Goal: Information Seeking & Learning: Learn about a topic

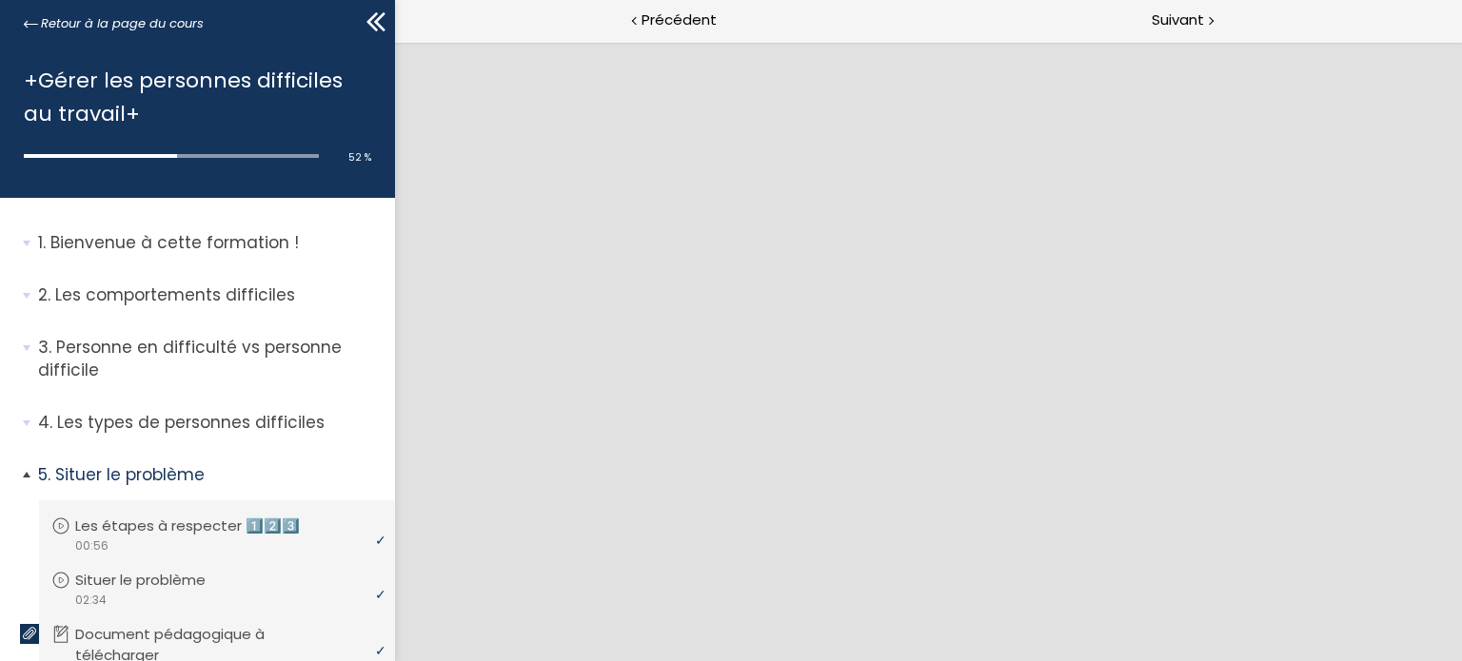
scroll to position [476, 0]
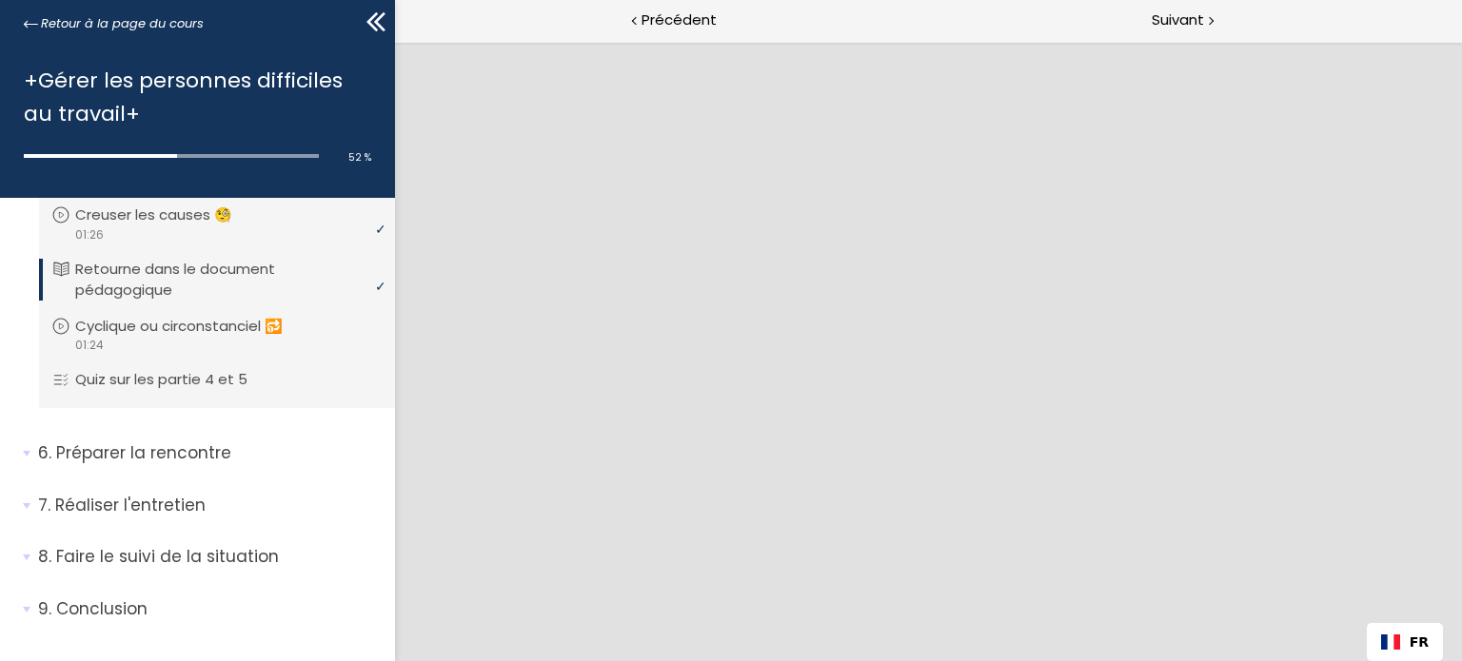
click at [183, 266] on p "Retourne dans le document pédagogique" at bounding box center [226, 280] width 303 height 42
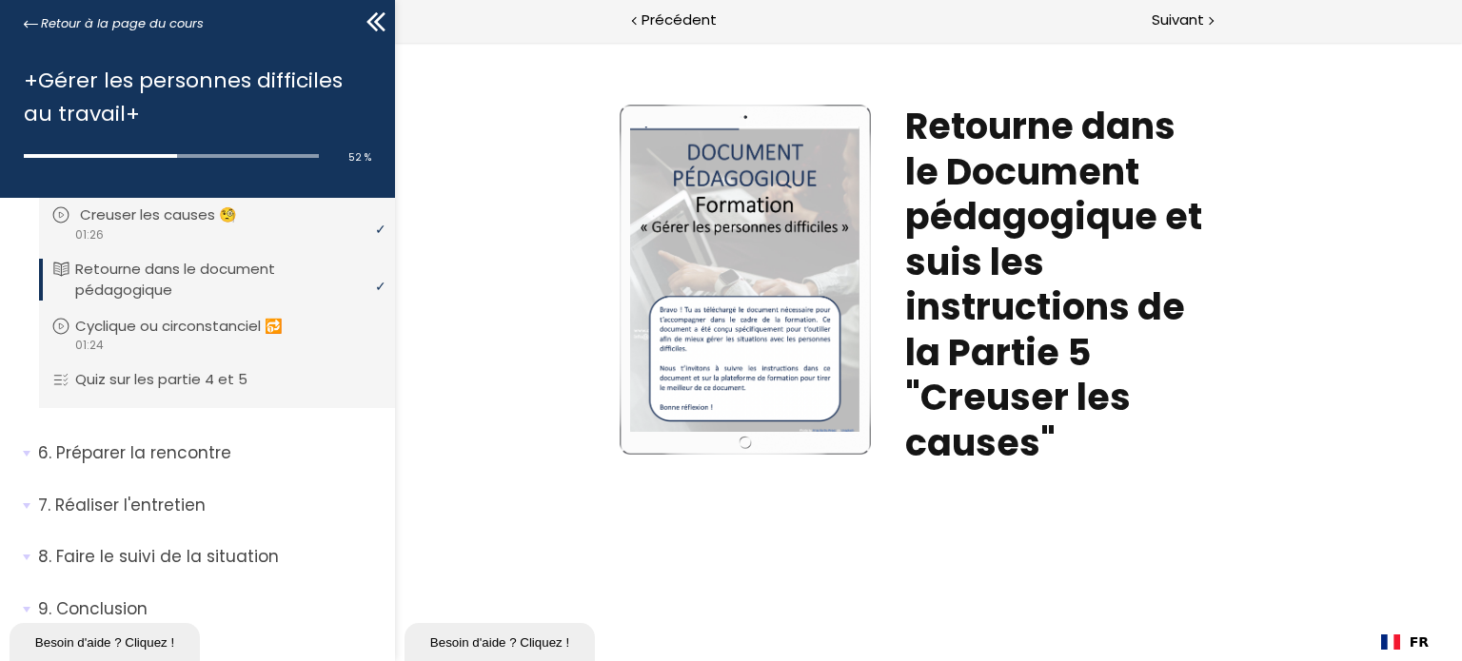
scroll to position [0, 0]
click at [164, 230] on div "video 01:26" at bounding box center [214, 235] width 326 height 18
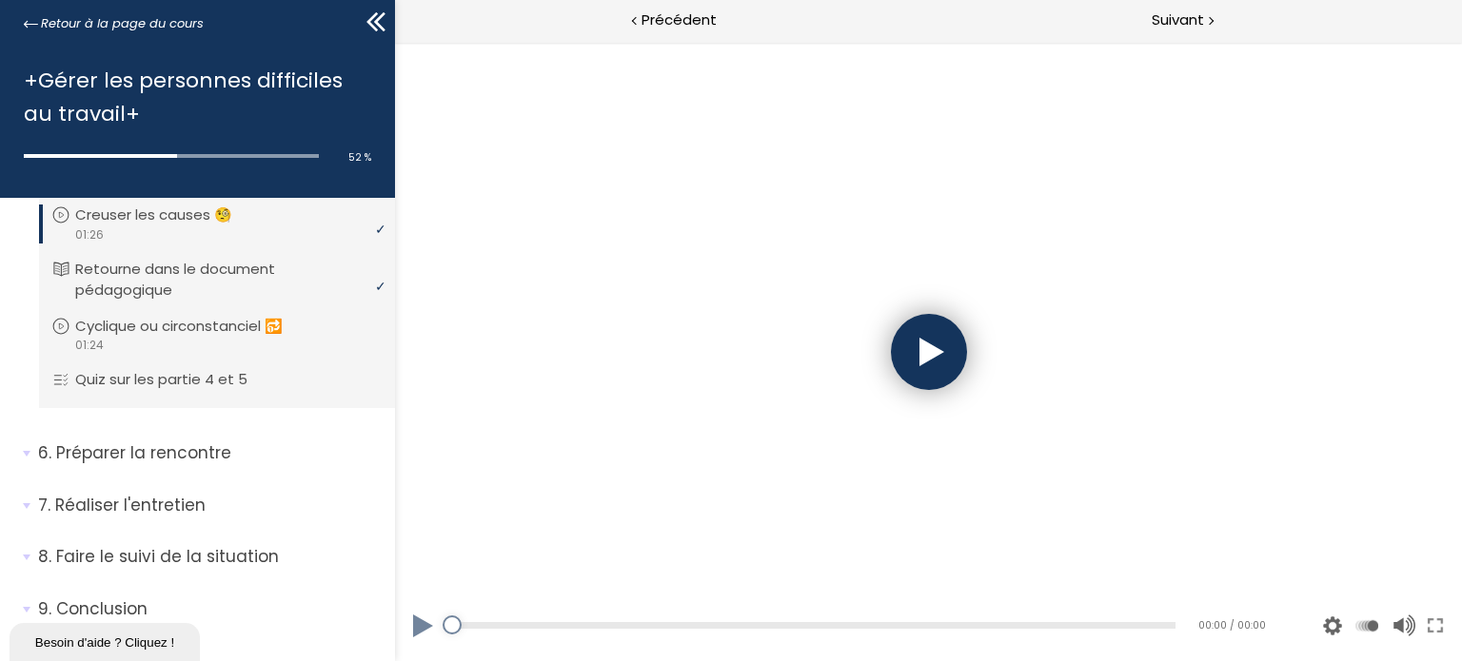
click at [897, 355] on div at bounding box center [928, 352] width 76 height 76
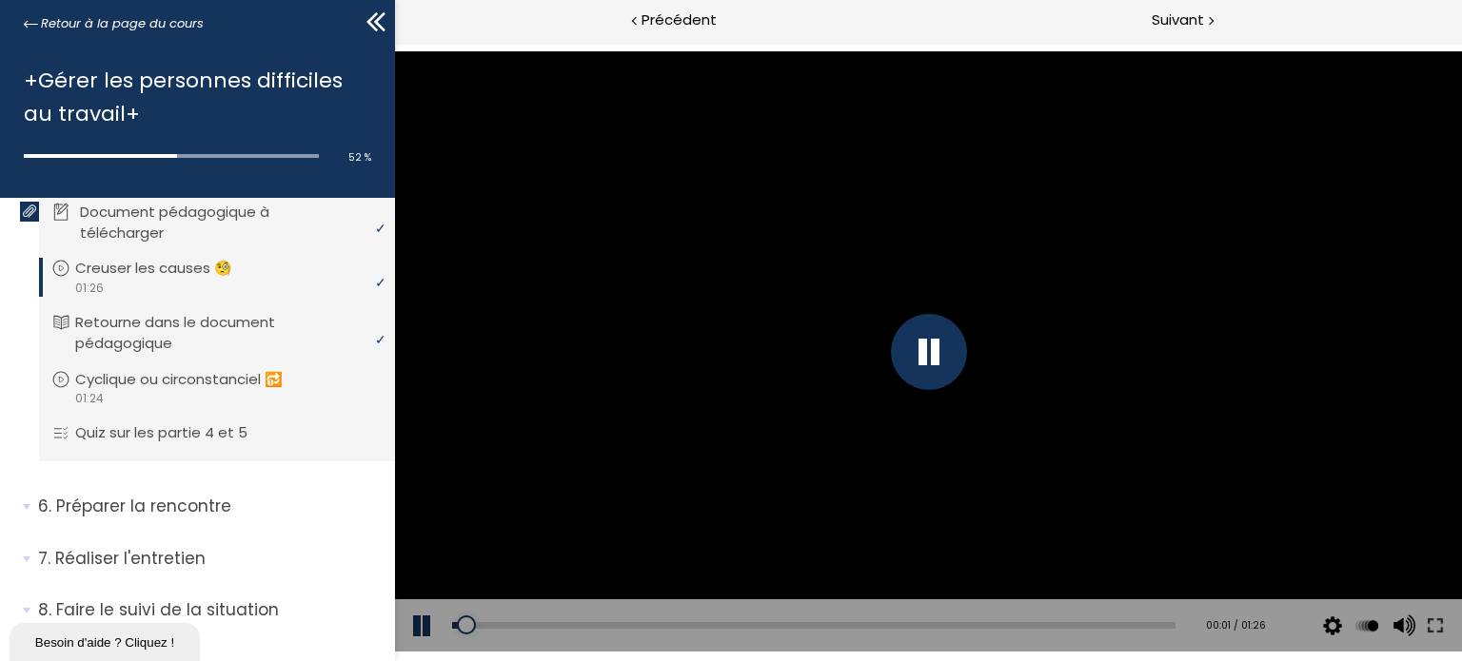
scroll to position [381, 0]
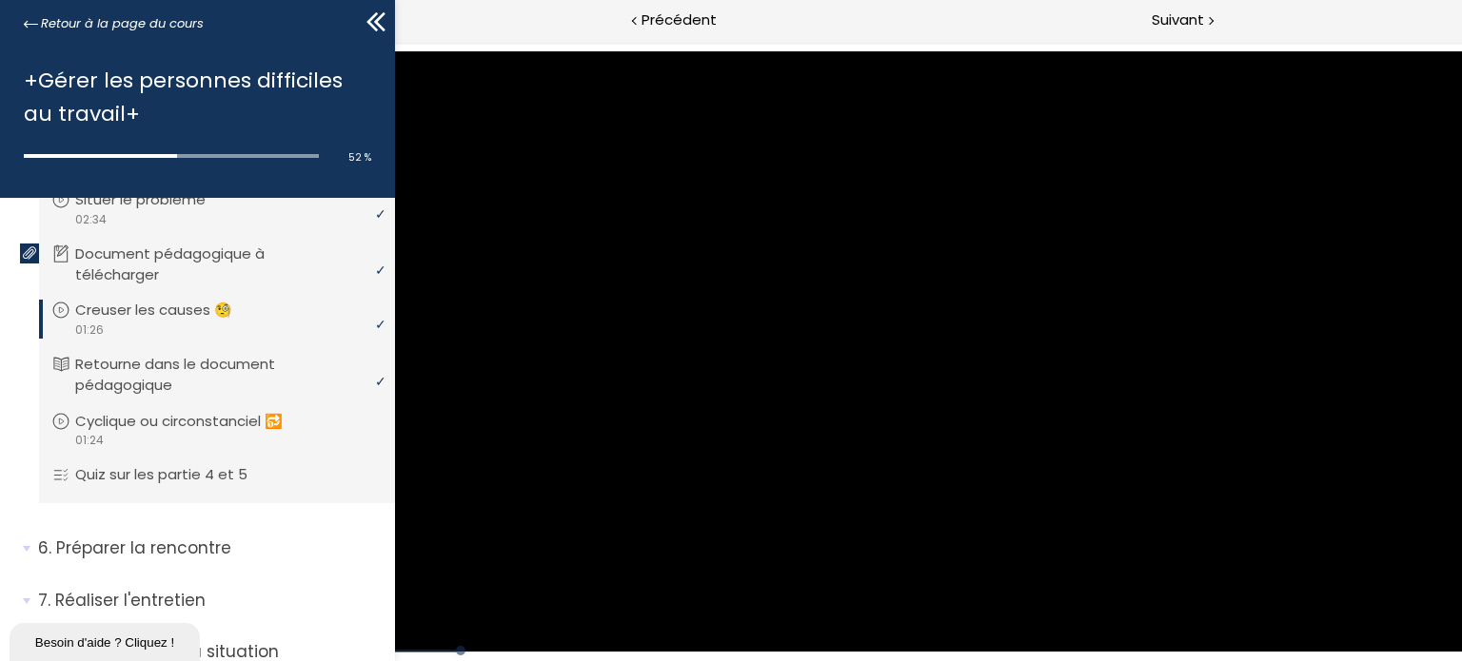
click at [101, 314] on p "Creuser les causes 🧐" at bounding box center [168, 310] width 186 height 21
click at [133, 278] on p "Document pédagogique à télécharger" at bounding box center [231, 265] width 303 height 42
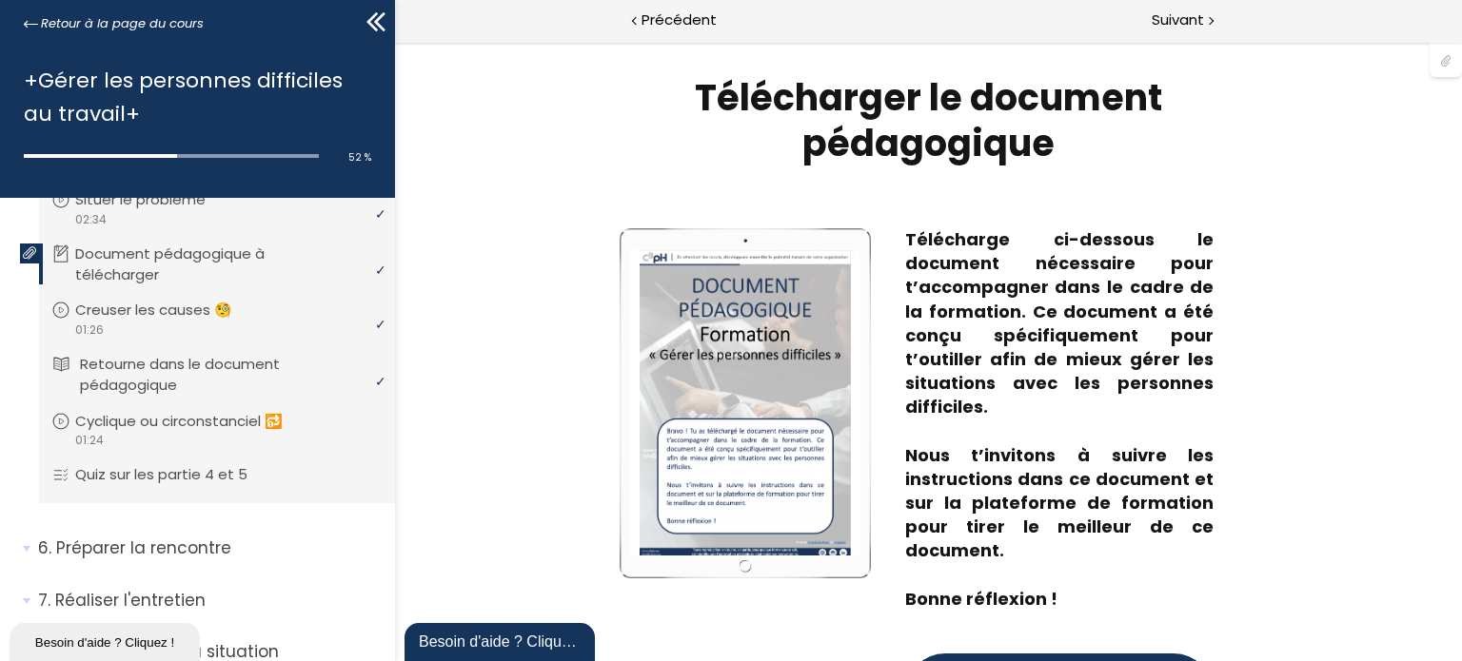
click at [248, 380] on p "Retourne dans le document pédagogique" at bounding box center [231, 375] width 303 height 42
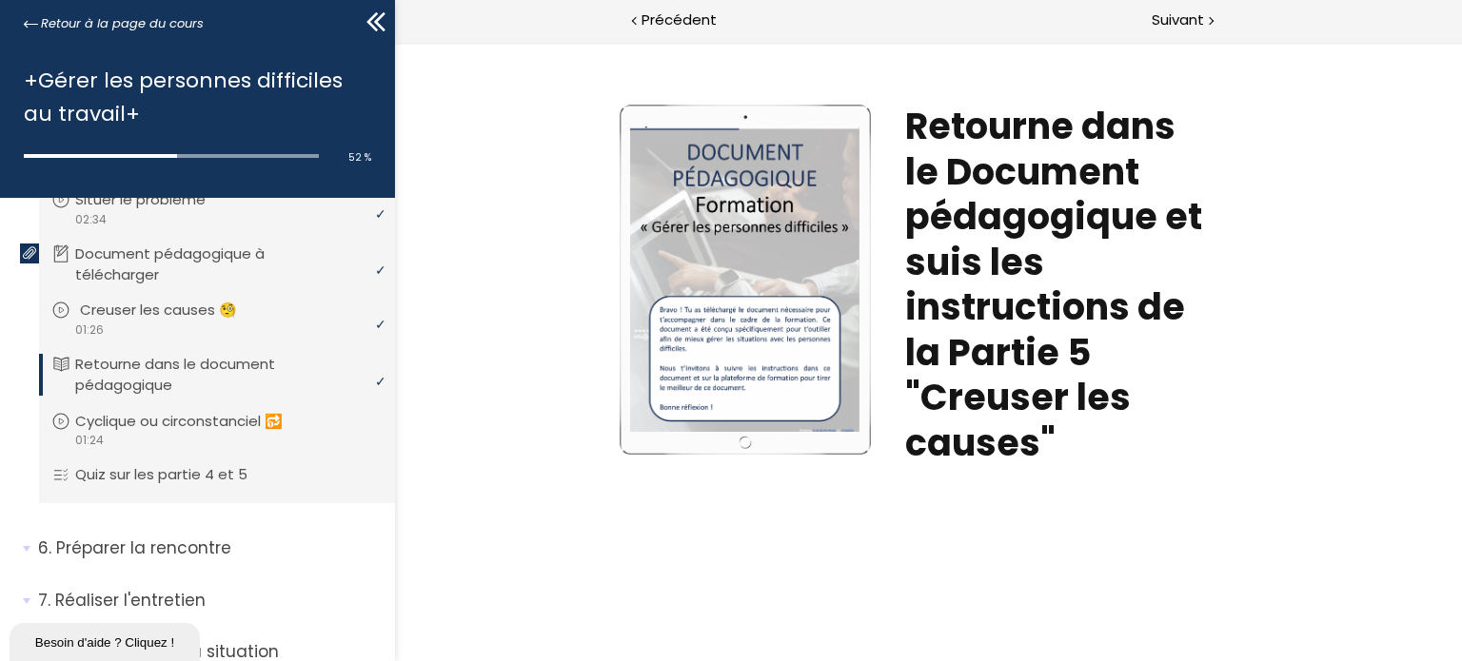
click at [169, 311] on p "Creuser les causes 🧐" at bounding box center [173, 310] width 186 height 21
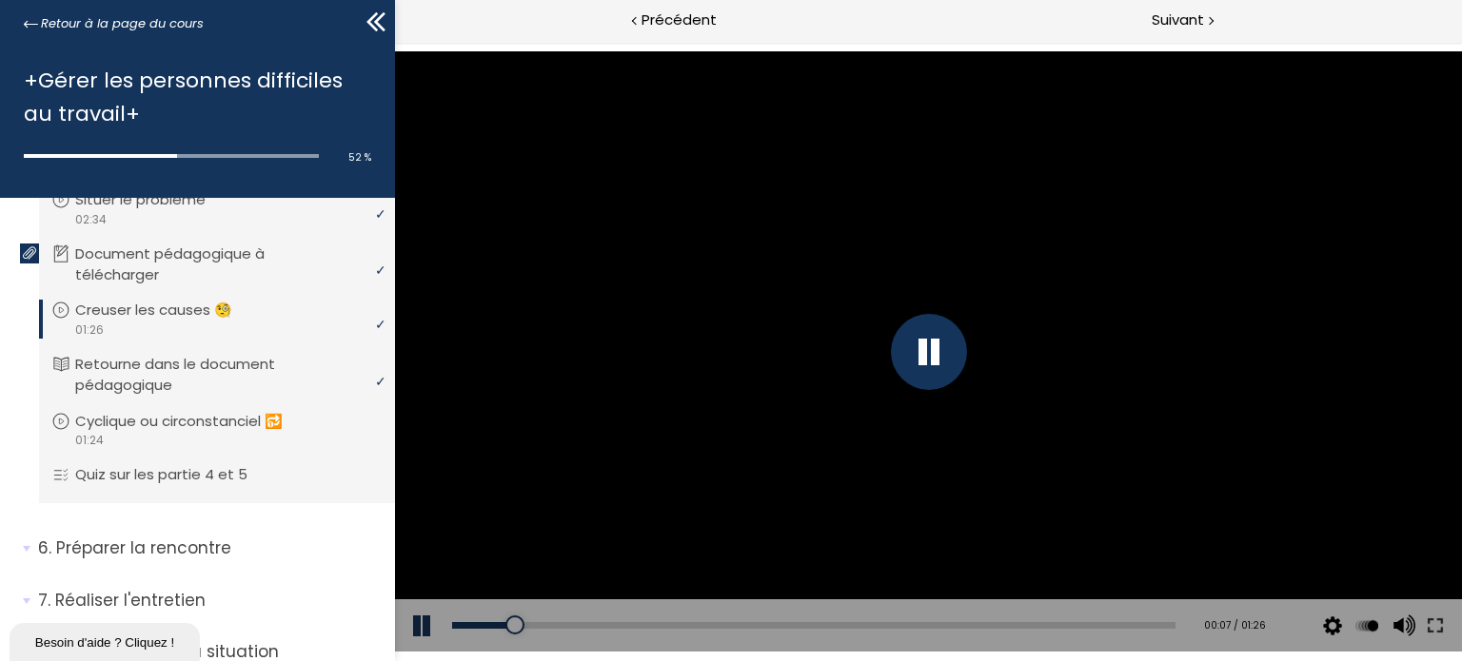
drag, startPoint x: 939, startPoint y: 395, endPoint x: 937, endPoint y: 382, distance: 13.6
click at [940, 394] on div at bounding box center [927, 351] width 1067 height 601
click at [937, 372] on div at bounding box center [928, 352] width 76 height 76
click at [1433, 633] on button at bounding box center [1434, 626] width 34 height 53
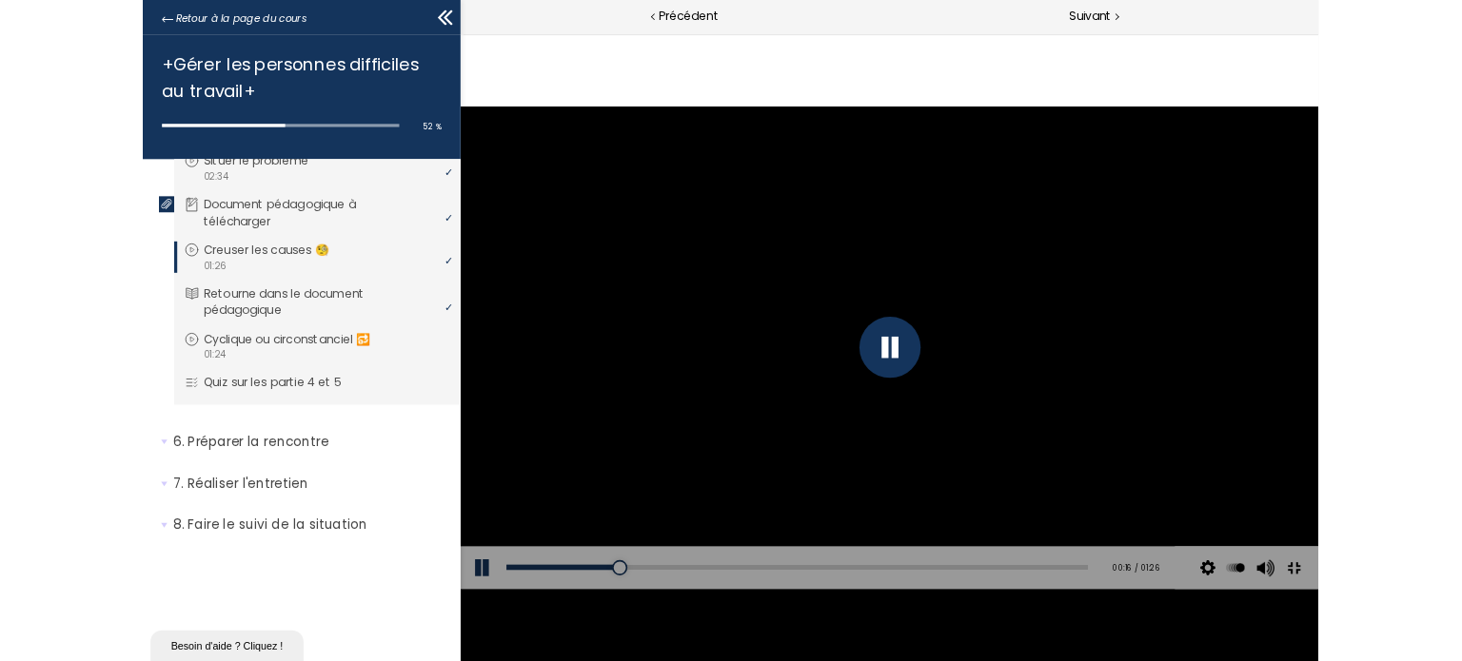
scroll to position [350, 0]
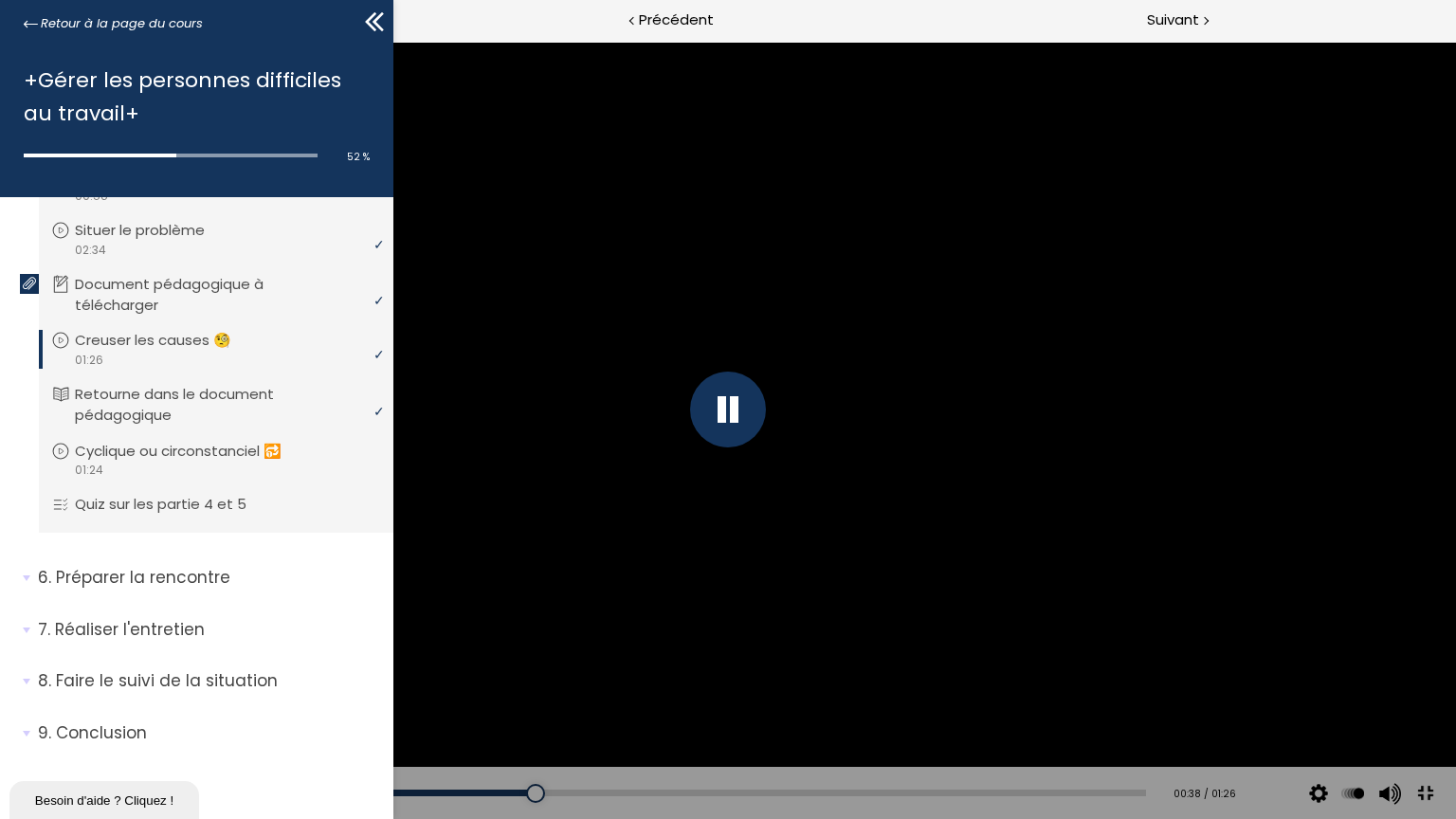
click at [1019, 659] on div "Add chapter 01:18" at bounding box center [602, 793] width 1090 height 53
click at [1021, 659] on div "Add chapter 01:18" at bounding box center [602, 793] width 1090 height 53
click at [1021, 659] on div "01:18" at bounding box center [602, 793] width 1090 height 7
click at [1141, 659] on div at bounding box center [728, 410] width 1456 height 819
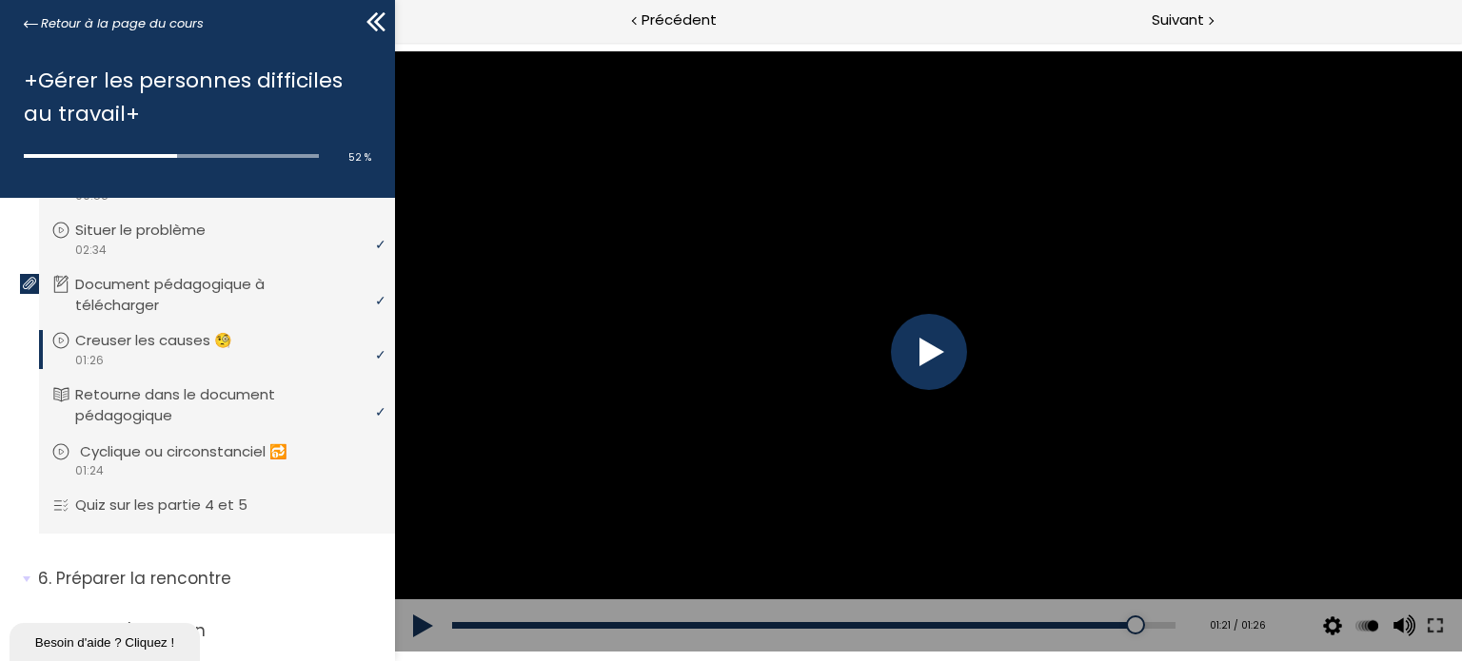
click at [193, 460] on p "Cyclique ou circonstanciel 🔂" at bounding box center [198, 452] width 236 height 21
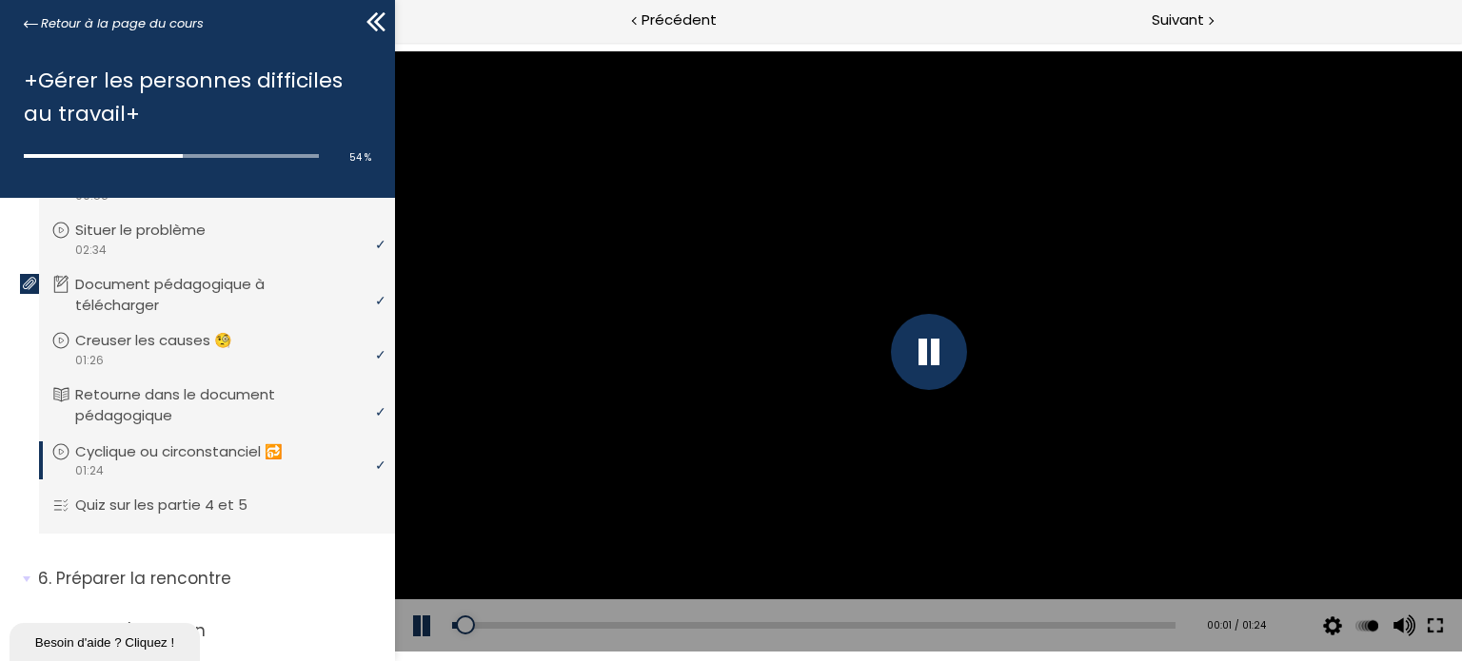
click at [1445, 611] on button at bounding box center [1434, 626] width 34 height 53
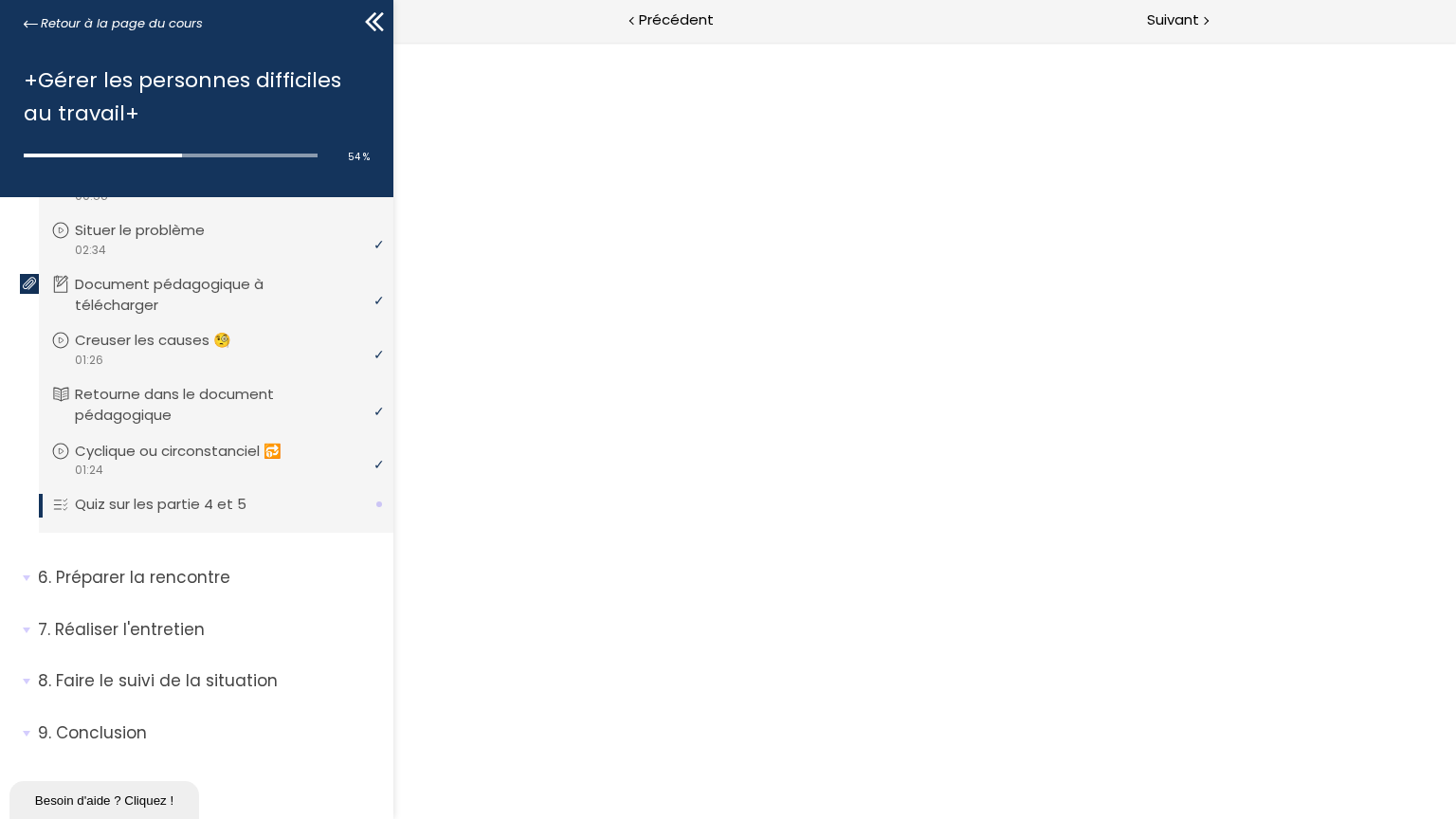
click at [1454, 459] on div at bounding box center [923, 269] width 1063 height 380
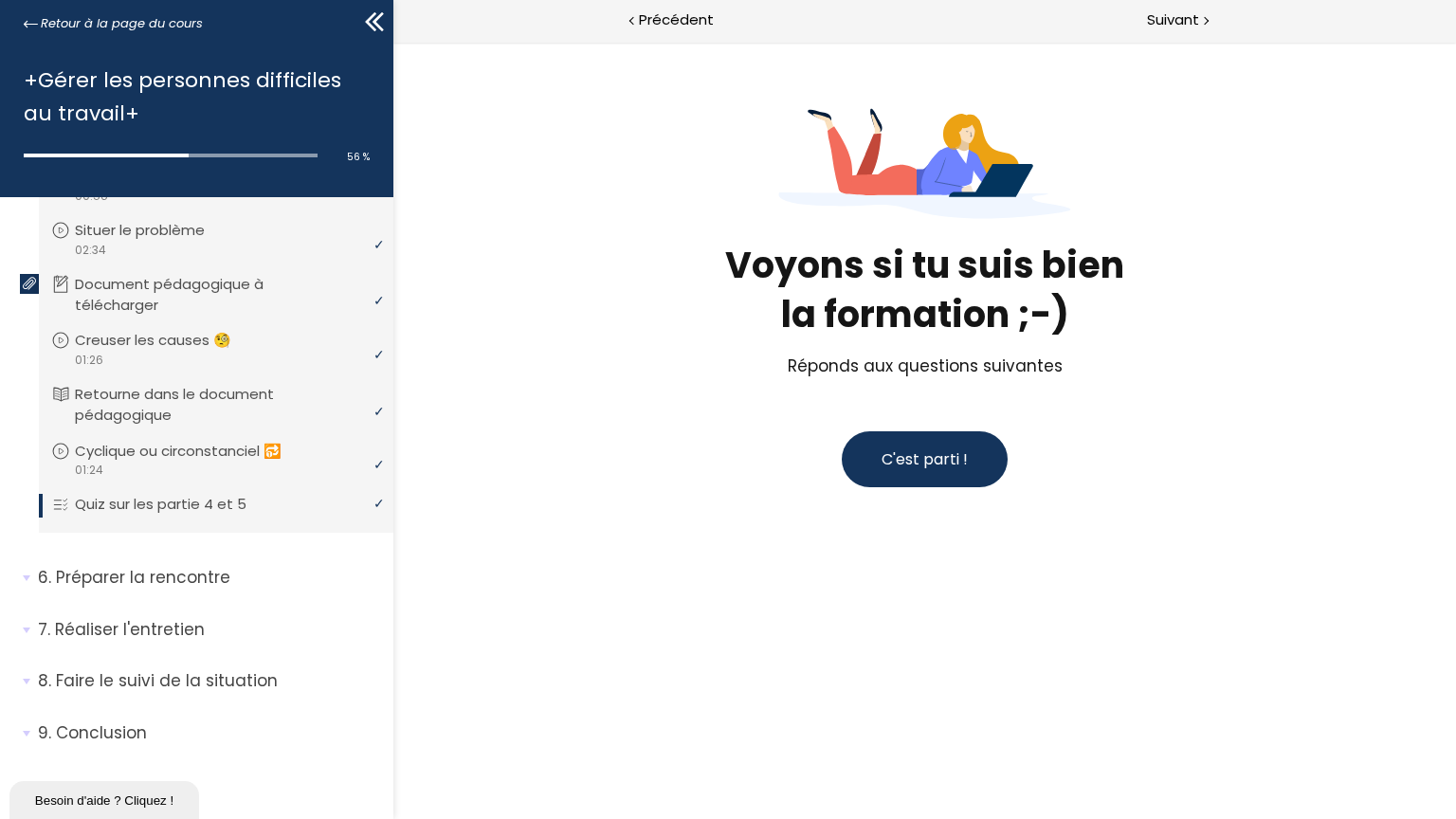
click at [967, 470] on span "C'est parti !" at bounding box center [923, 459] width 87 height 22
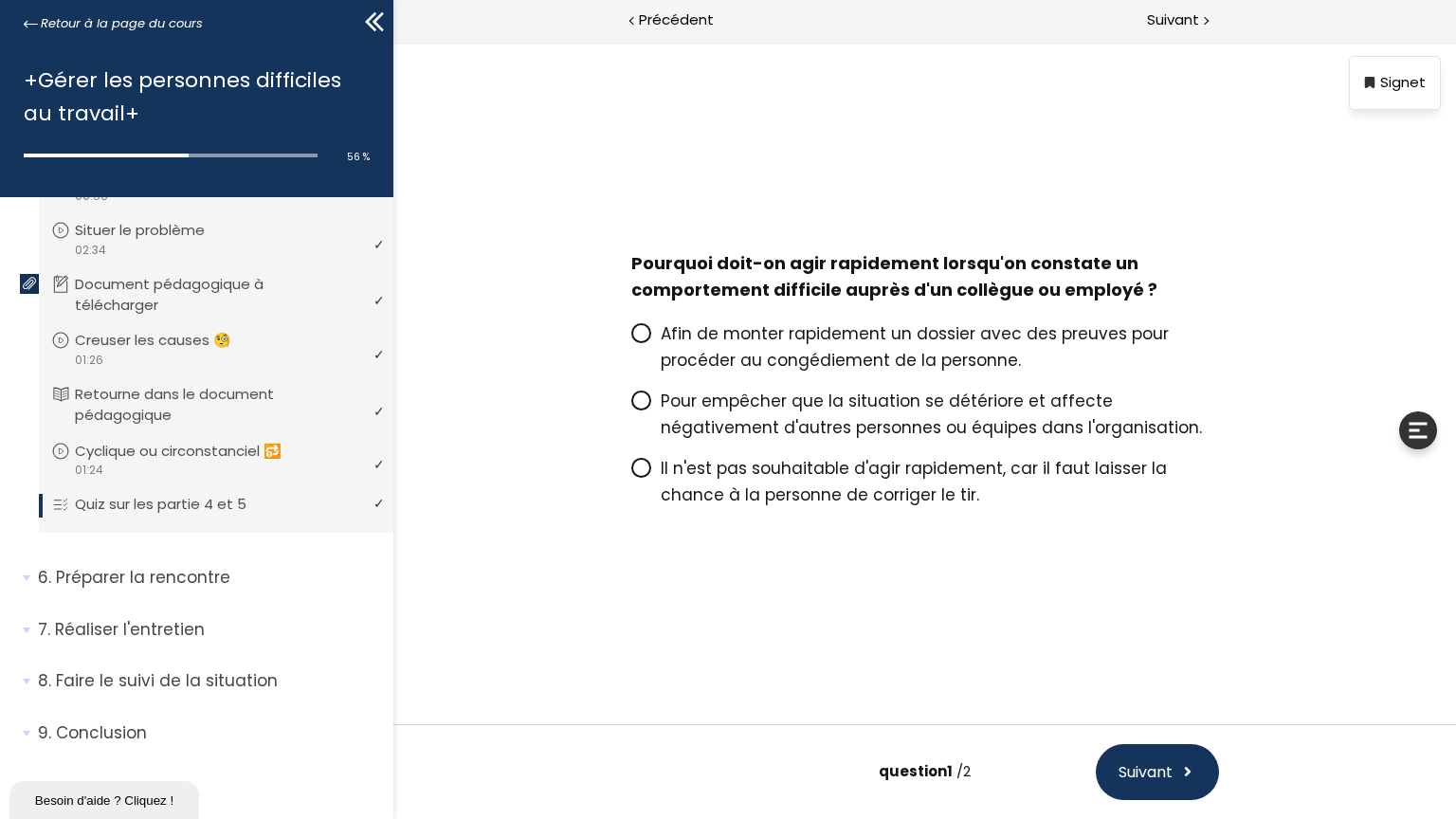
click at [986, 438] on span "Pour empêcher que la situation se détériore et affecte négativement d'autres pe…" at bounding box center [929, 413] width 541 height 49
click at [630, 407] on input "Pour empêcher que la situation se détériore et affecte négativement d'autres pe…" at bounding box center [630, 407] width 0 height 0
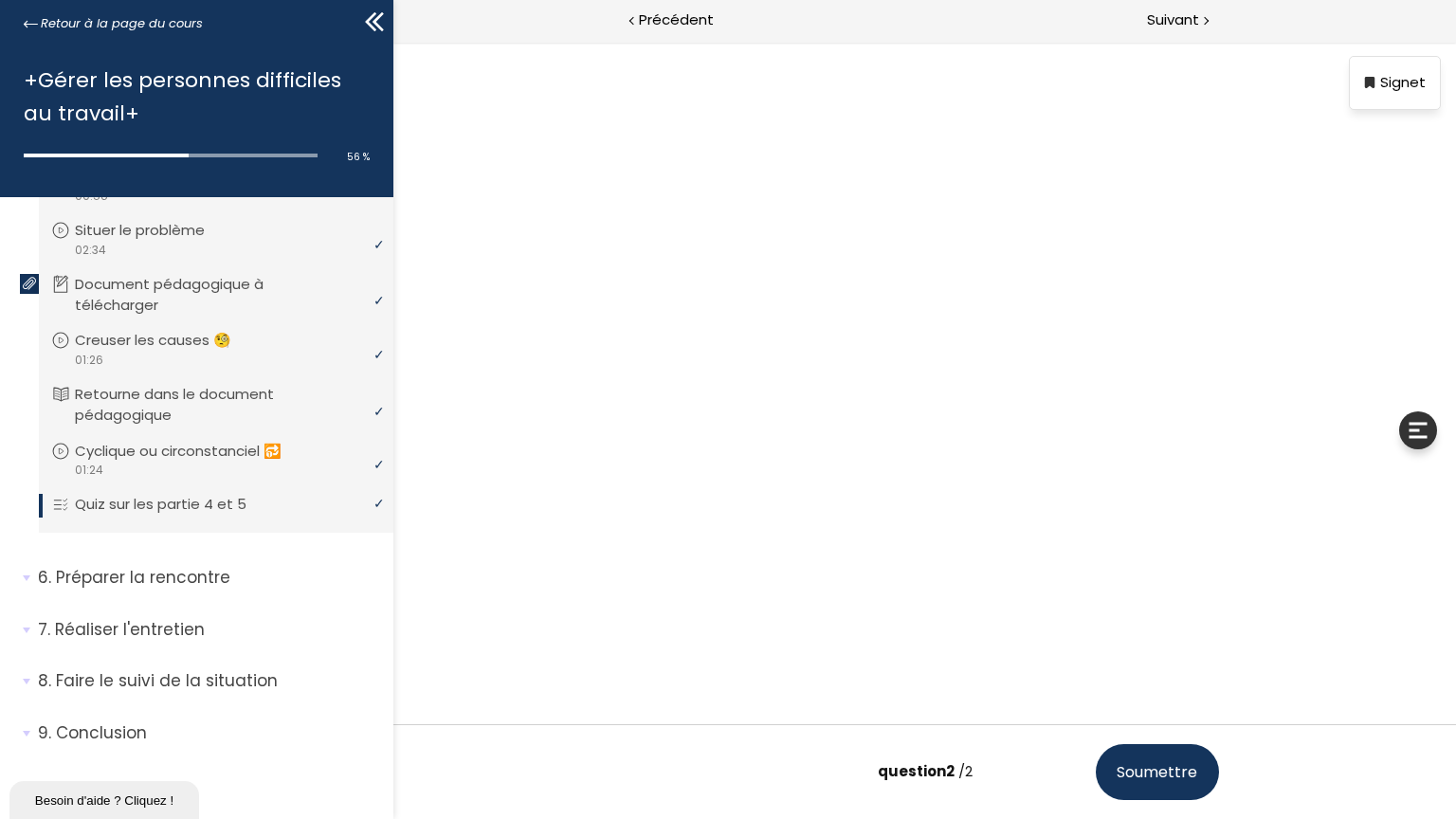
scroll to position [34, 0]
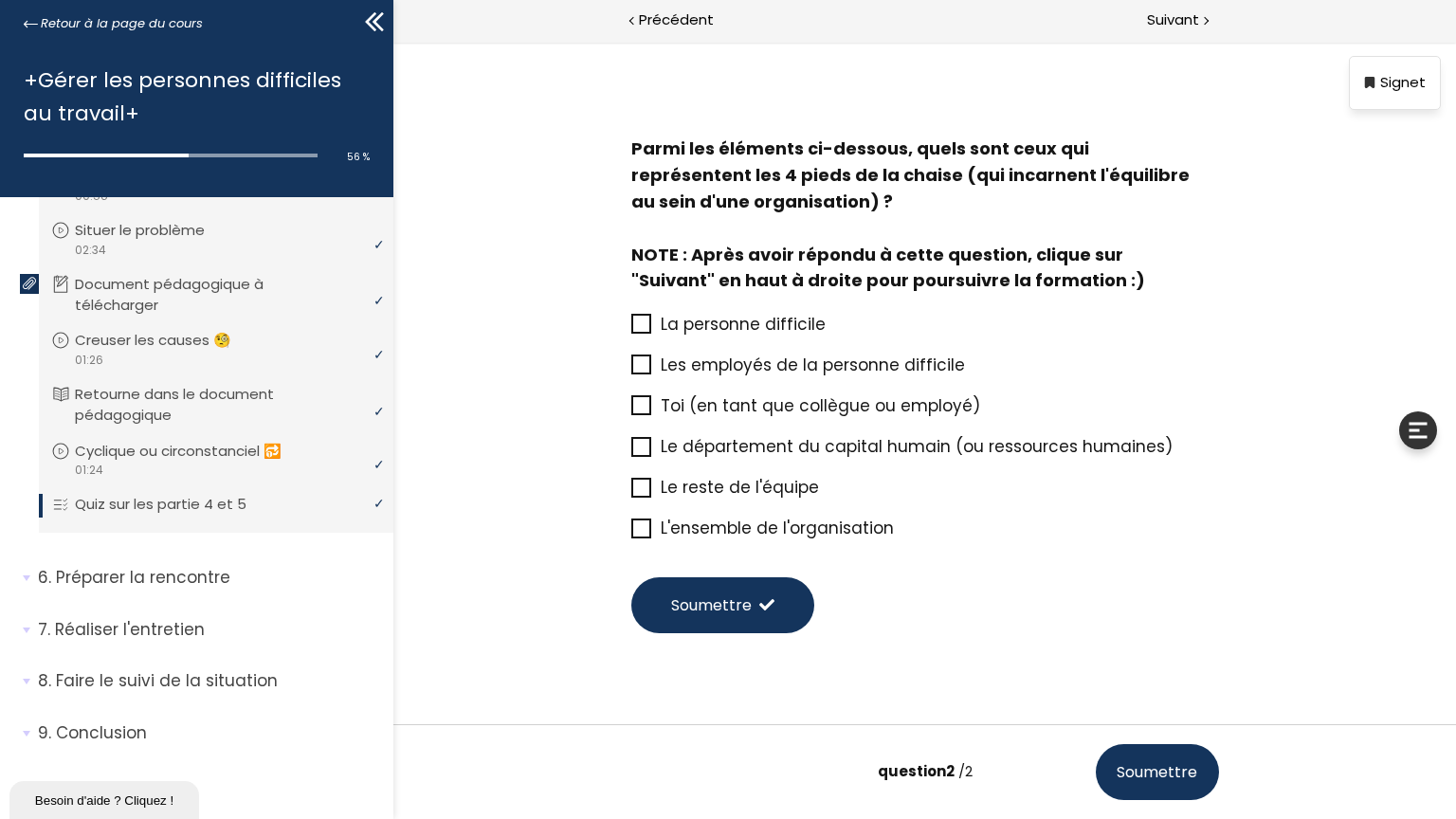
click at [946, 403] on span "Toi (en tant que collègue ou employé)" at bounding box center [819, 406] width 320 height 23
click at [630, 411] on input "Toi (en tant que collègue ou employé)" at bounding box center [630, 411] width 0 height 0
click at [818, 481] on span "Le reste de l'équipe" at bounding box center [738, 487] width 158 height 23
click at [630, 493] on input "Le reste de l'équipe" at bounding box center [630, 493] width 0 height 0
click at [890, 529] on span "L'ensemble de l'organisation" at bounding box center [776, 528] width 233 height 23
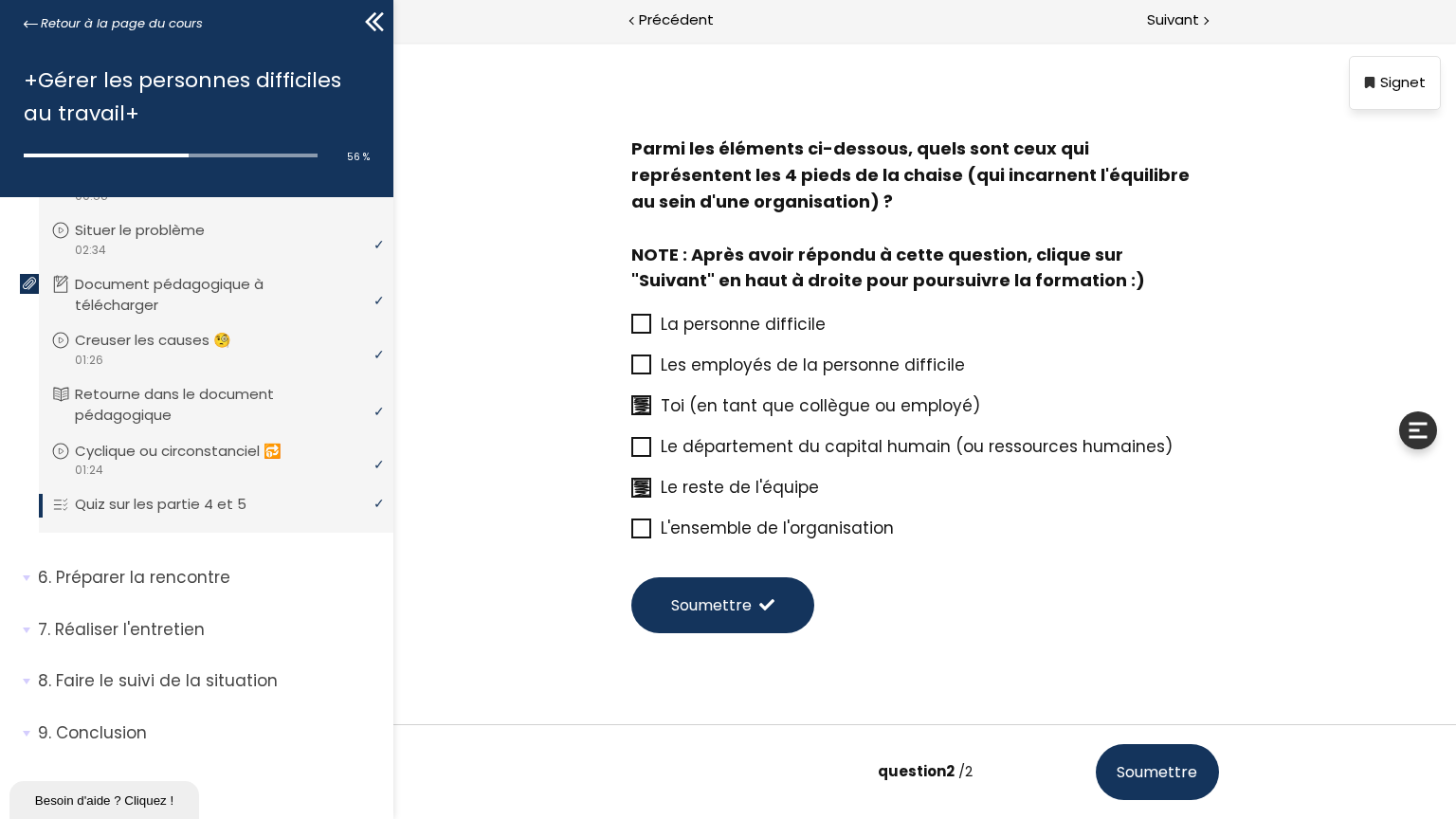
click at [630, 534] on input "L'ensemble de l'organisation" at bounding box center [630, 534] width 0 height 0
click at [851, 340] on div "La personne difficile" at bounding box center [924, 324] width 588 height 41
click at [648, 323] on icon at bounding box center [640, 324] width 15 height 15
click at [630, 330] on input "La personne difficile" at bounding box center [630, 330] width 0 height 0
click at [751, 594] on span "Soumettre" at bounding box center [710, 606] width 81 height 24
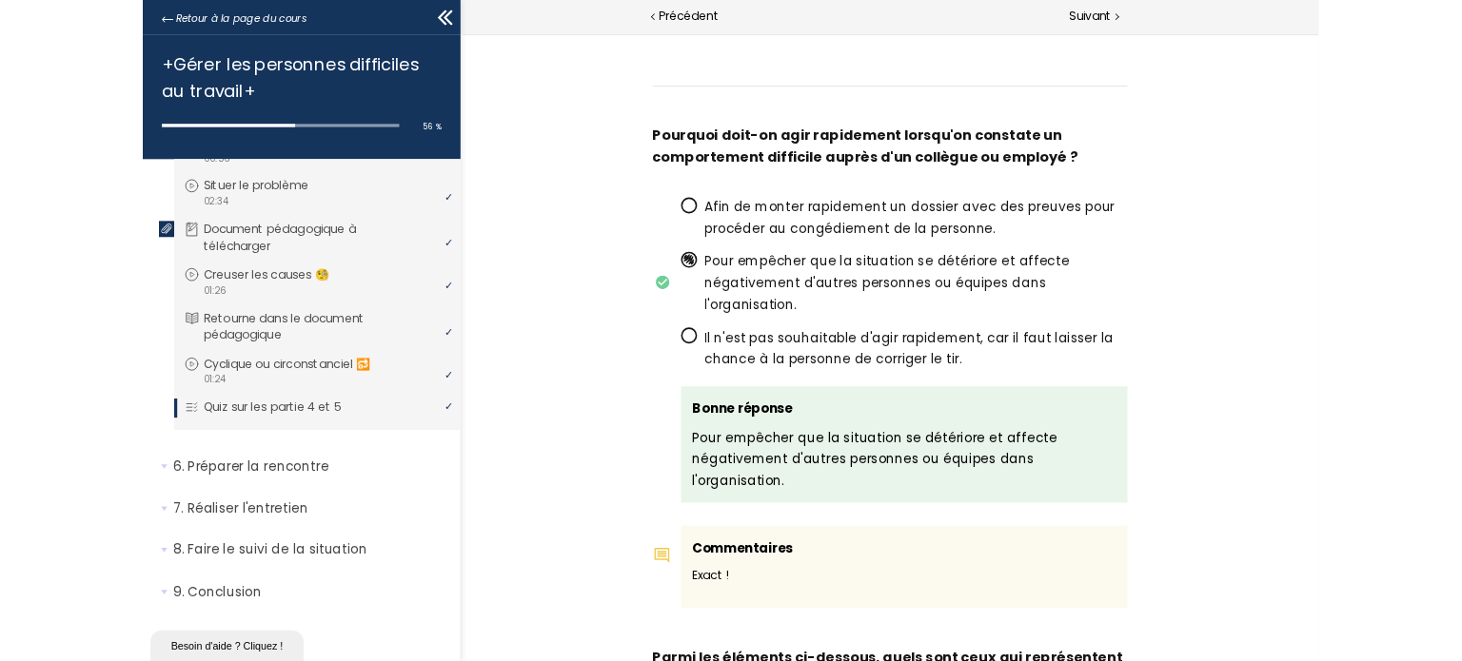
scroll to position [0, 0]
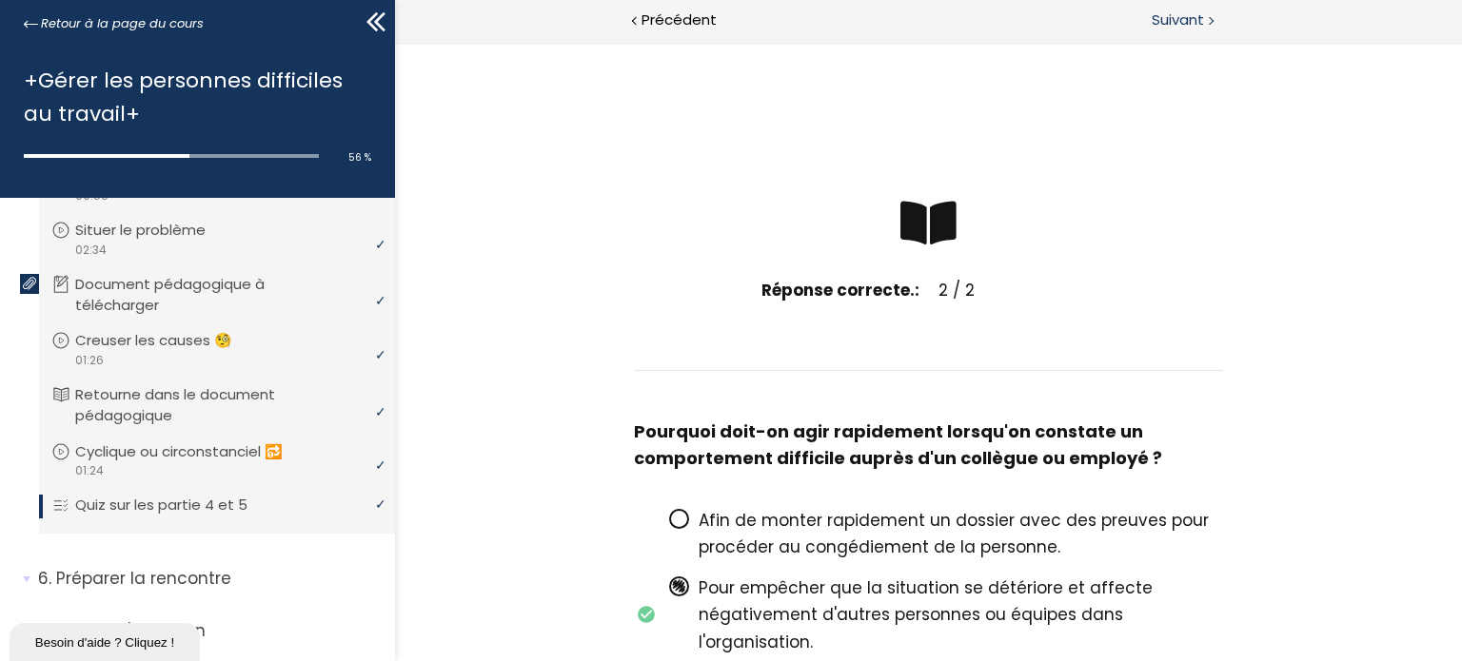
click at [1201, 20] on span "Suivant" at bounding box center [1178, 21] width 52 height 24
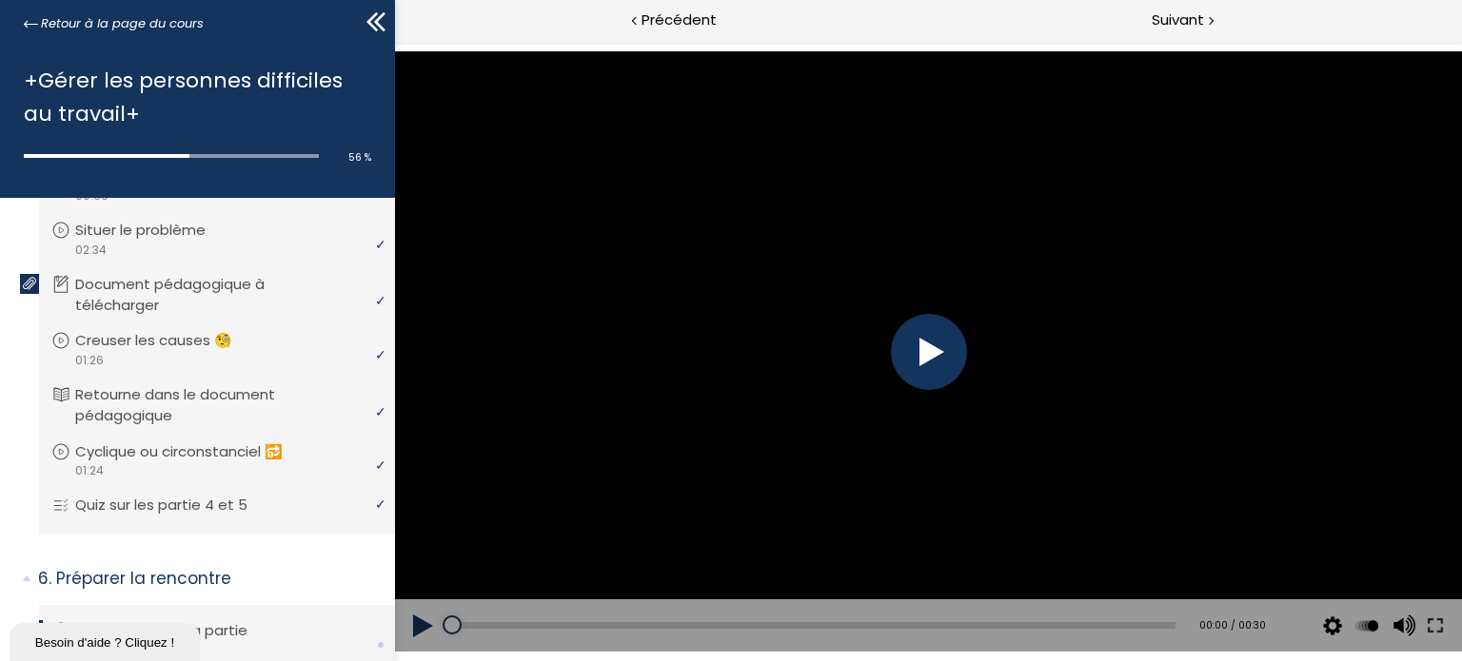
click at [424, 620] on button at bounding box center [422, 626] width 57 height 53
drag, startPoint x: 445, startPoint y: 421, endPoint x: 444, endPoint y: 503, distance: 81.9
click at [444, 503] on div at bounding box center [927, 351] width 1067 height 601
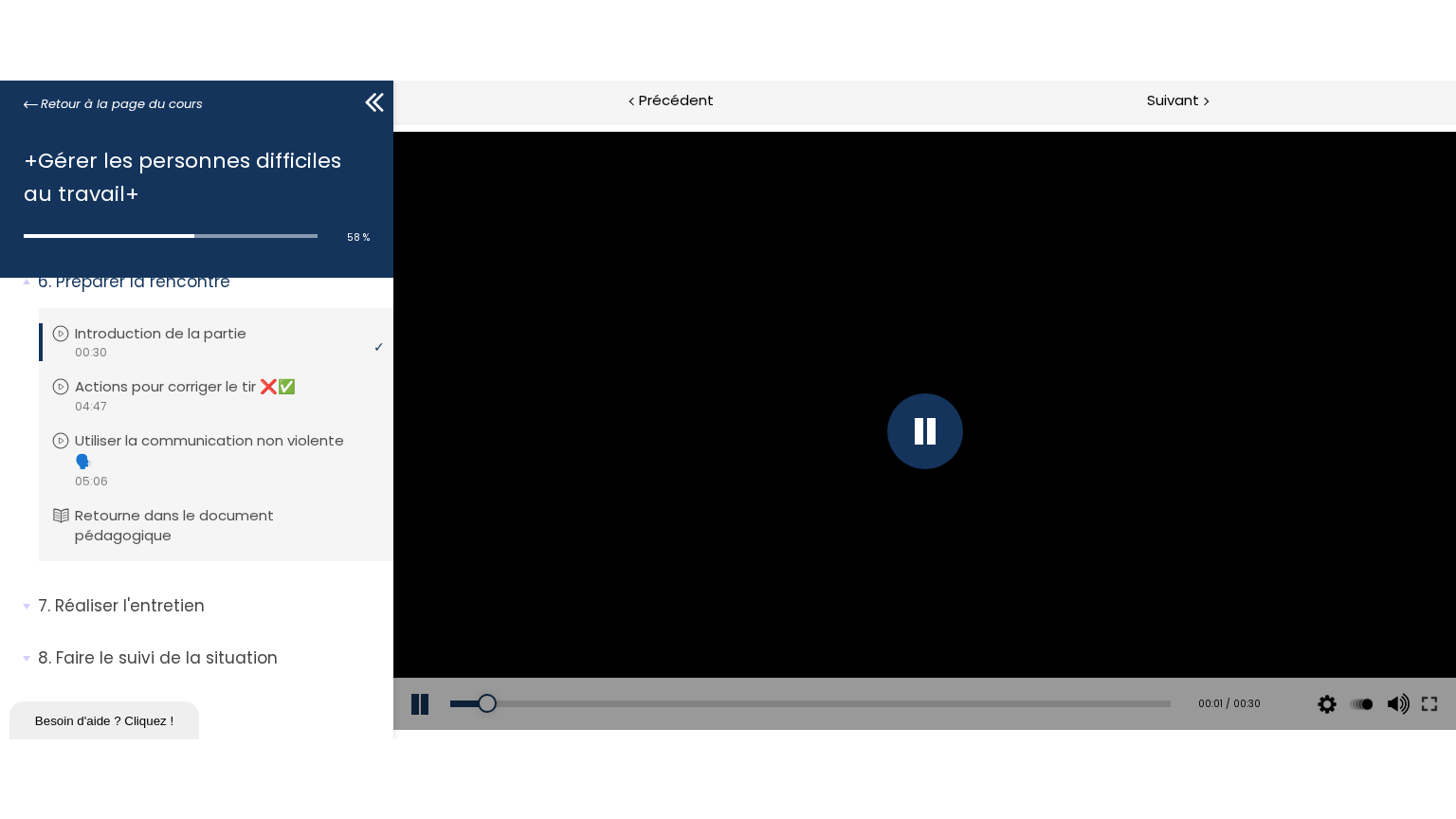
scroll to position [728, 0]
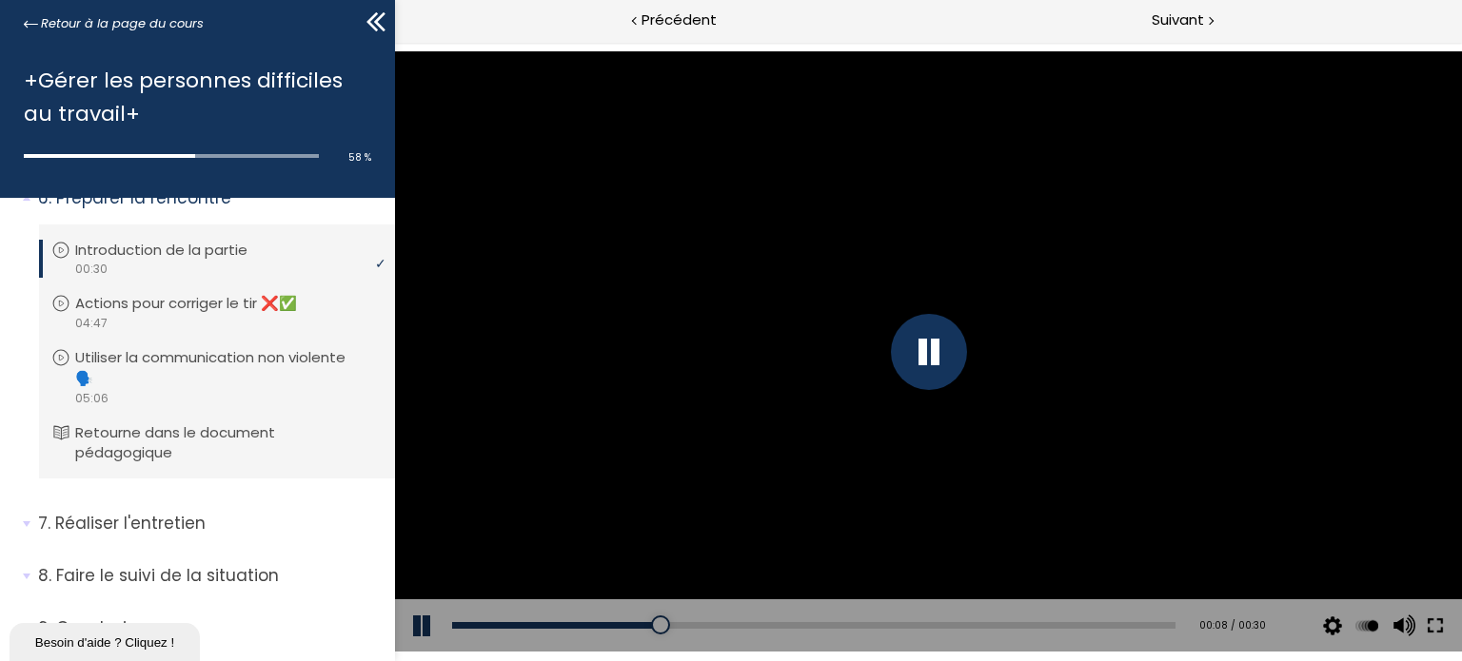
click at [1439, 622] on button at bounding box center [1434, 626] width 34 height 53
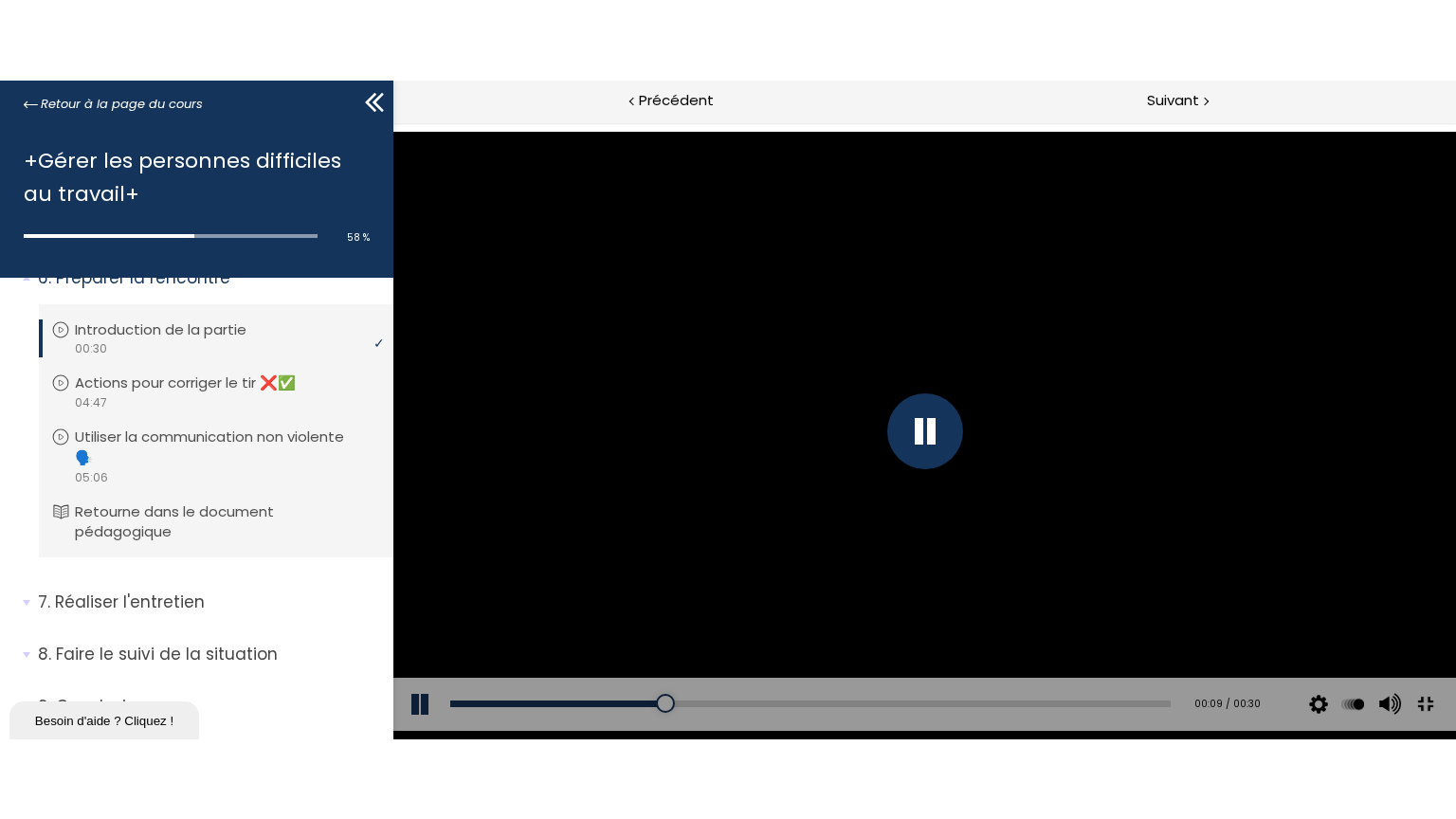
scroll to position [623, 0]
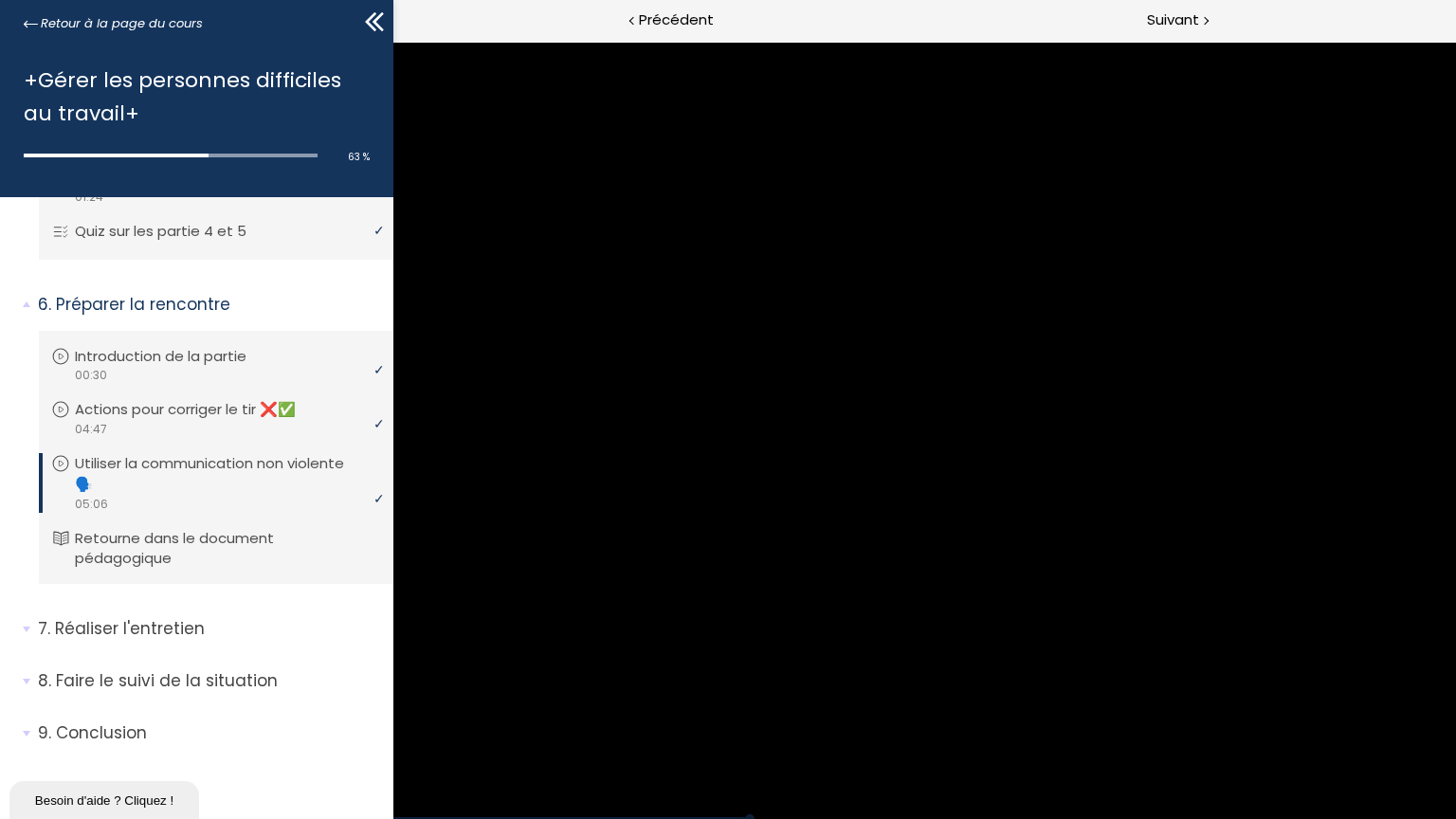
drag, startPoint x: 1451, startPoint y: 225, endPoint x: 1455, endPoint y: 319, distance: 94.1
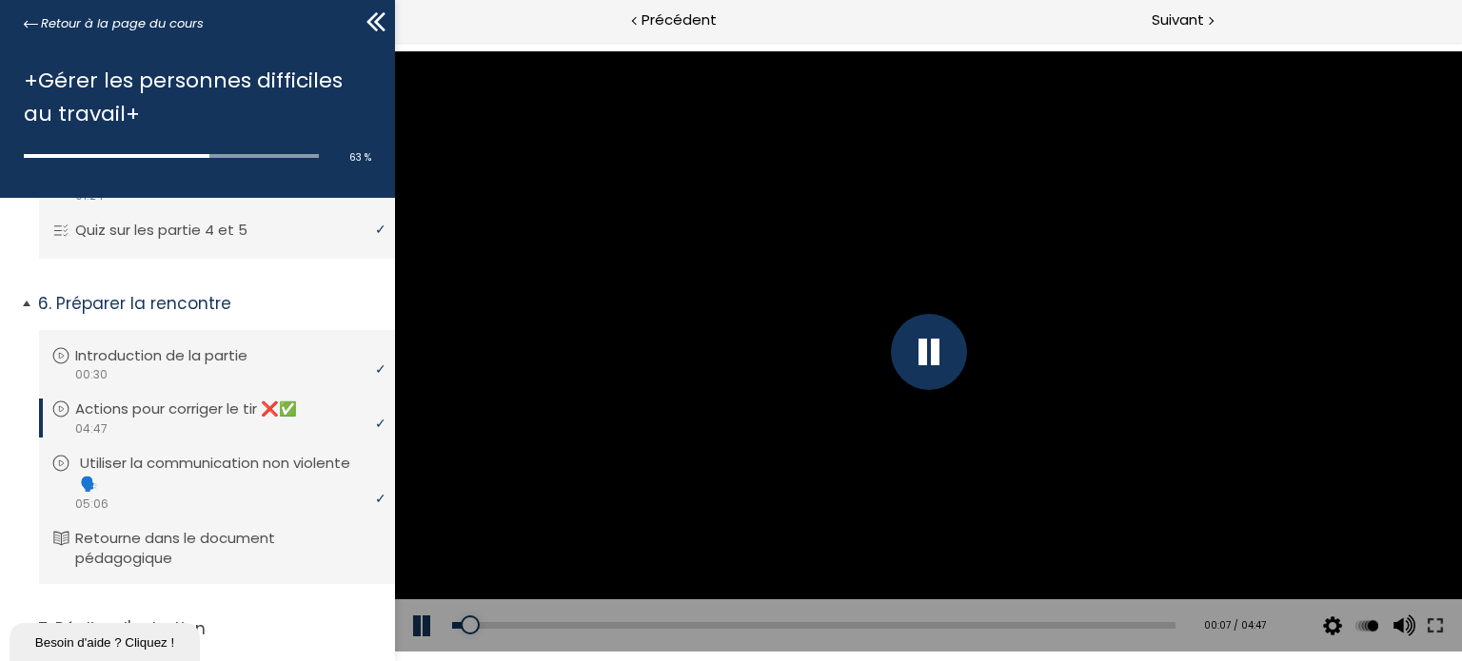
click at [214, 471] on p "Utiliser la communication non violente 🗣️" at bounding box center [231, 474] width 303 height 42
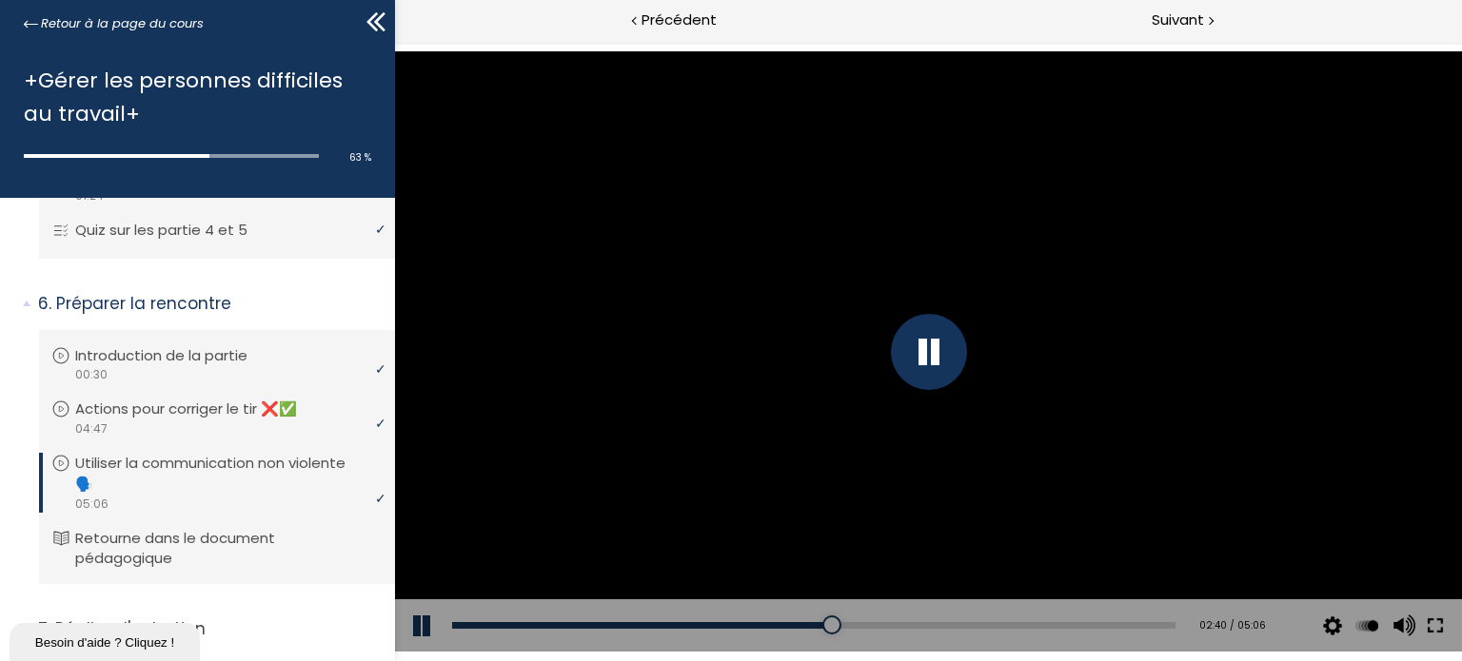
click at [1432, 620] on button at bounding box center [1434, 626] width 34 height 53
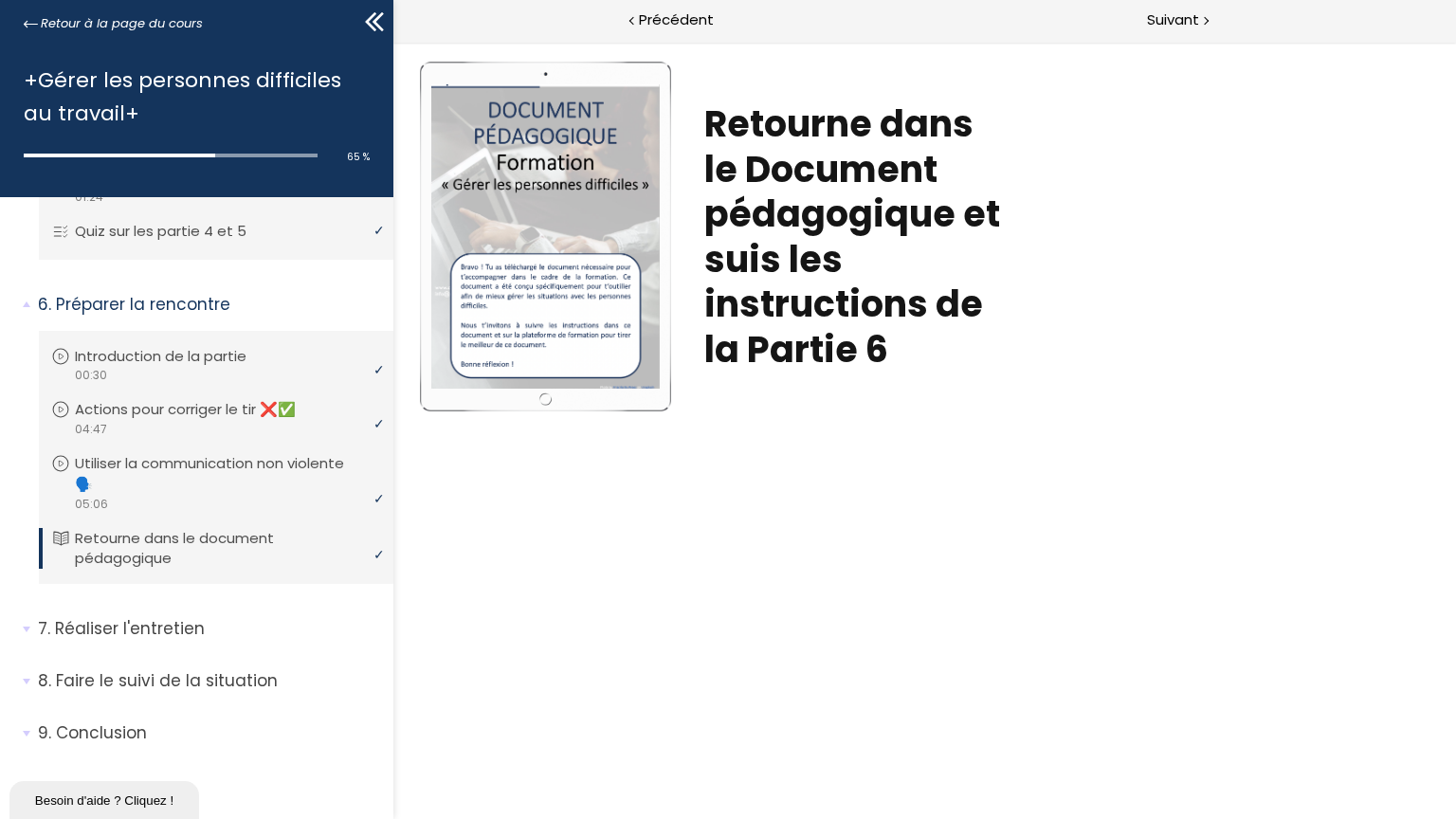
click at [561, 303] on div at bounding box center [545, 236] width 228 height 304
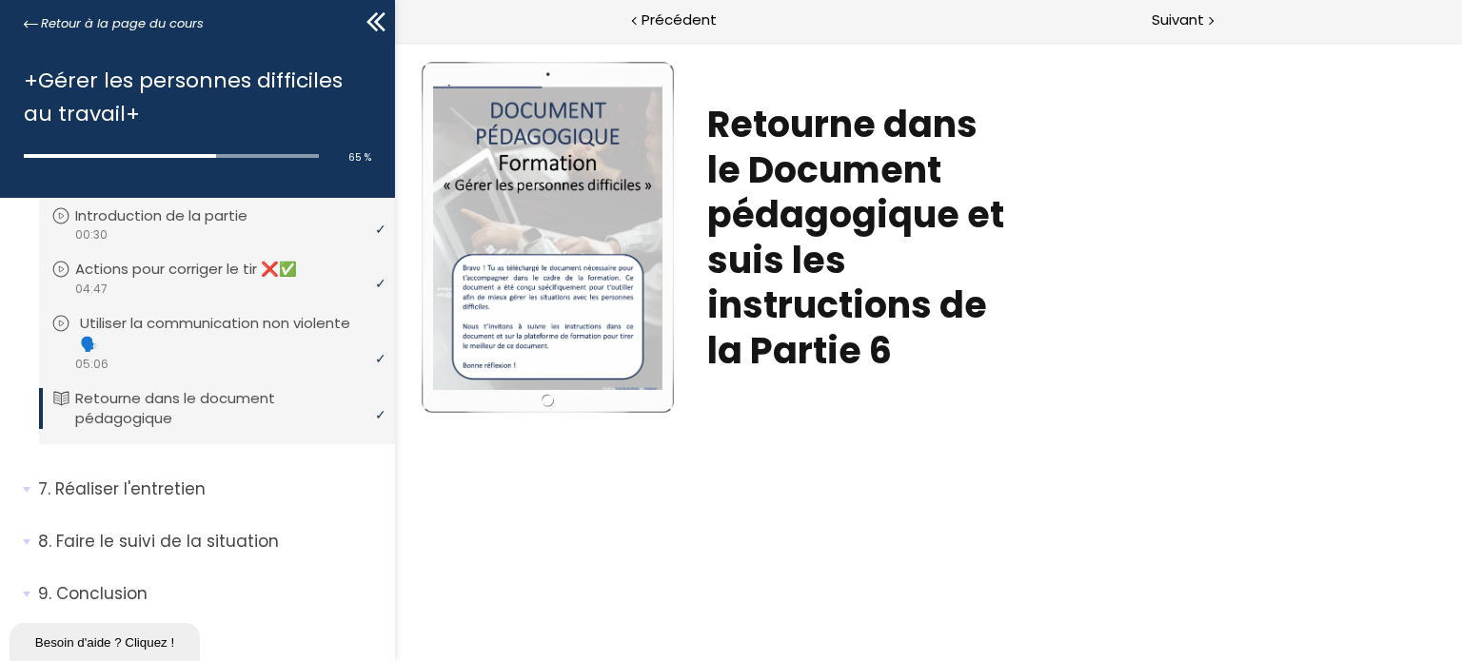
scroll to position [786, 0]
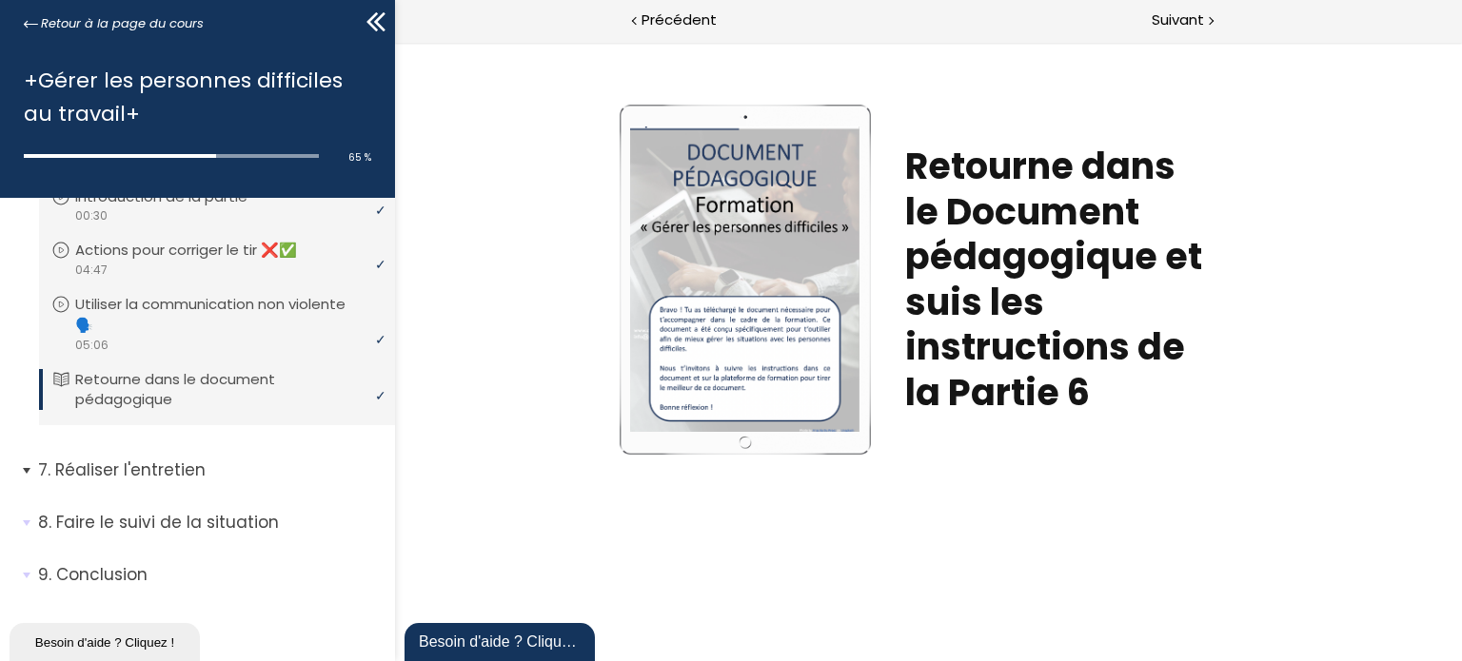
click at [211, 469] on p "Réaliser l'entretien" at bounding box center [209, 471] width 343 height 24
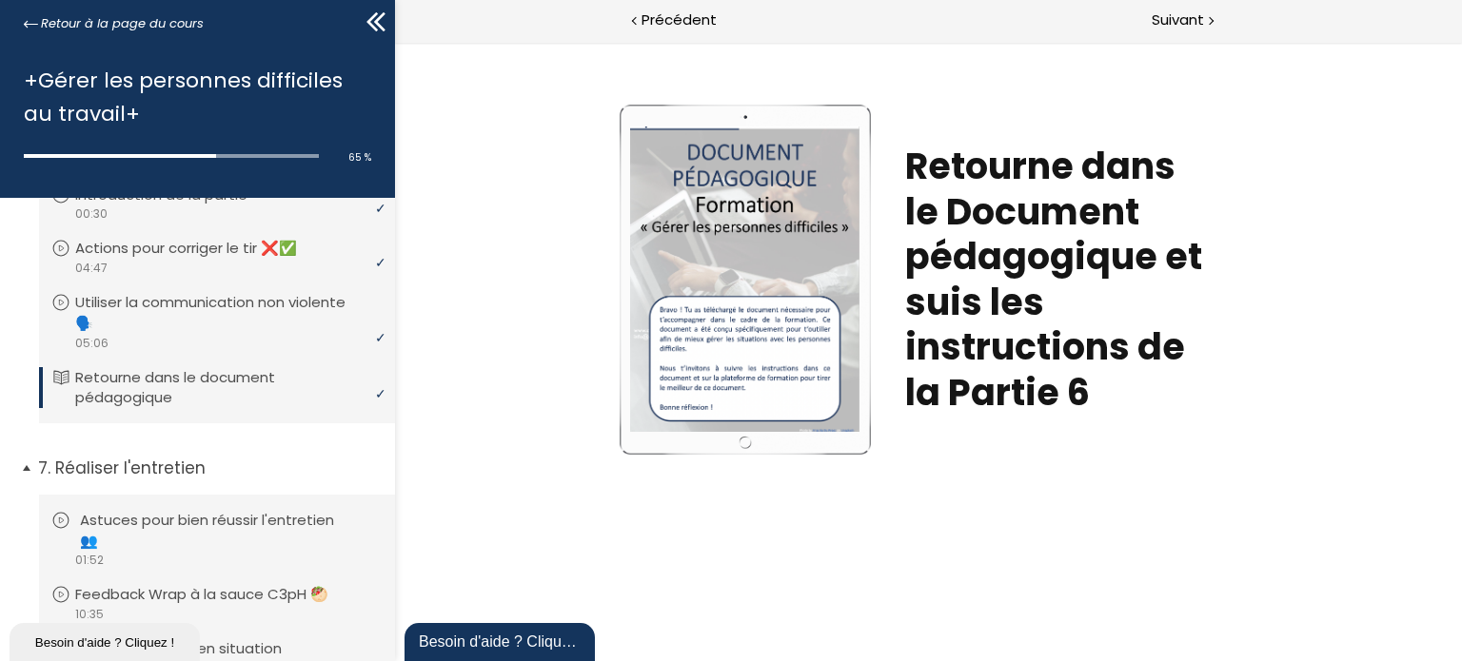
click at [252, 512] on p "Astuces pour bien réussir l'entretien 👥" at bounding box center [231, 531] width 303 height 42
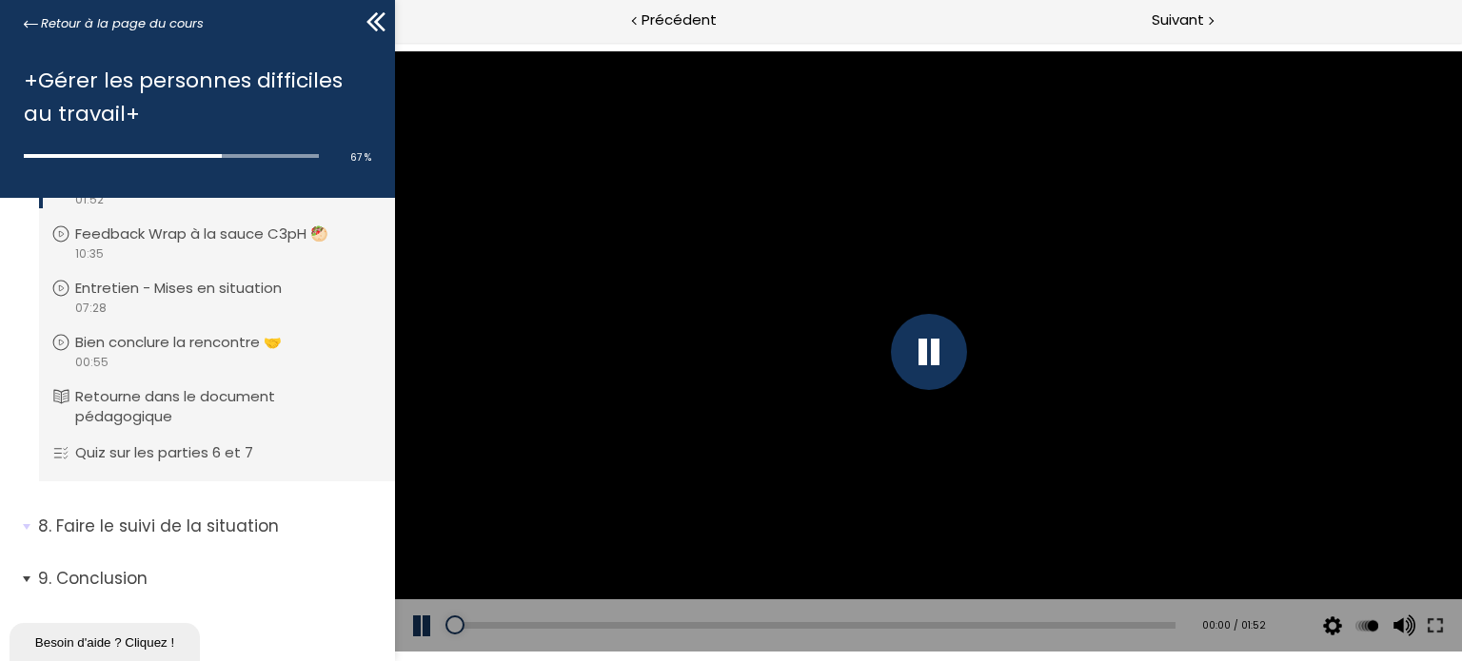
scroll to position [1154, 0]
click at [601, 621] on div "Add chapter 02:09" at bounding box center [812, 626] width 723 height 53
click at [598, 625] on div "02:12" at bounding box center [812, 625] width 723 height 7
click at [598, 622] on div at bounding box center [561, 625] width 221 height 7
click at [594, 624] on div "02:07" at bounding box center [812, 625] width 723 height 7
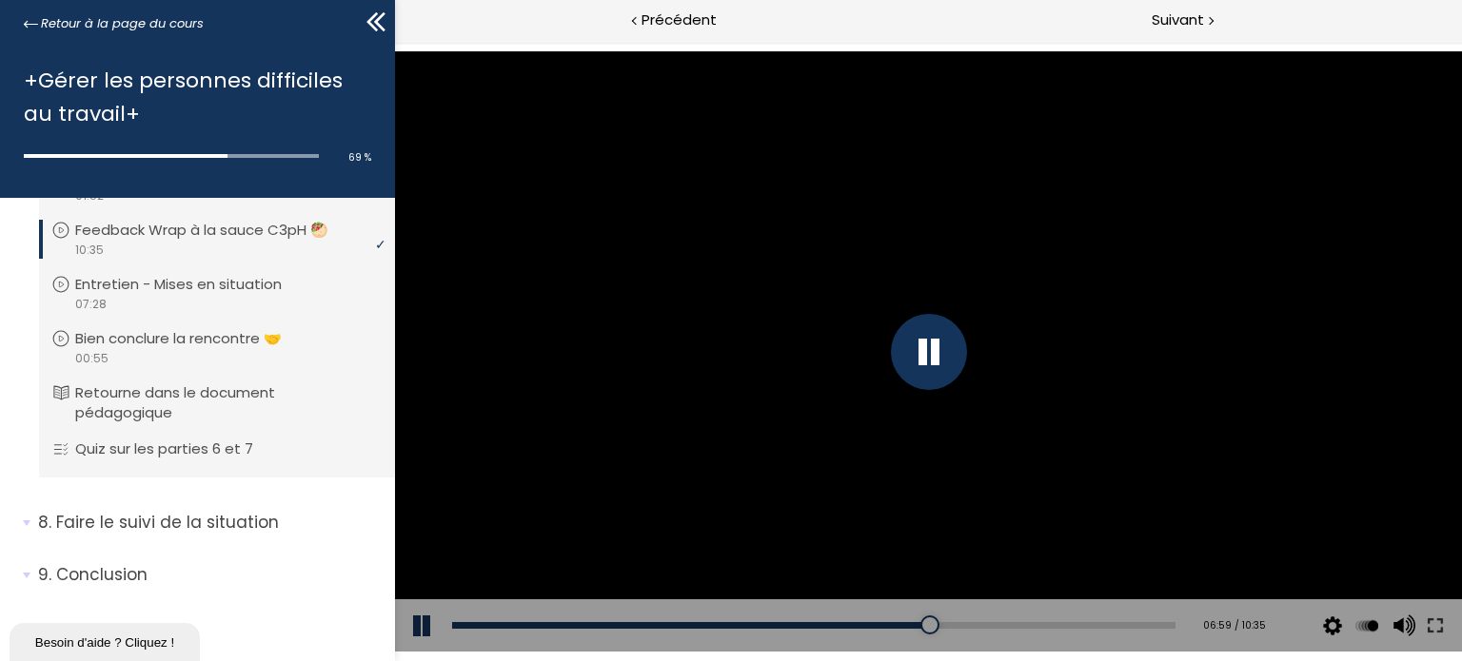
click at [937, 348] on div at bounding box center [928, 352] width 76 height 76
click at [412, 623] on button at bounding box center [422, 626] width 57 height 53
click at [464, 623] on div "00:14" at bounding box center [812, 625] width 723 height 7
click at [942, 350] on div at bounding box center [928, 352] width 76 height 76
click at [415, 627] on button at bounding box center [422, 626] width 57 height 53
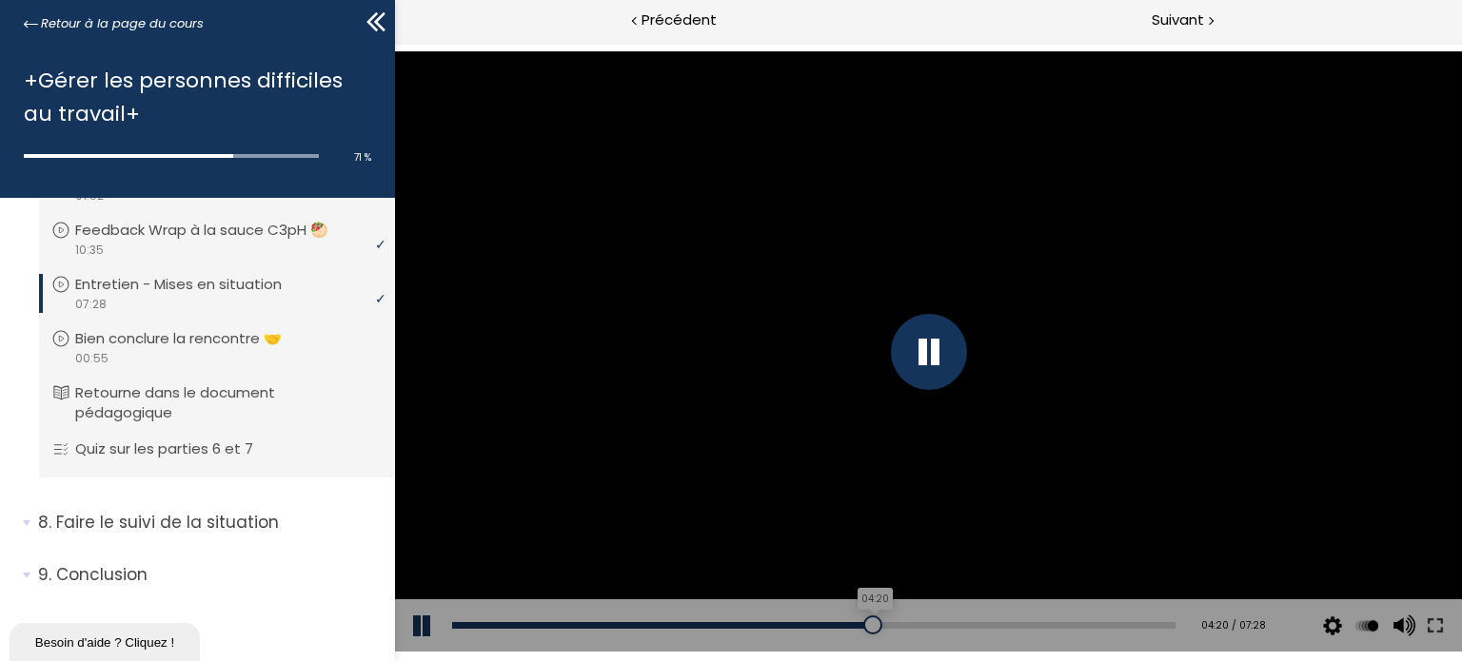
click at [863, 623] on div "04:20" at bounding box center [812, 625] width 723 height 7
click at [828, 626] on div "03:58" at bounding box center [812, 625] width 723 height 7
click at [921, 623] on div "04:57" at bounding box center [812, 625] width 723 height 7
click at [855, 627] on div "04:15" at bounding box center [812, 625] width 723 height 7
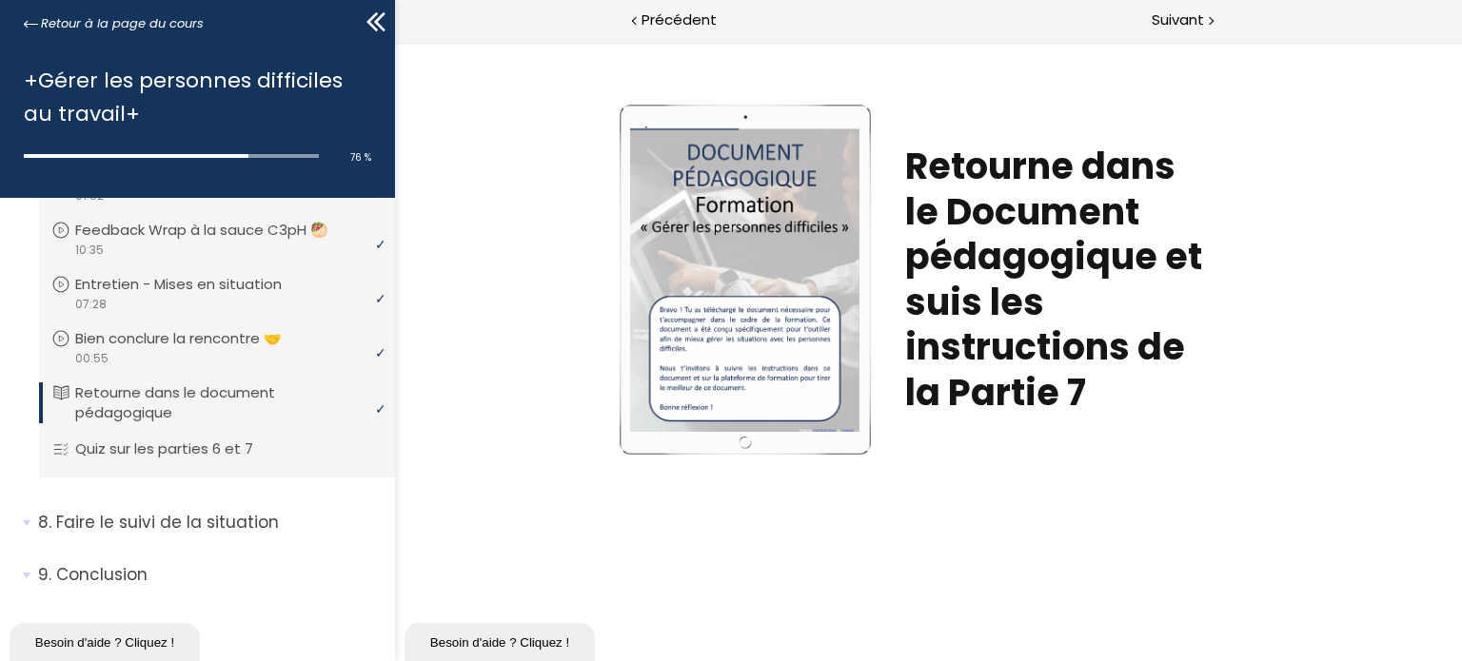
click at [765, 406] on div at bounding box center [743, 279] width 229 height 305
click at [1191, 18] on span "Suivant" at bounding box center [1178, 21] width 52 height 24
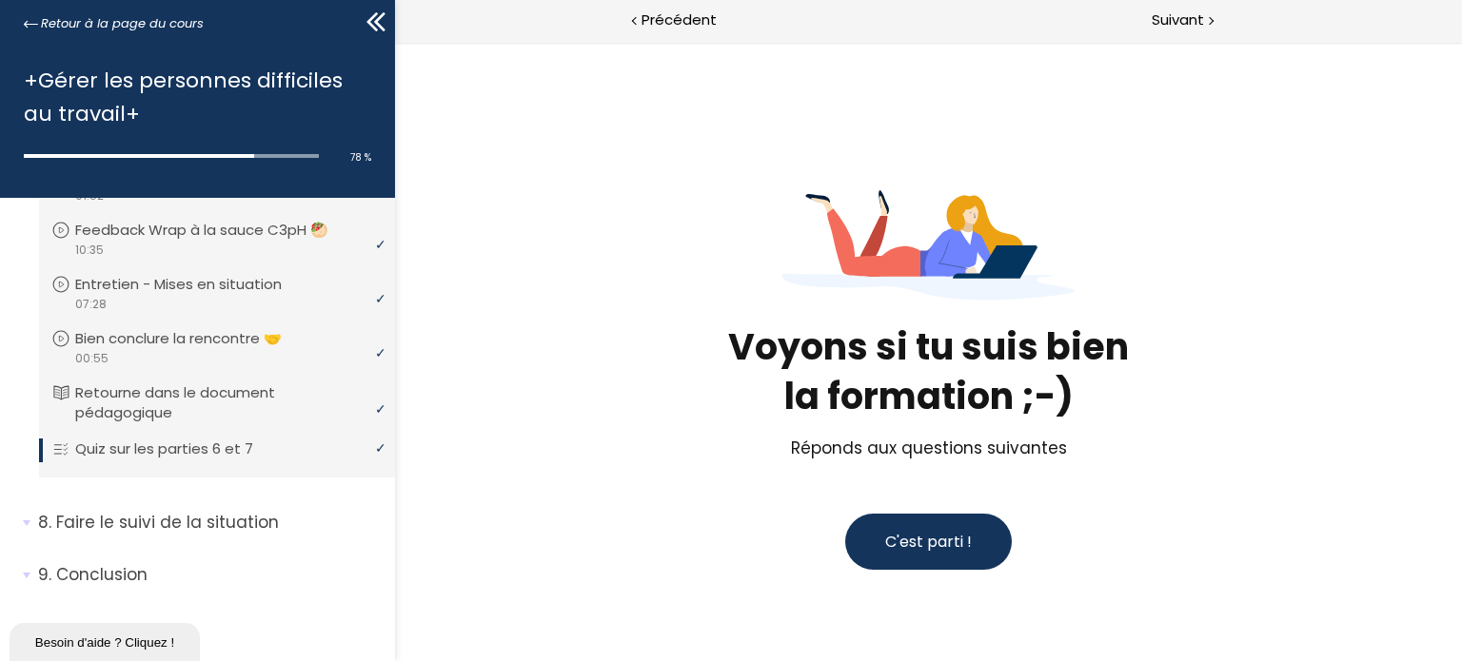
scroll to position [44, 0]
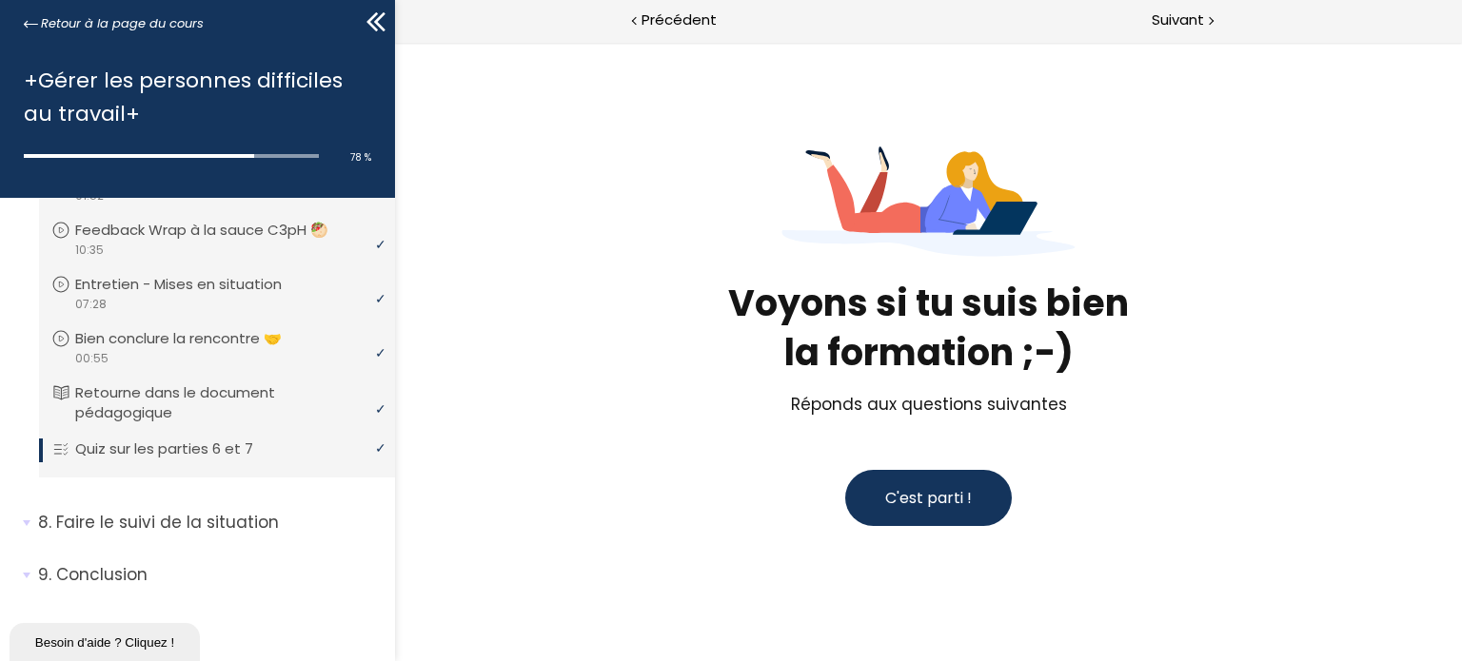
click at [930, 549] on div "Voyons si tu suis bien la formation ;-) Réponds aux questions suivantes C'est p…" at bounding box center [927, 331] width 885 height 504
click at [936, 486] on span "C'est parti !" at bounding box center [927, 498] width 87 height 24
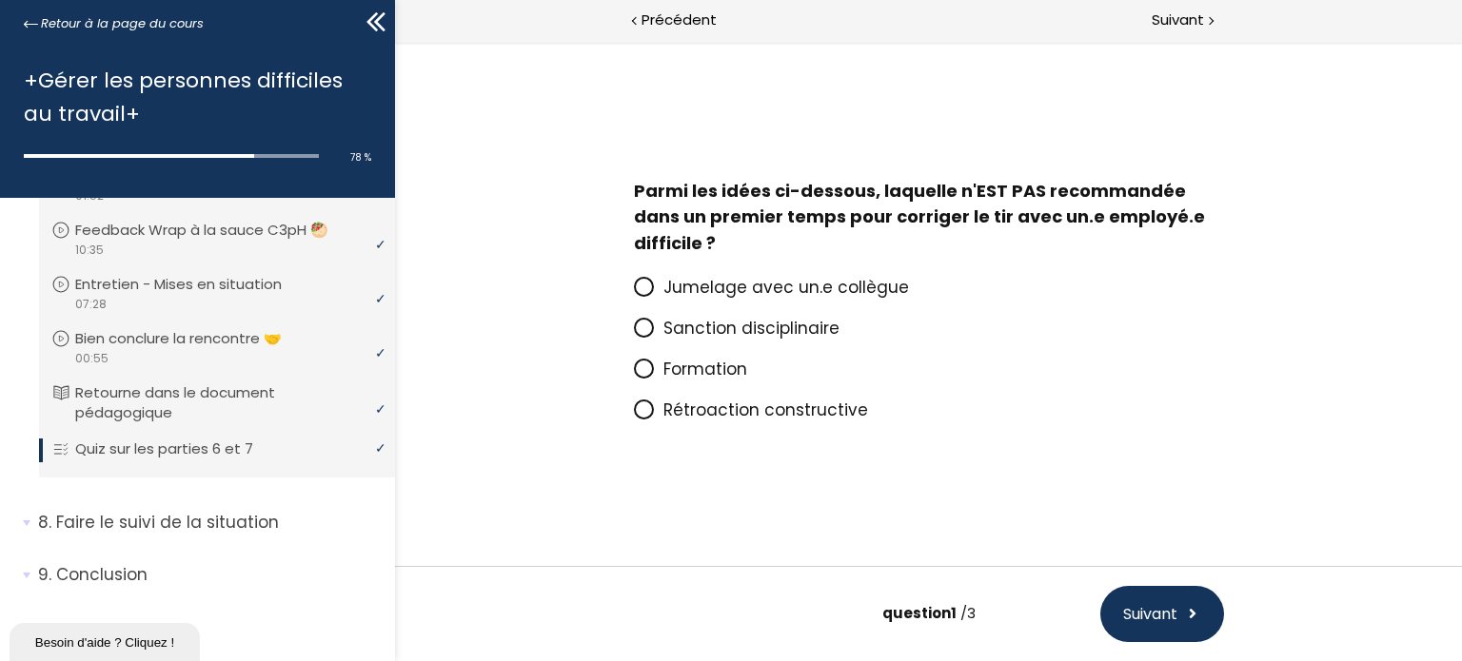
click at [864, 281] on span "Jumelage avec un.e collègue" at bounding box center [785, 287] width 246 height 23
click at [633, 293] on input "Jumelage avec un.e collègue" at bounding box center [633, 293] width 0 height 0
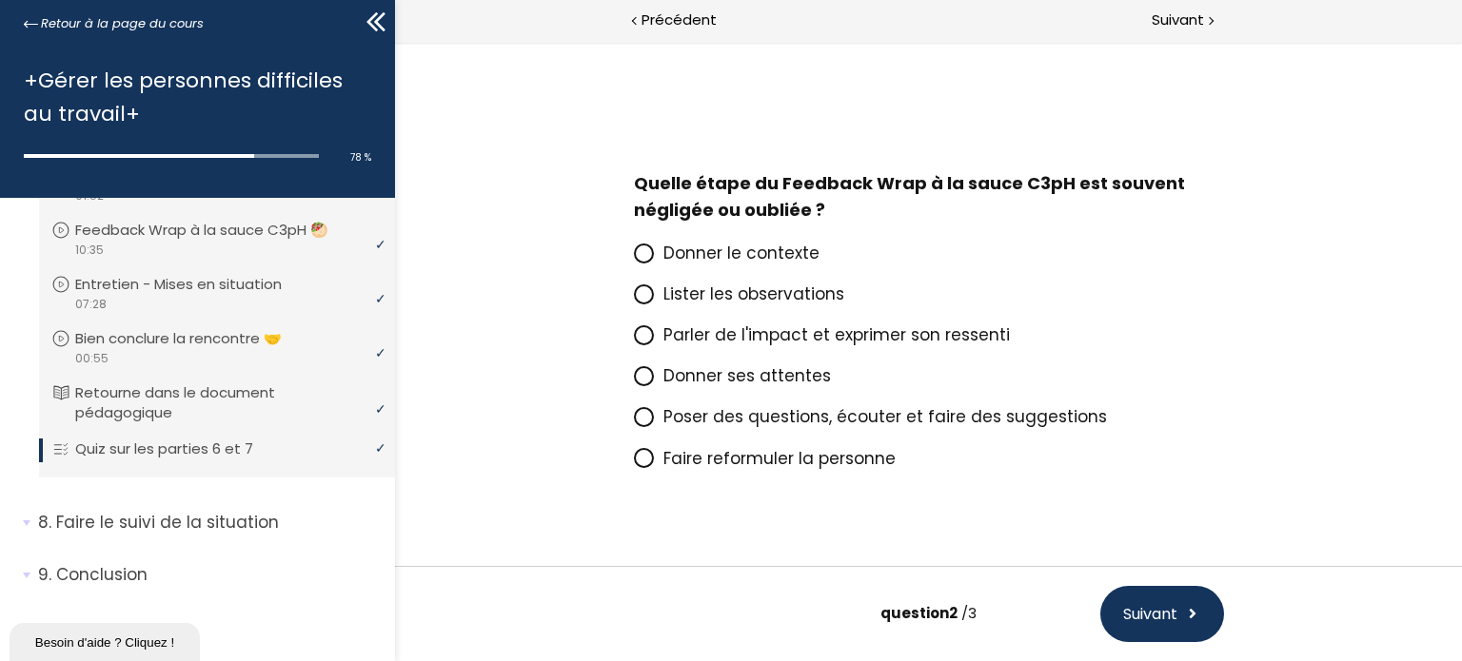
scroll to position [38, 0]
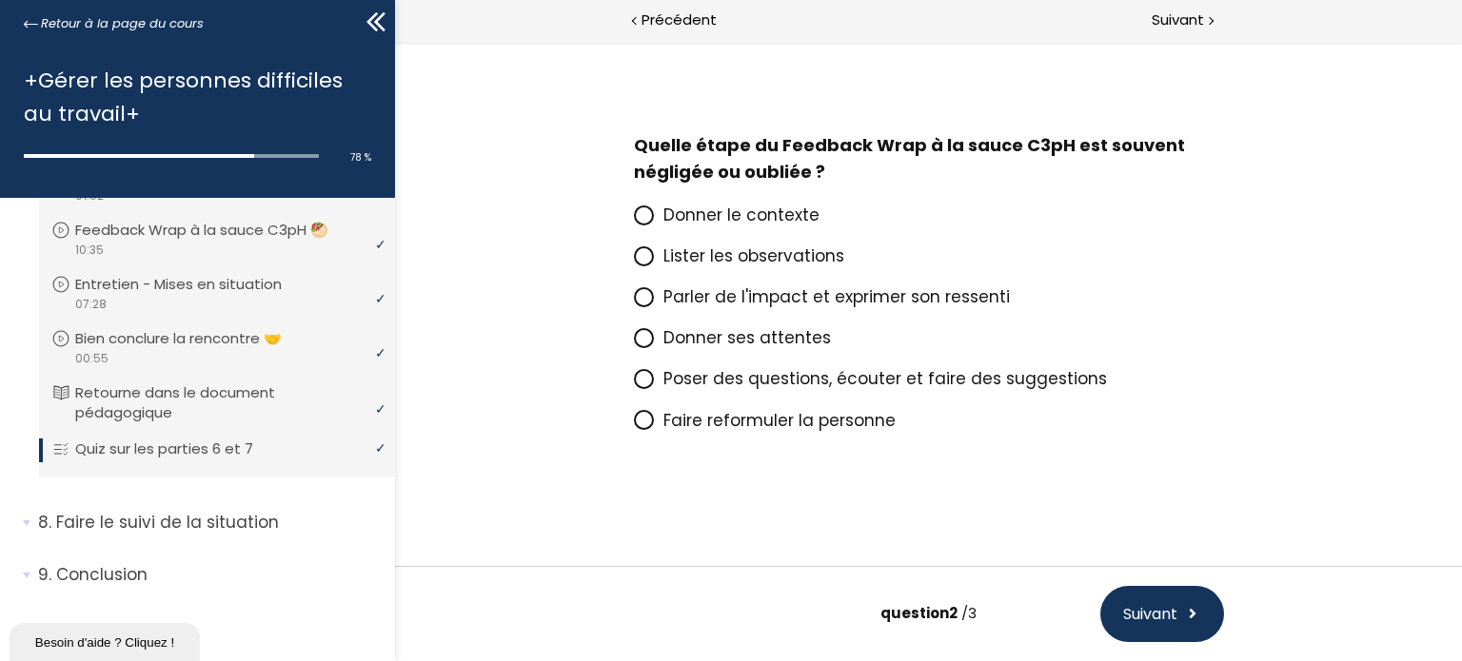
click at [864, 417] on span "Faire reformuler la personne" at bounding box center [778, 420] width 232 height 23
click at [633, 426] on input "Faire reformuler la personne" at bounding box center [633, 426] width 0 height 0
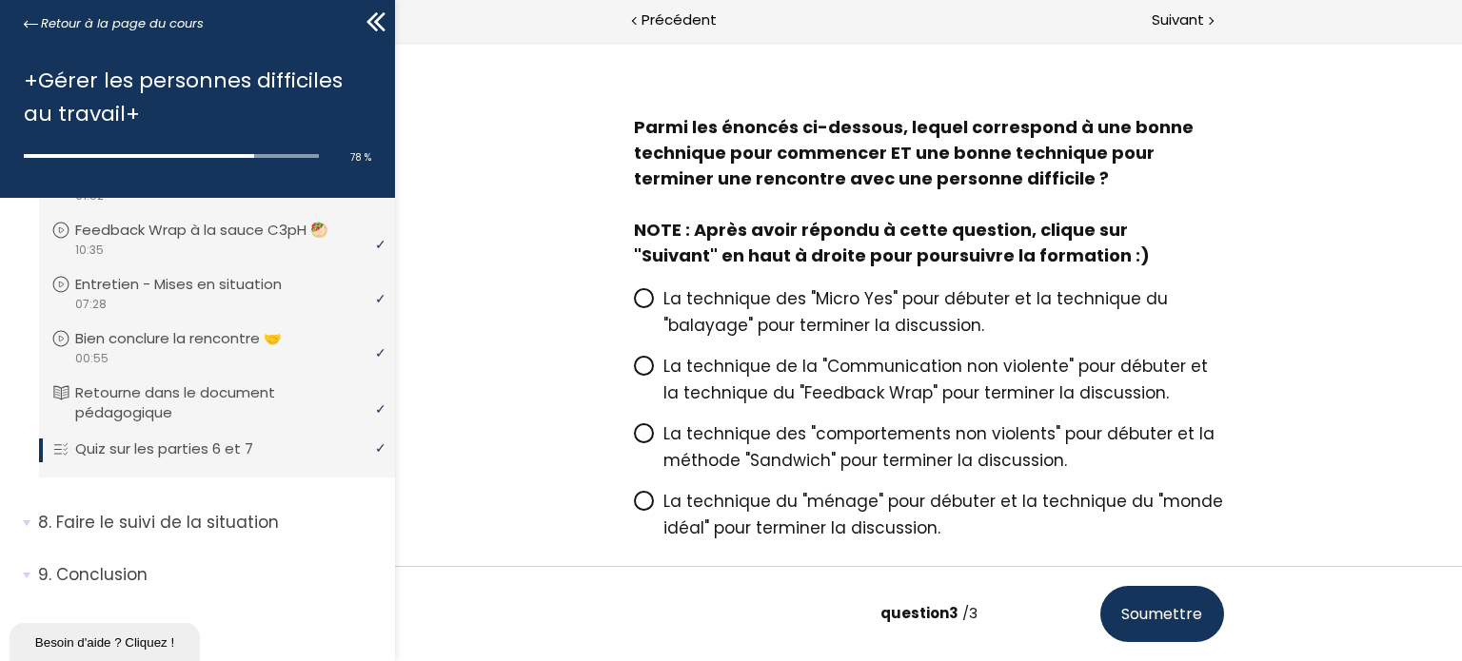
scroll to position [23, 0]
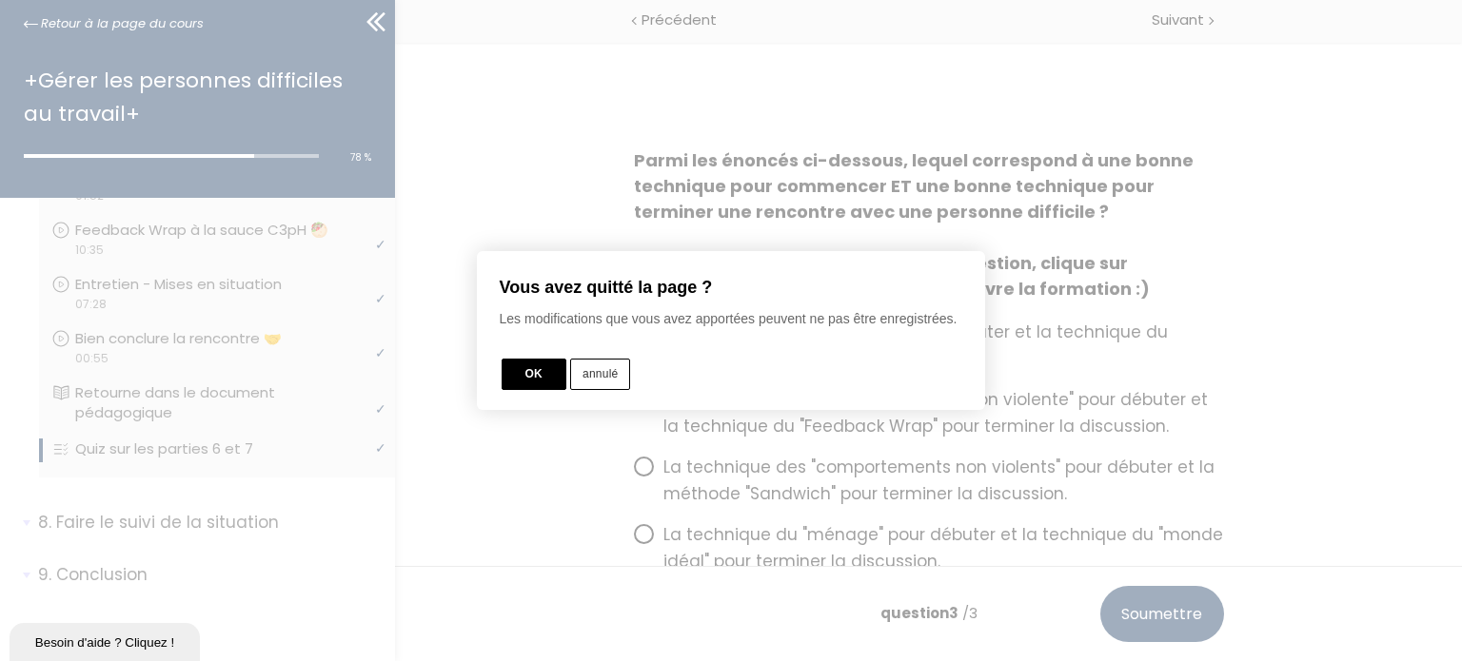
click at [614, 375] on button "annulé" at bounding box center [600, 374] width 60 height 31
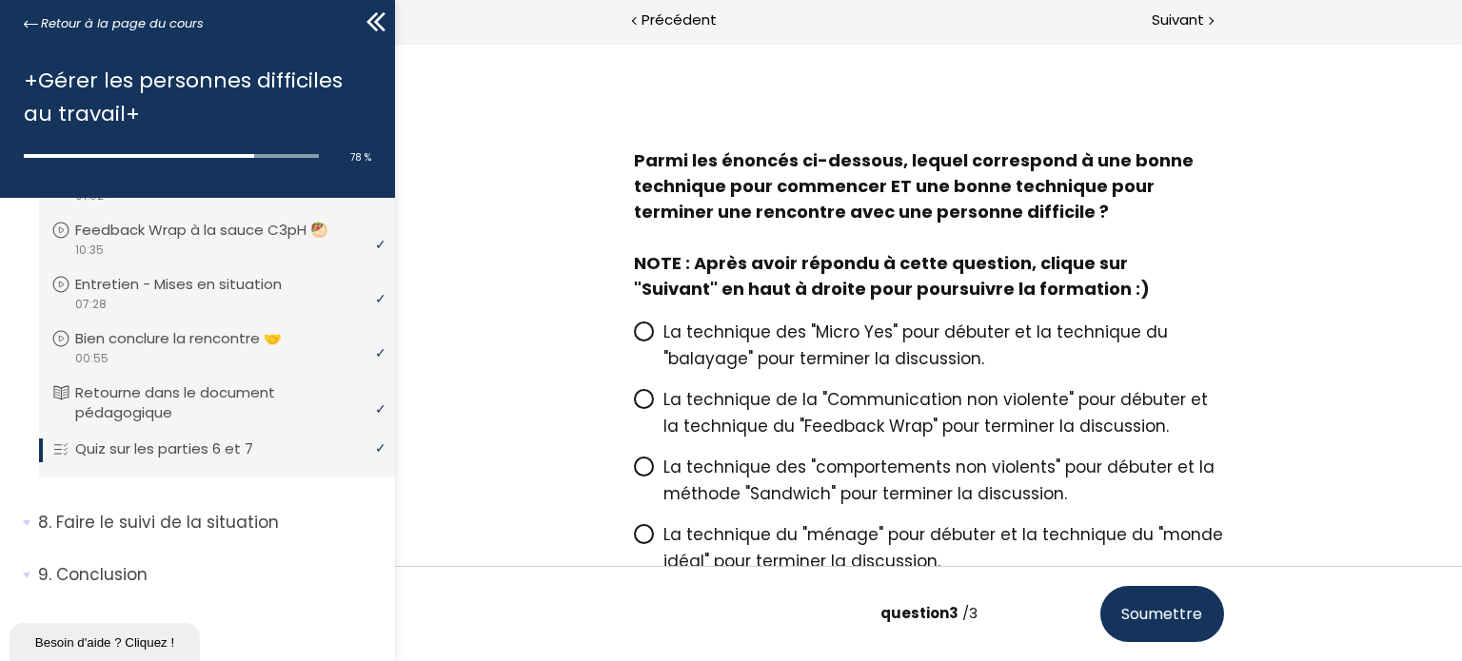
click at [796, 346] on span "La technique des "Micro Yes" pour débuter et la technique du "balayage" pour te…" at bounding box center [914, 345] width 504 height 49
click at [633, 338] on input "La technique des "Micro Yes" pour débuter et la technique du "balayage" pour te…" at bounding box center [633, 338] width 0 height 0
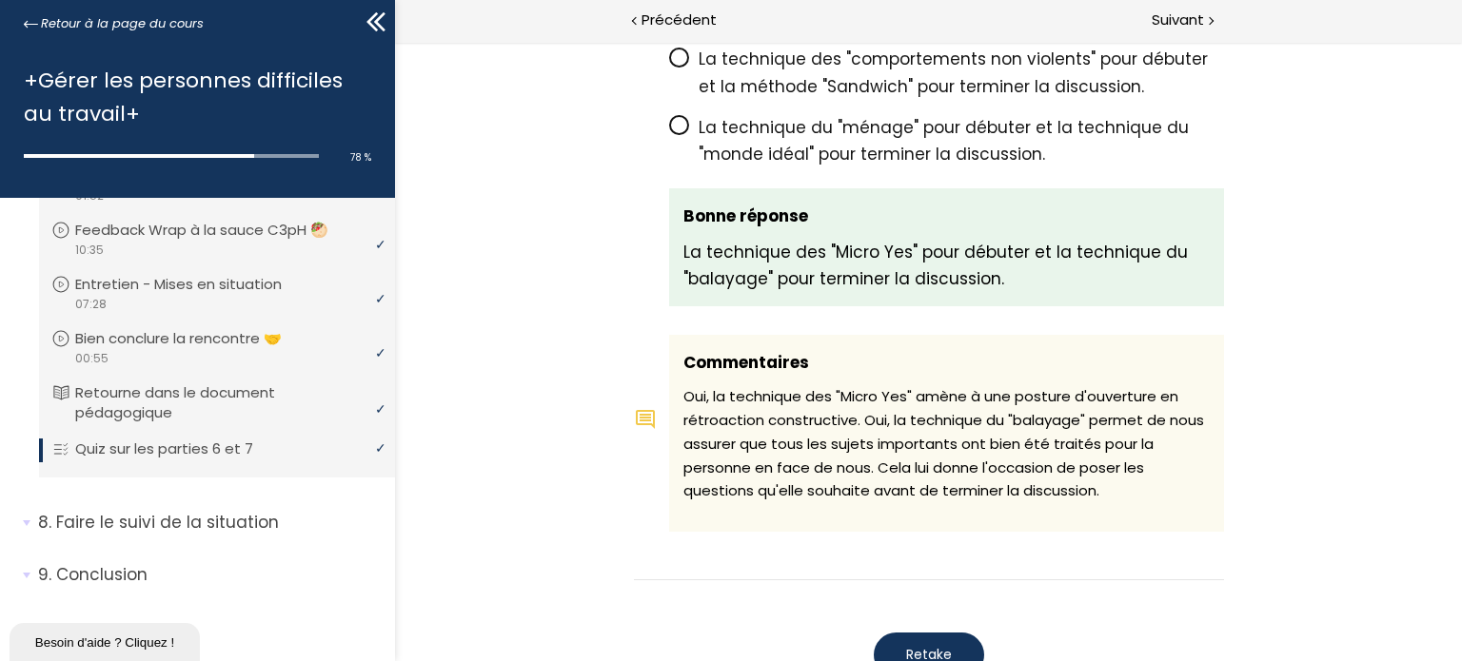
scroll to position [2050, 0]
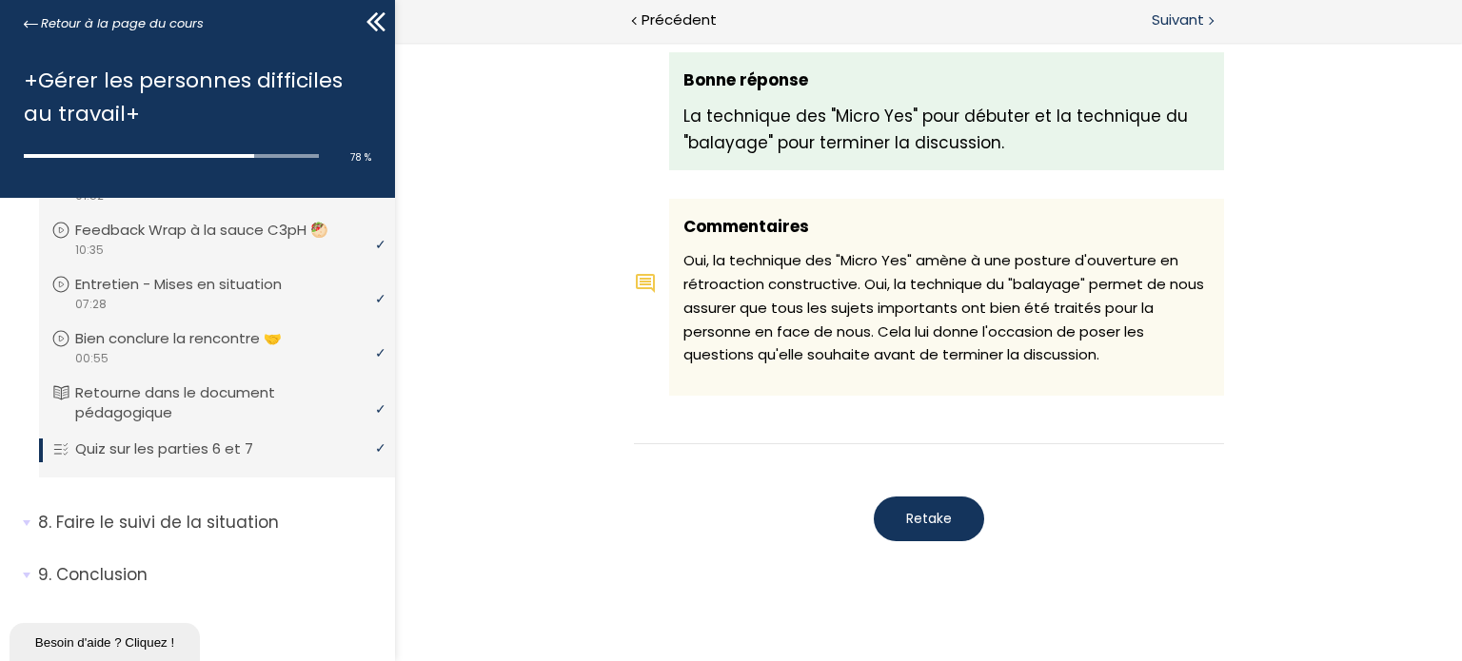
click at [1156, 14] on span "Suivant" at bounding box center [1178, 21] width 52 height 24
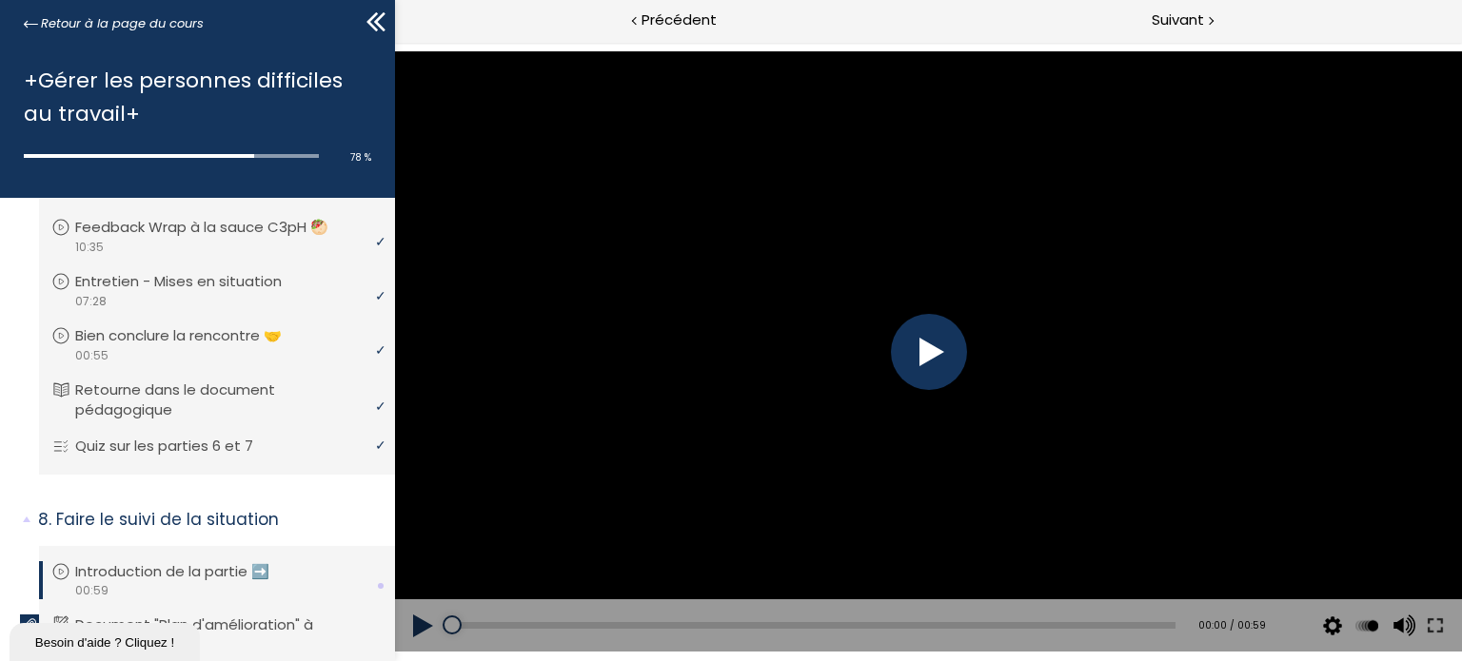
click at [420, 623] on button at bounding box center [422, 626] width 57 height 53
click at [423, 627] on button at bounding box center [422, 626] width 57 height 53
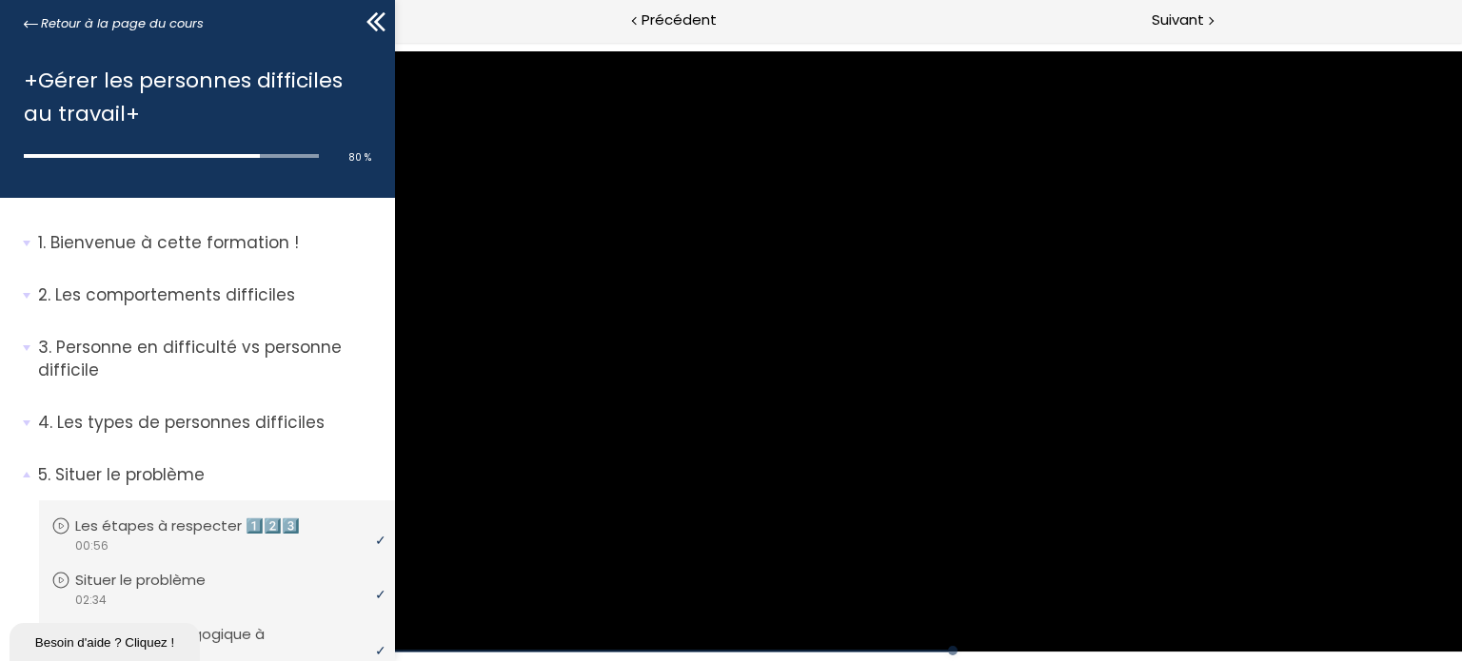
scroll to position [1154, 0]
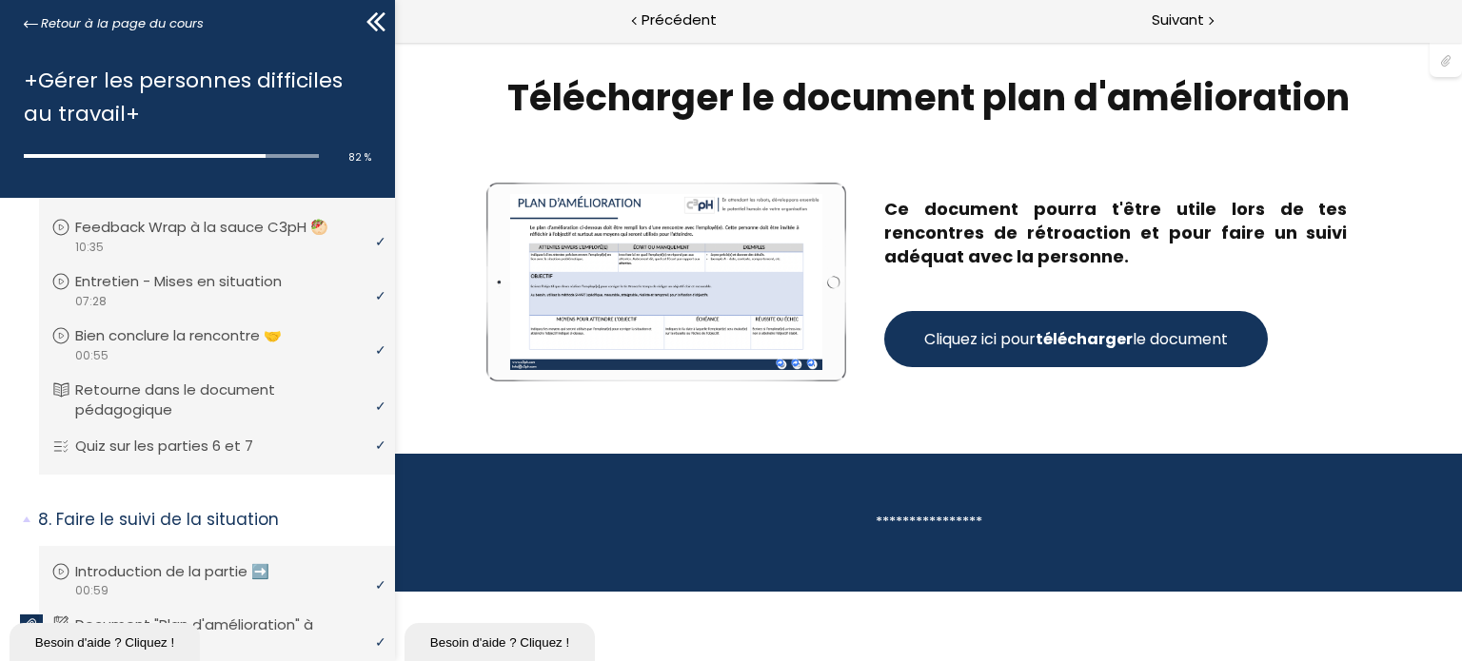
click at [1050, 330] on strong "télécharger" at bounding box center [1083, 339] width 97 height 22
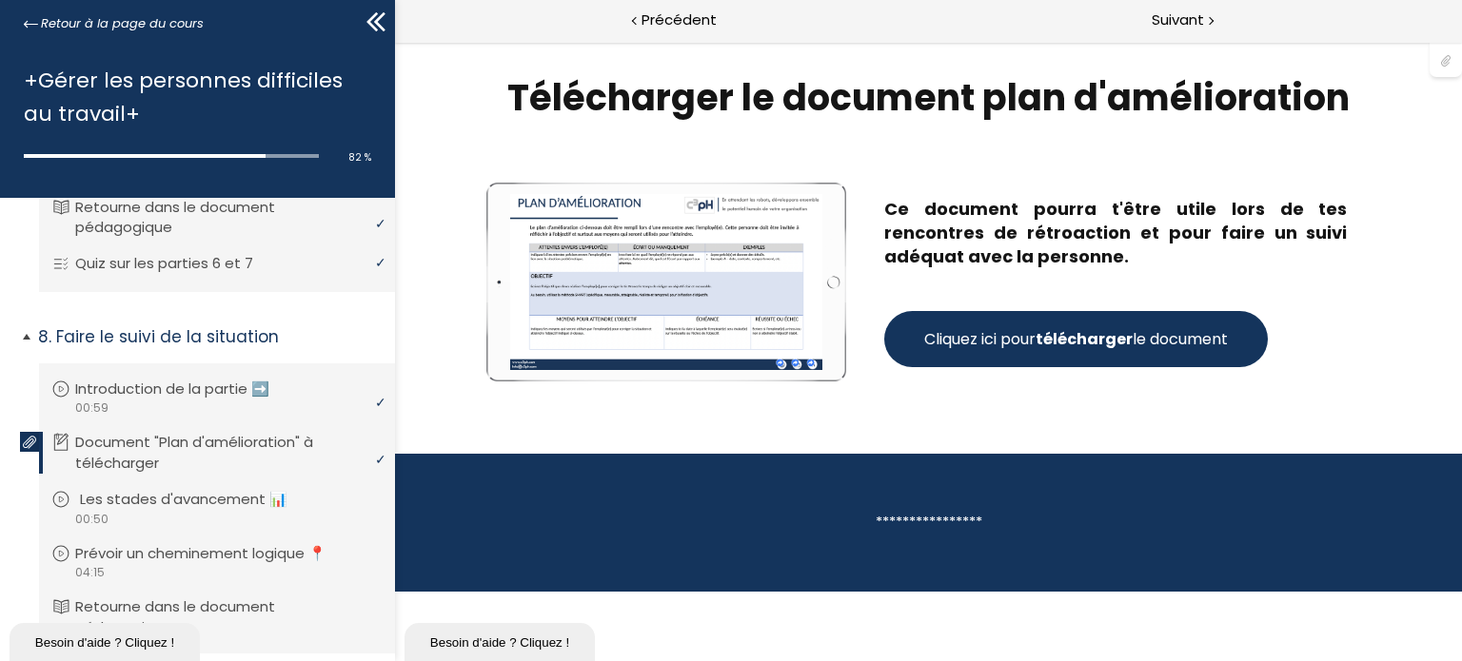
scroll to position [1344, 0]
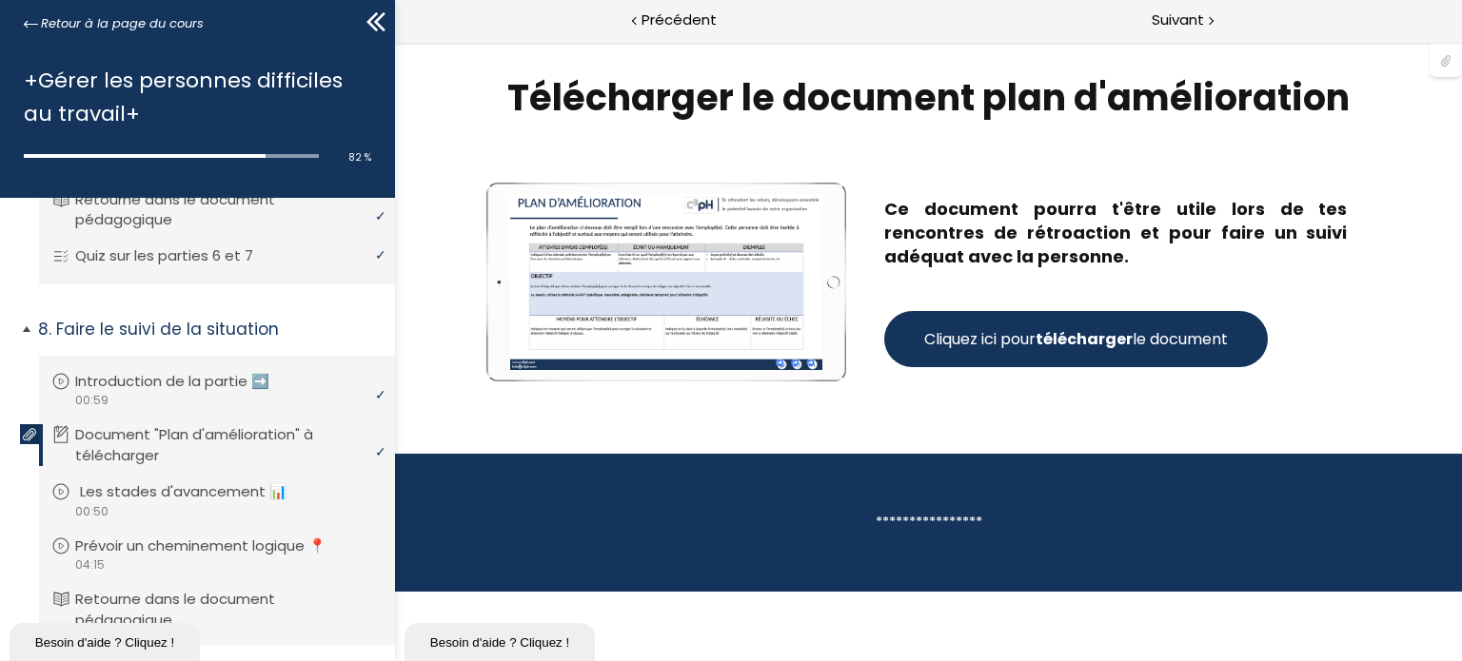
click at [230, 498] on p "Les stades d'avancement 📊" at bounding box center [198, 492] width 236 height 21
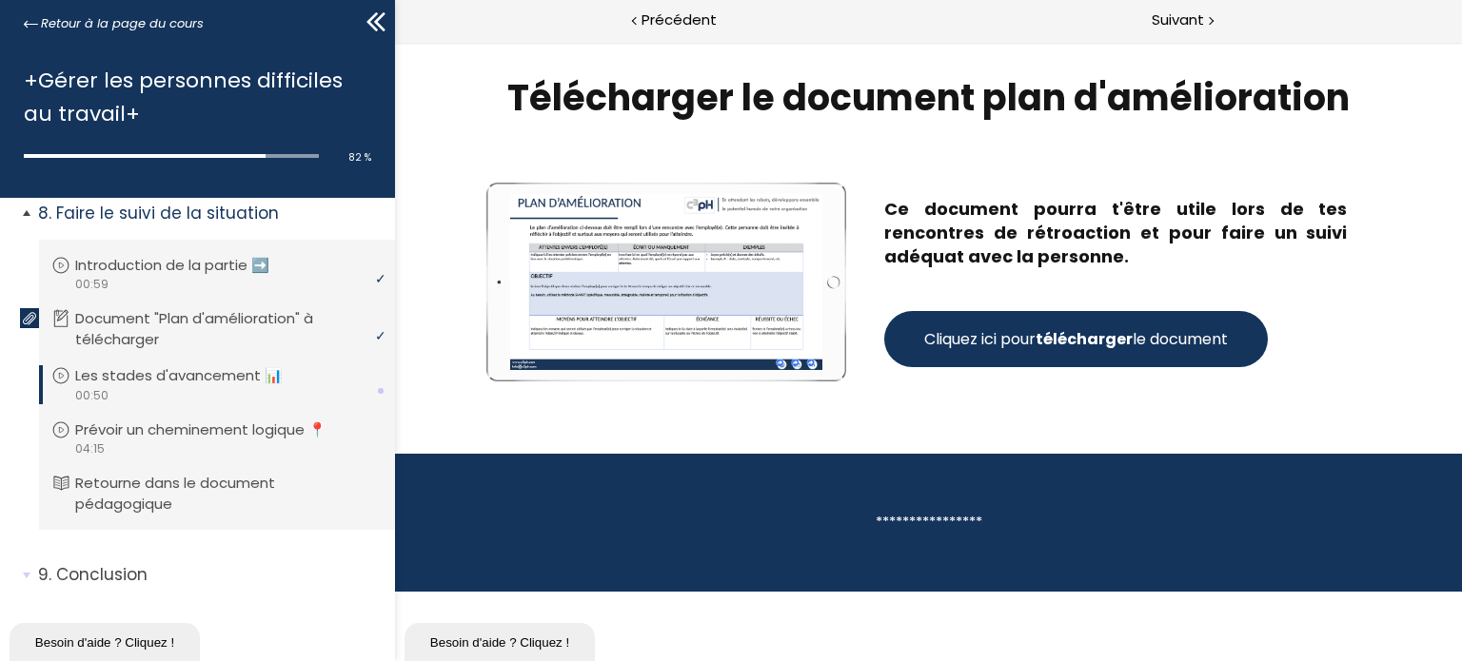
scroll to position [1466, 0]
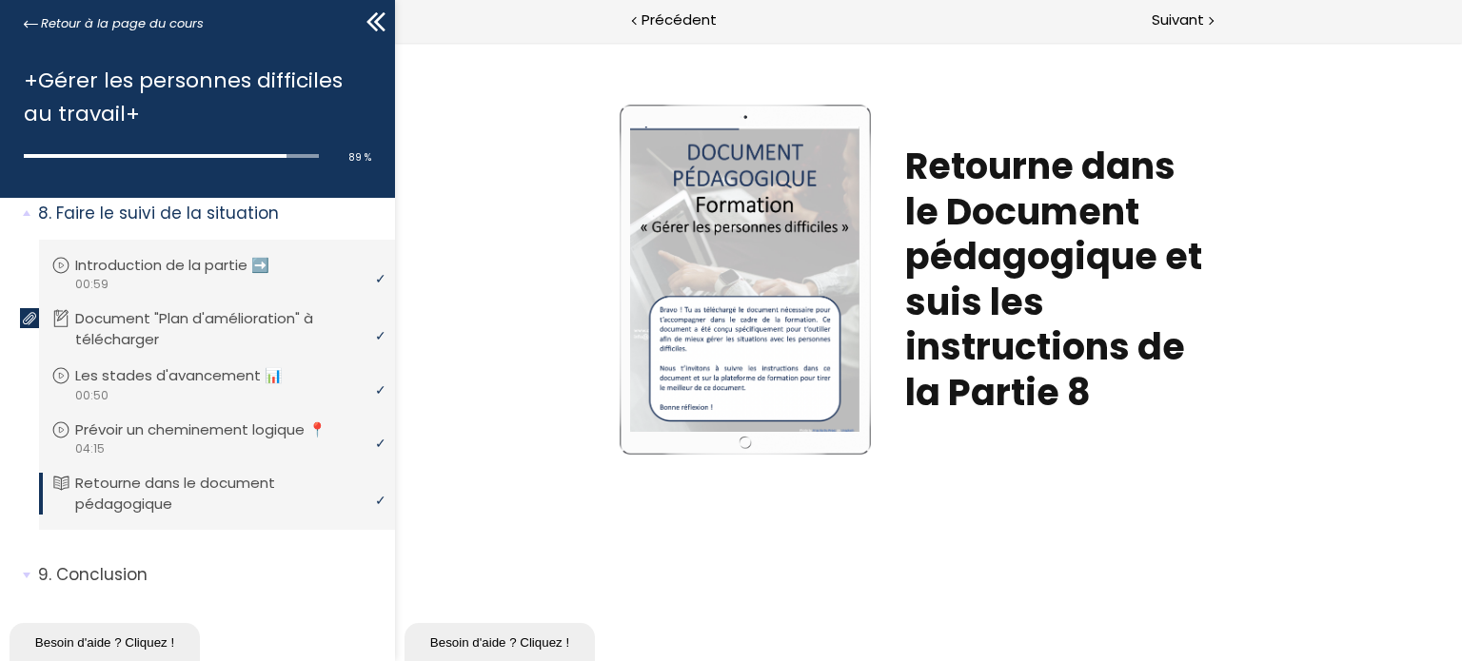
click at [746, 247] on div at bounding box center [743, 279] width 229 height 305
click at [716, 365] on div at bounding box center [743, 279] width 229 height 305
click at [1182, 15] on span "Suivant" at bounding box center [1178, 21] width 52 height 24
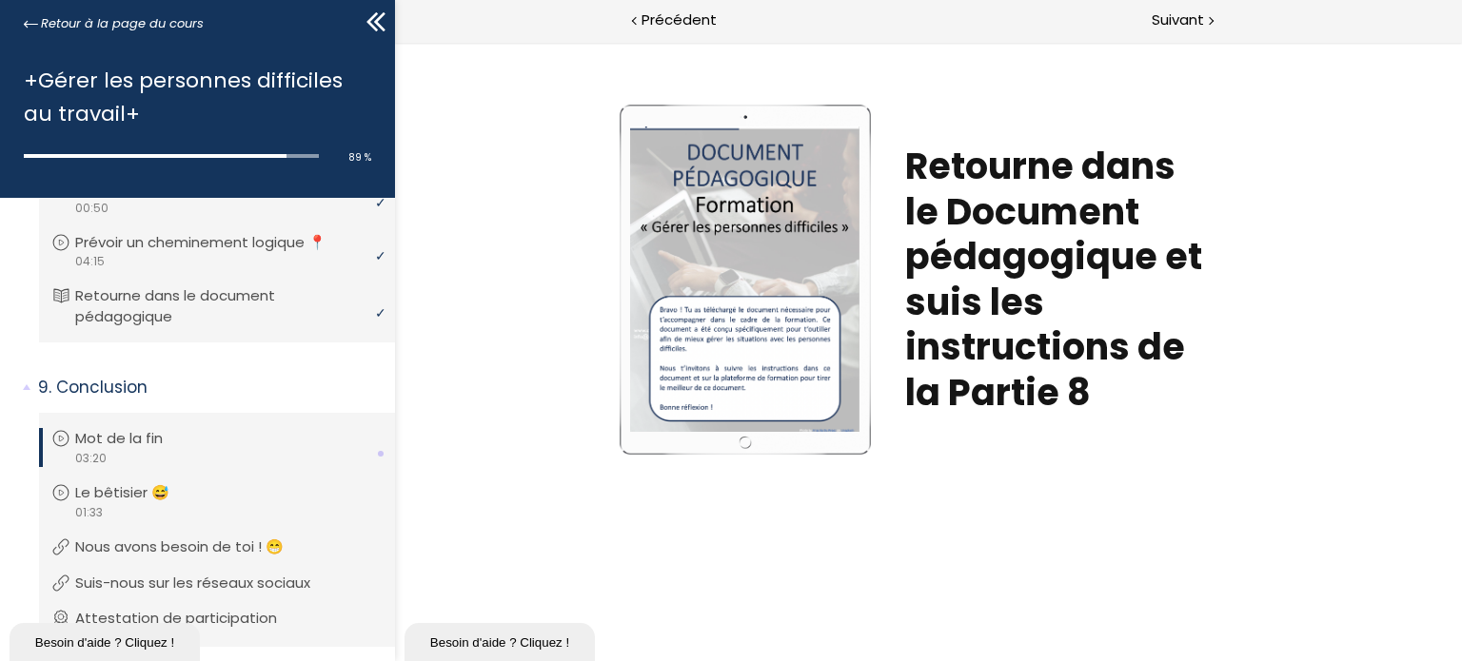
scroll to position [1719, 0]
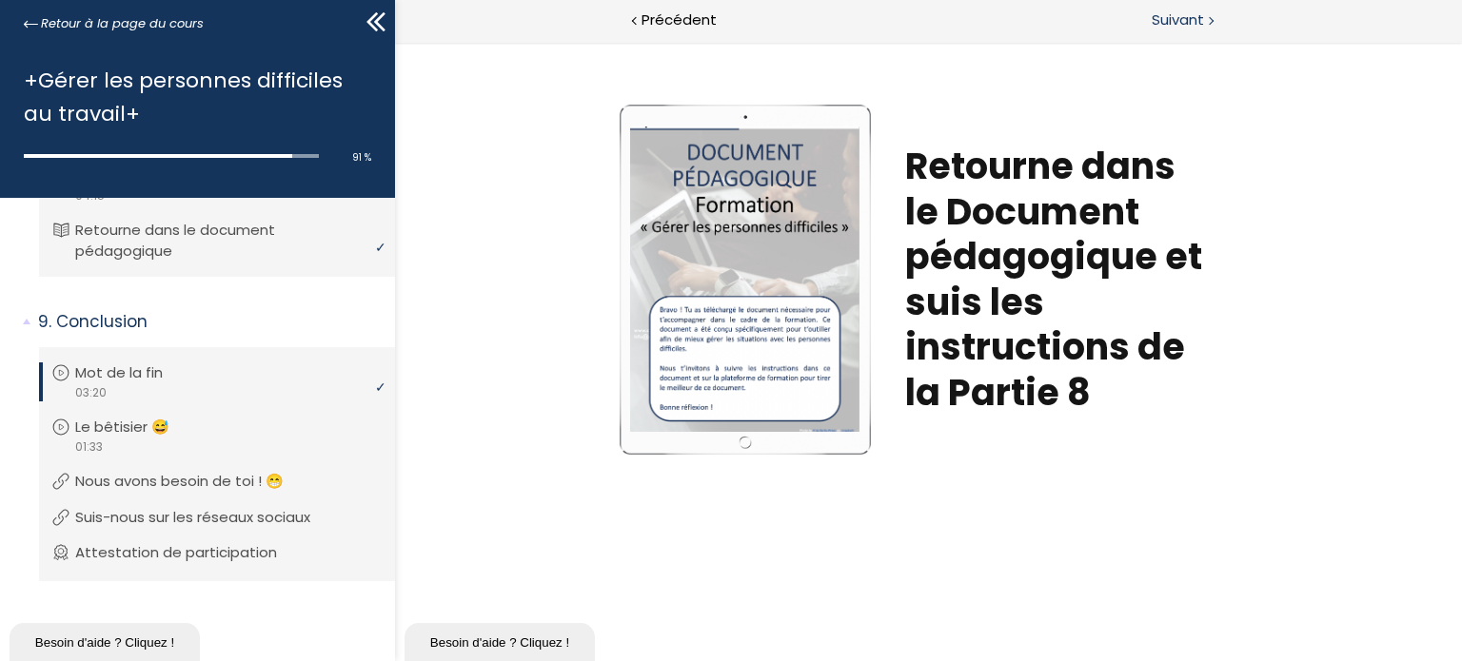
click at [1346, 40] on div "Suivant" at bounding box center [1195, 21] width 534 height 43
click at [227, 483] on p "Nous avons besoin de toi ! 😁" at bounding box center [198, 481] width 237 height 21
click at [175, 433] on p "Le bêtisier 😅" at bounding box center [141, 427] width 123 height 21
click at [151, 390] on div "video 03:20" at bounding box center [214, 393] width 326 height 18
click at [145, 554] on li "Vous devez avoir terminé l'unité (Attestation de participation) pour pouvoir co…" at bounding box center [217, 554] width 356 height 54
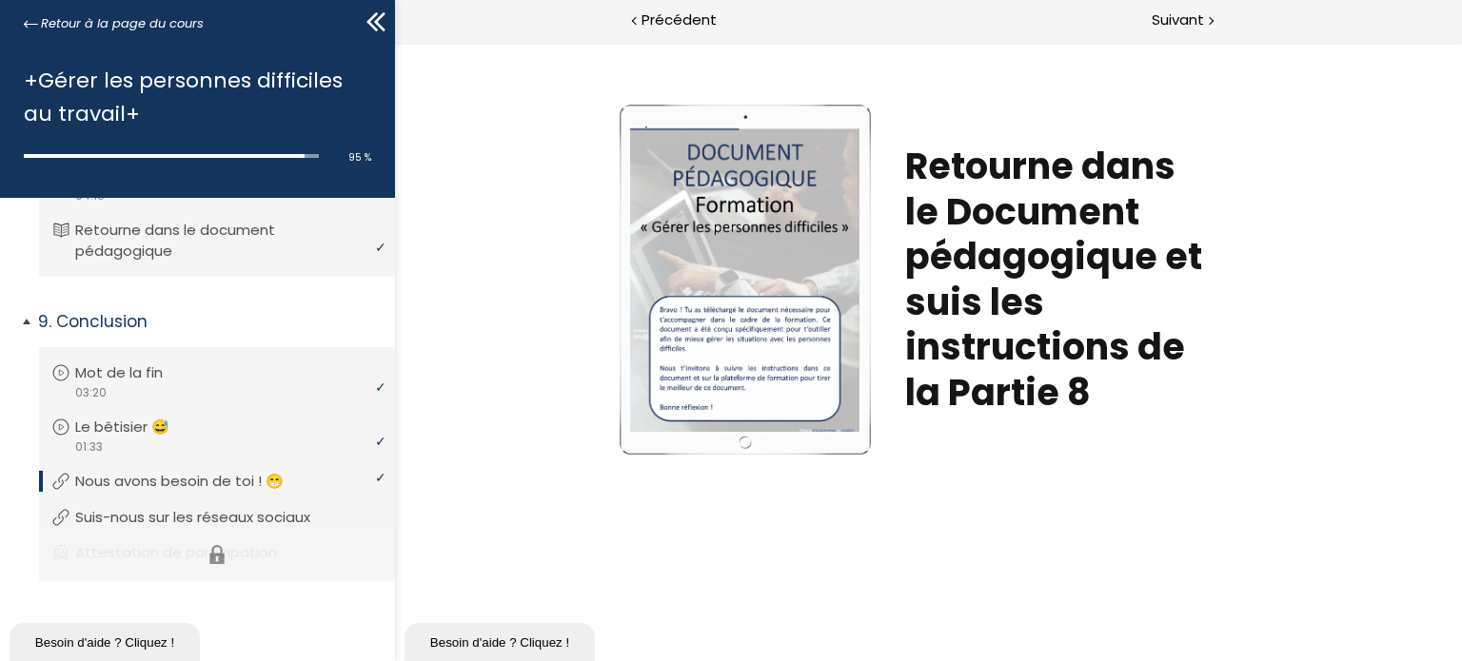
click at [125, 566] on li "Vous devez avoir terminé l'unité (Attestation de participation) pour pouvoir co…" at bounding box center [217, 554] width 356 height 54
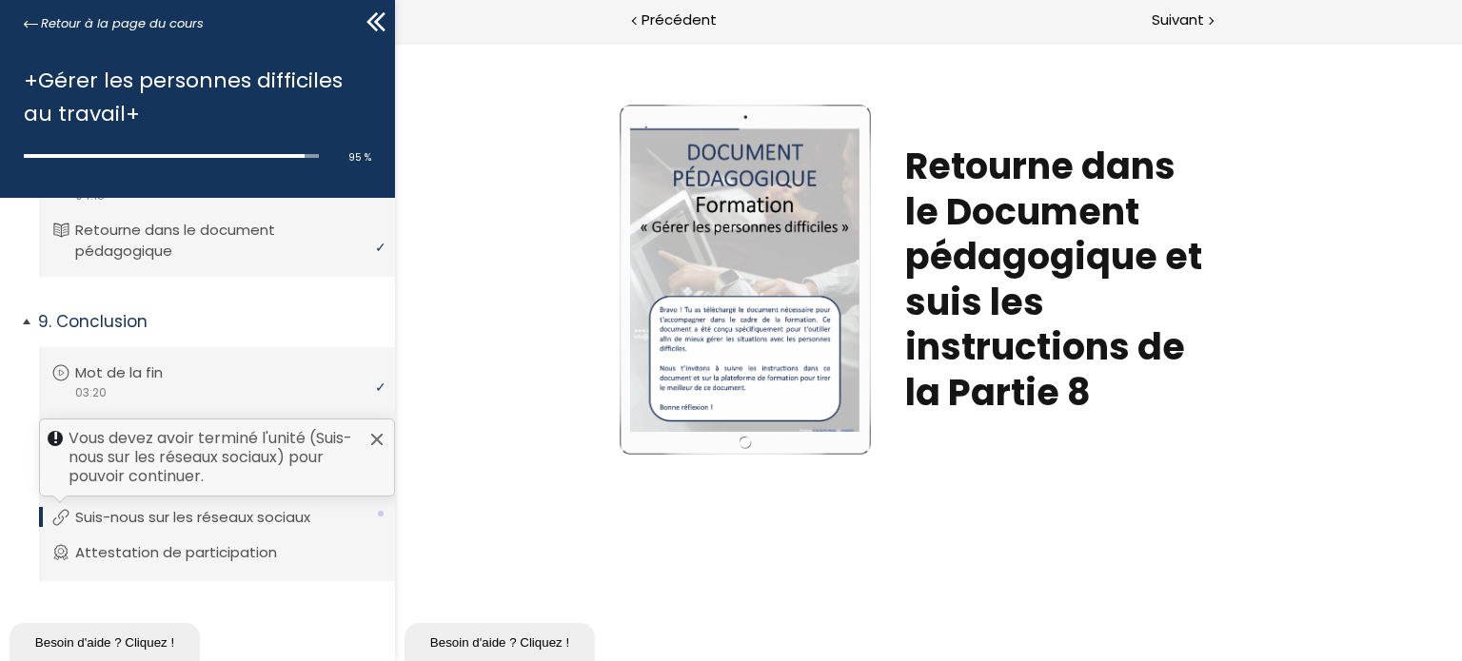
click at [155, 513] on p "Suis-nous sur les réseaux sociaux" at bounding box center [207, 517] width 264 height 21
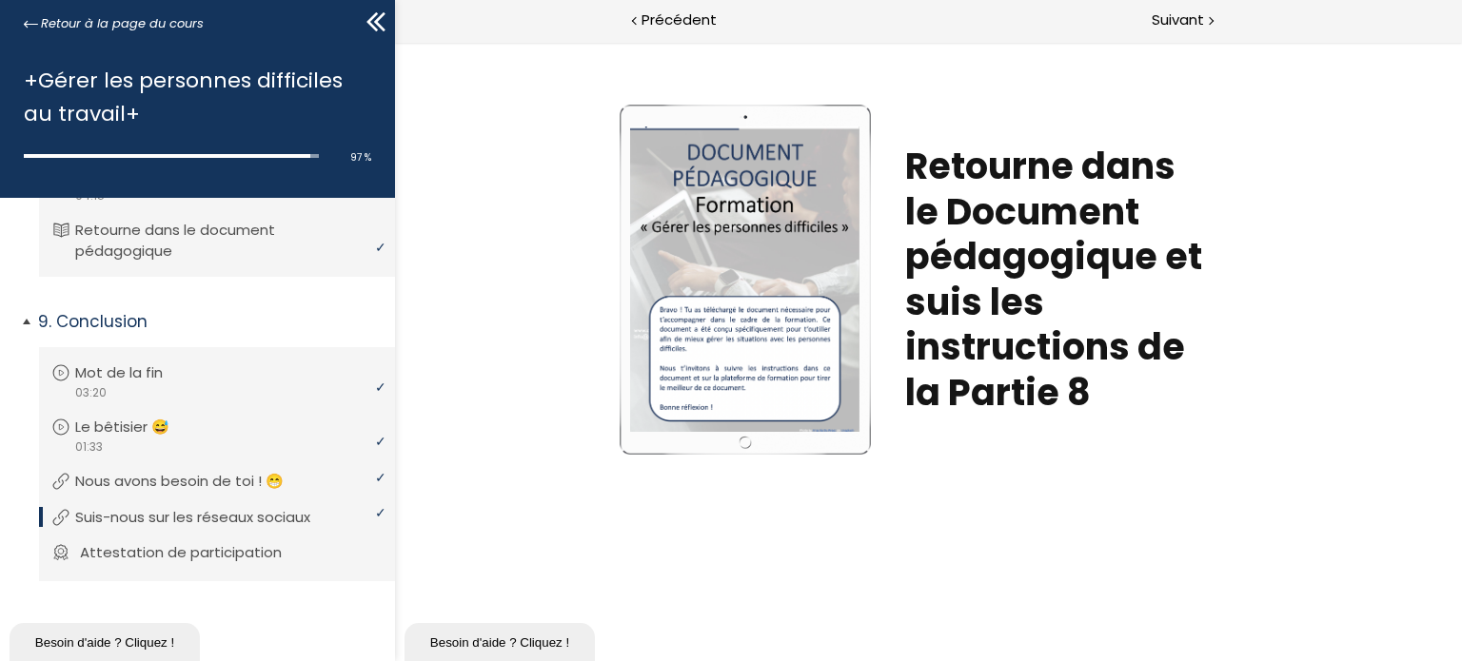
click at [259, 549] on p "Attestation de participation" at bounding box center [195, 553] width 230 height 21
click at [257, 559] on p "Attestation de participation" at bounding box center [190, 553] width 230 height 21
click at [373, 26] on icon at bounding box center [371, 21] width 11 height 19
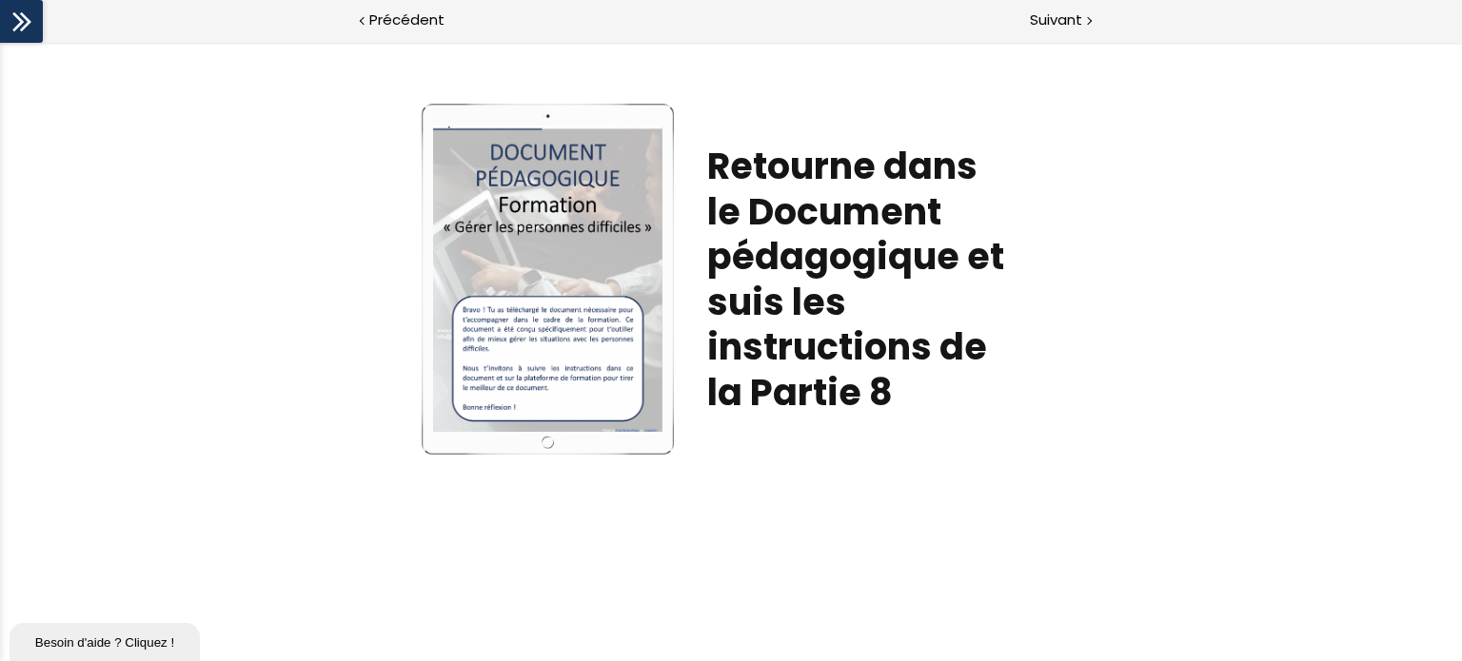
click at [19, 16] on icon at bounding box center [22, 22] width 29 height 29
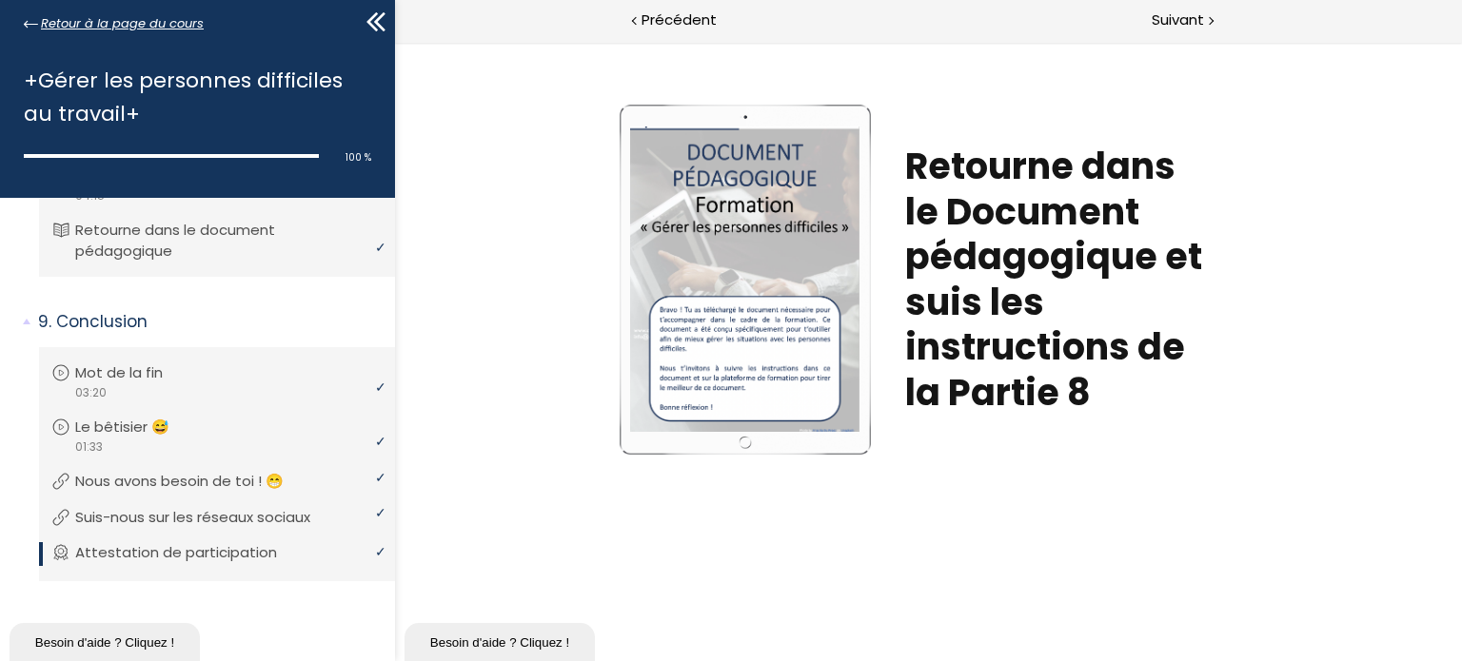
drag, startPoint x: 54, startPoint y: 30, endPoint x: 59, endPoint y: 22, distance: 9.8
click at [54, 30] on span "Retour à la page du cours" at bounding box center [122, 23] width 163 height 21
click at [59, 22] on span "Retour à la page du cours" at bounding box center [122, 23] width 163 height 21
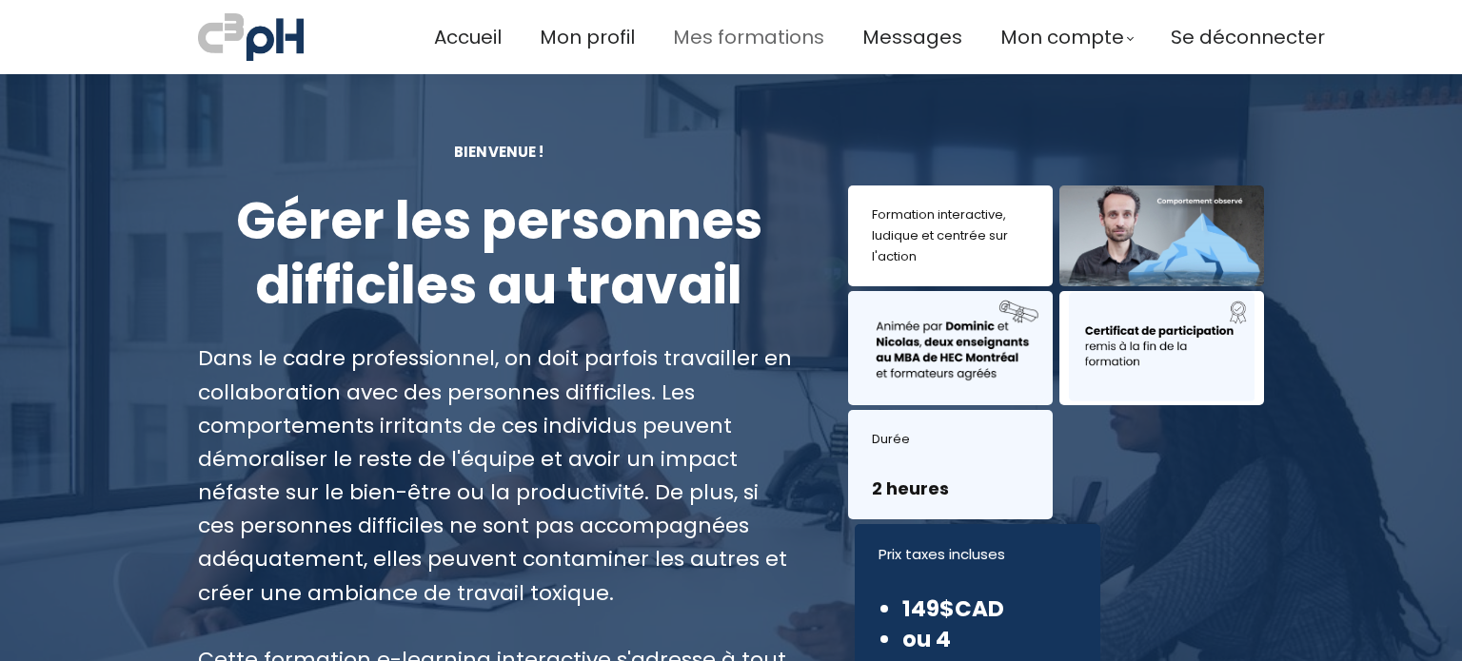
click at [754, 41] on span "Mes formations" at bounding box center [748, 37] width 151 height 31
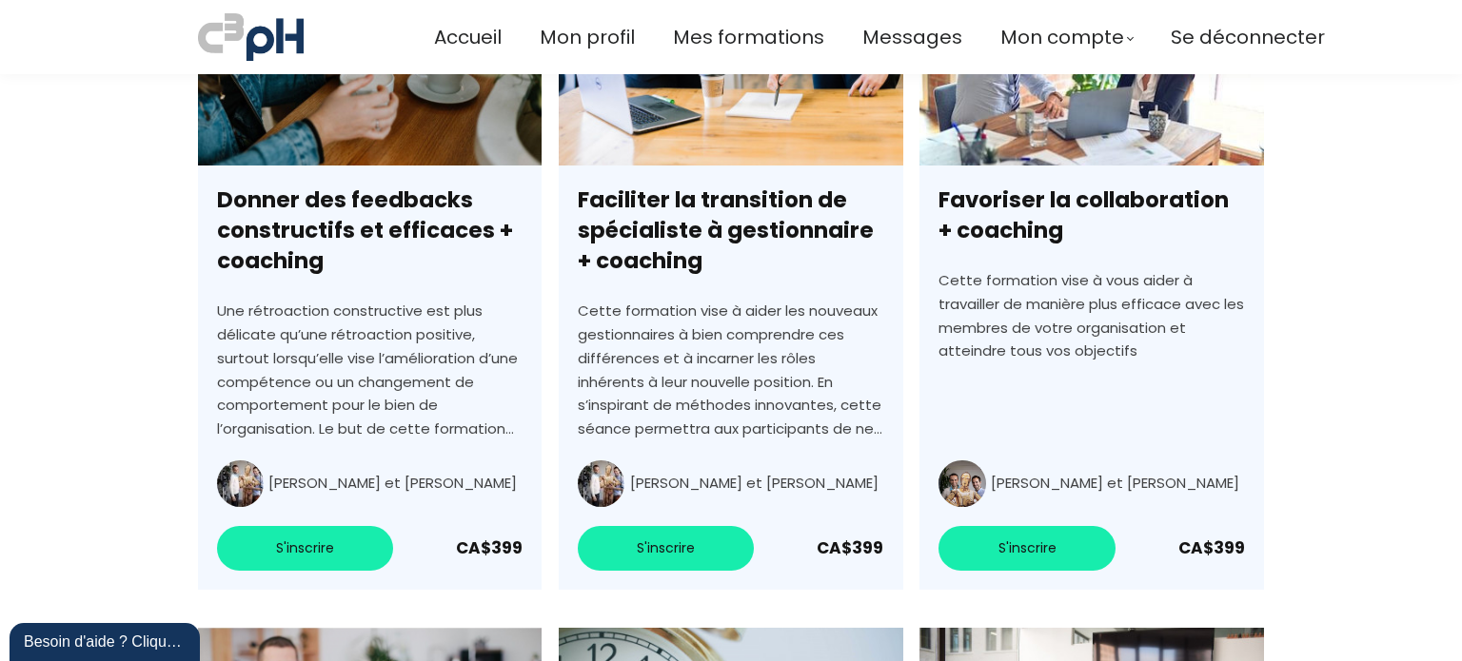
scroll to position [4678, 0]
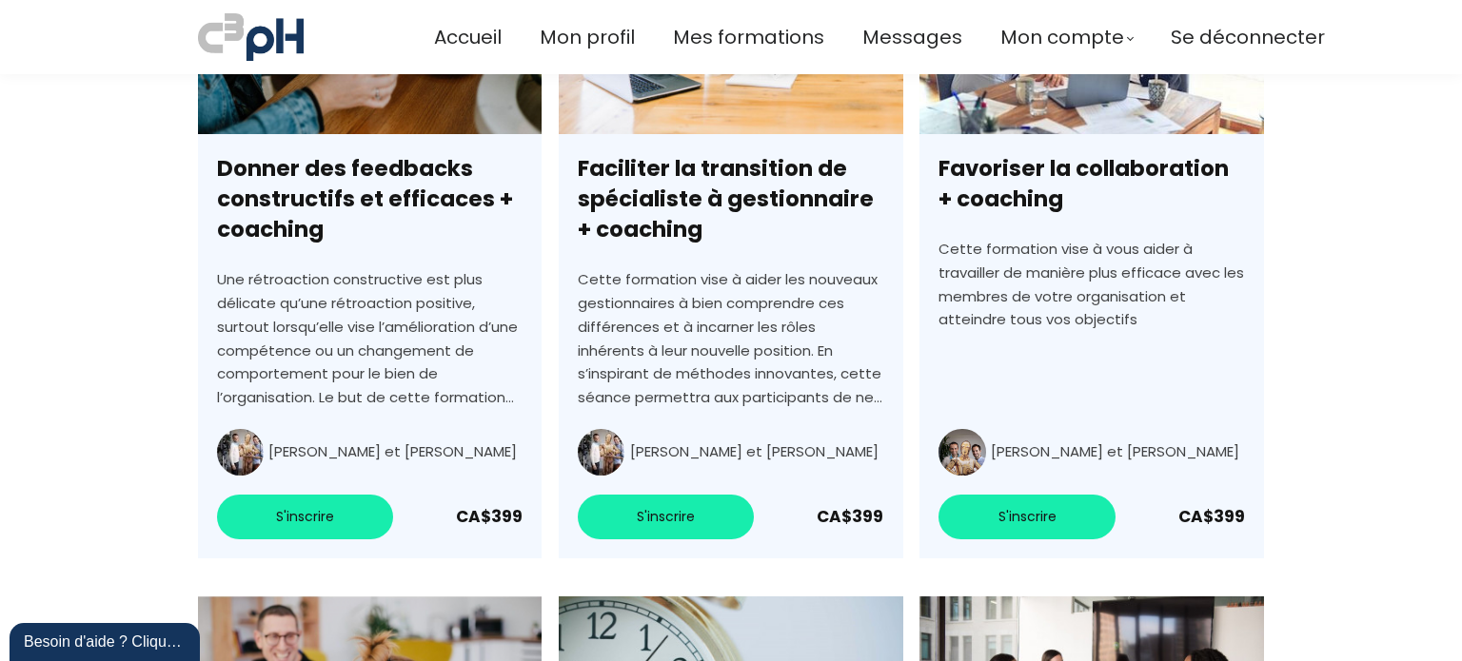
click at [762, 402] on link "Faciliter la transition de spécialiste à gestionnaire + coaching" at bounding box center [731, 249] width 344 height 619
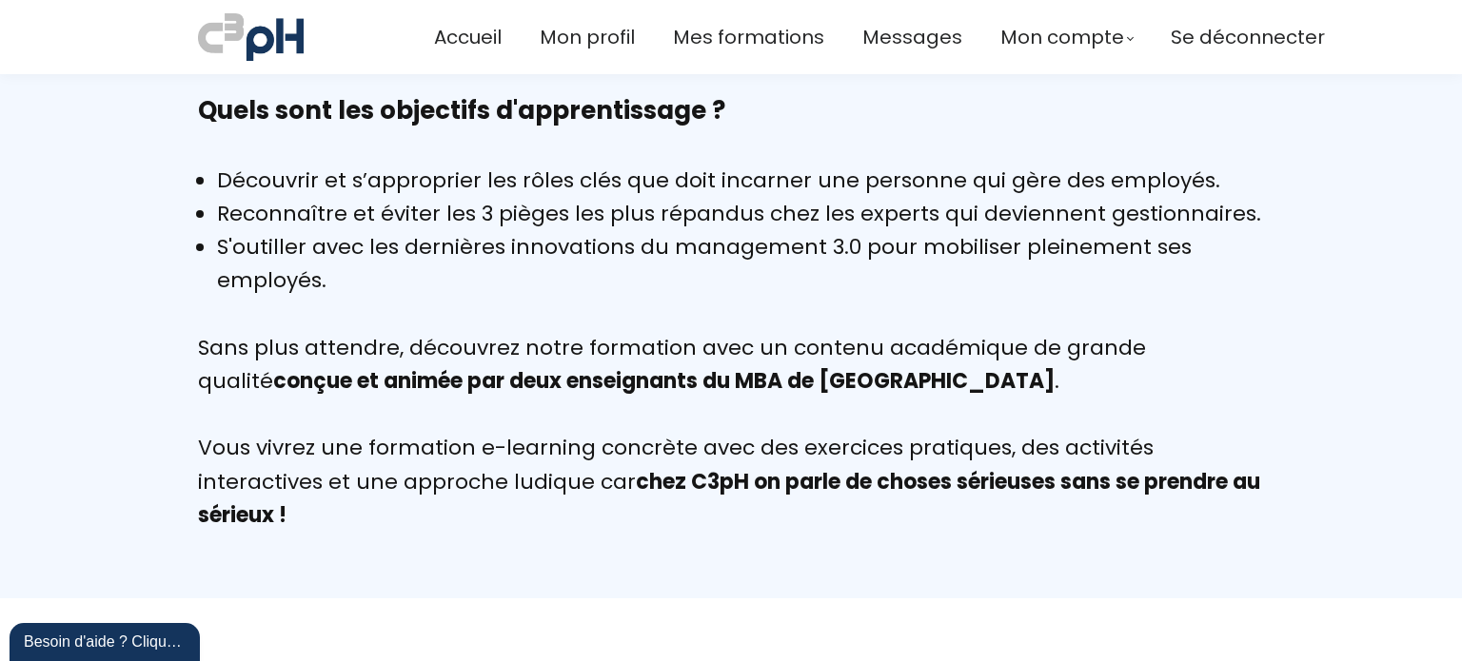
scroll to position [1558, 0]
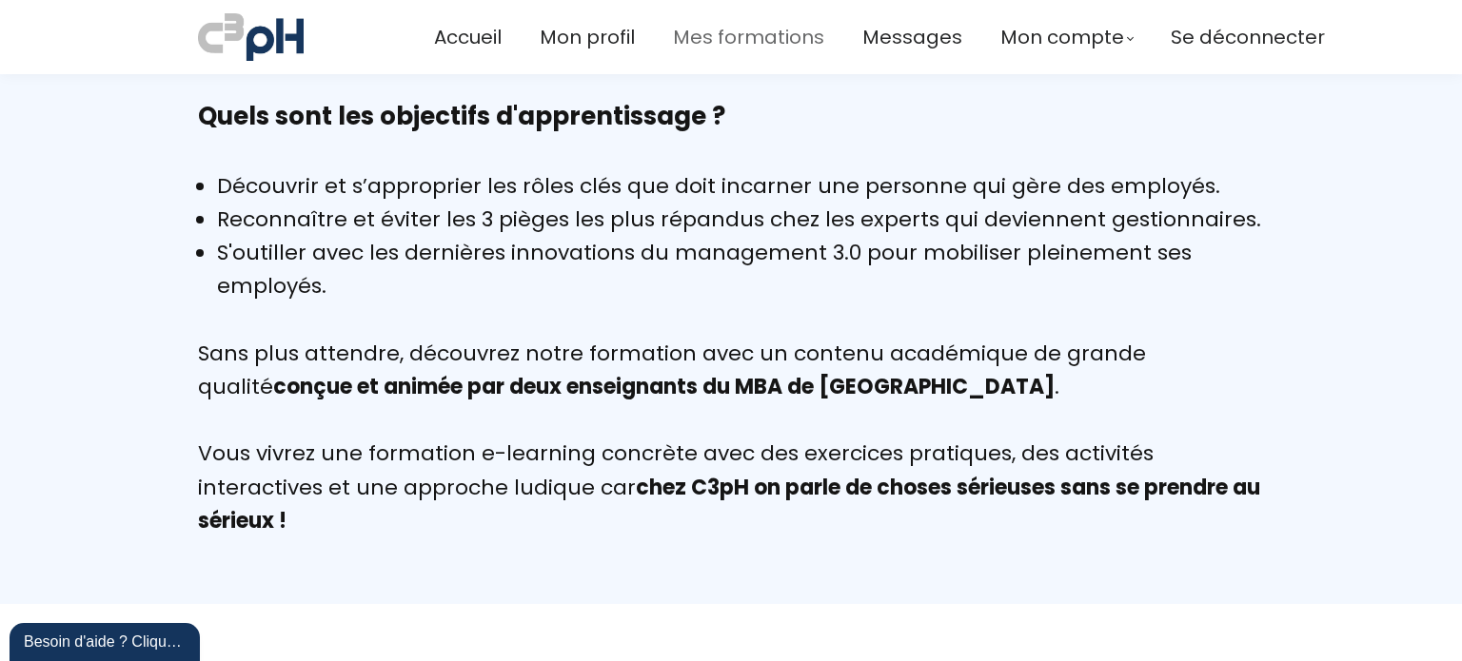
click at [763, 33] on span "Mes formations" at bounding box center [748, 37] width 151 height 31
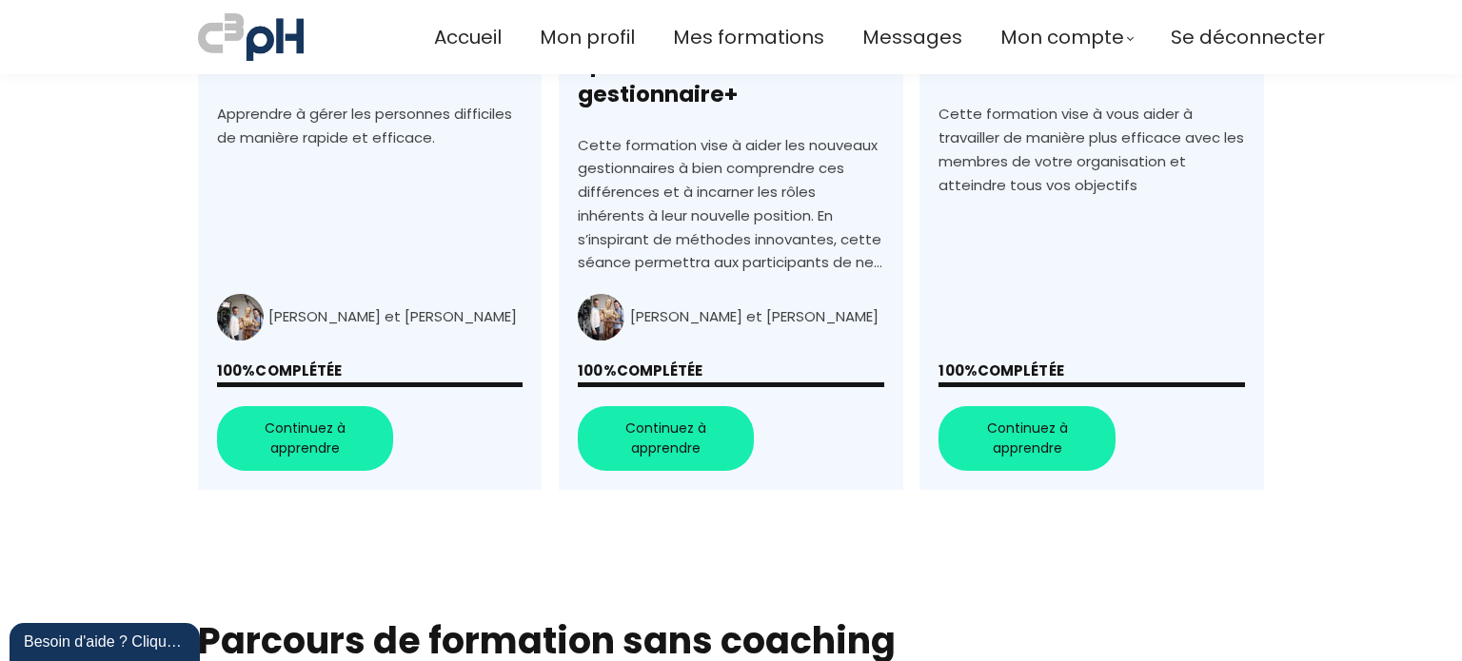
scroll to position [857, 0]
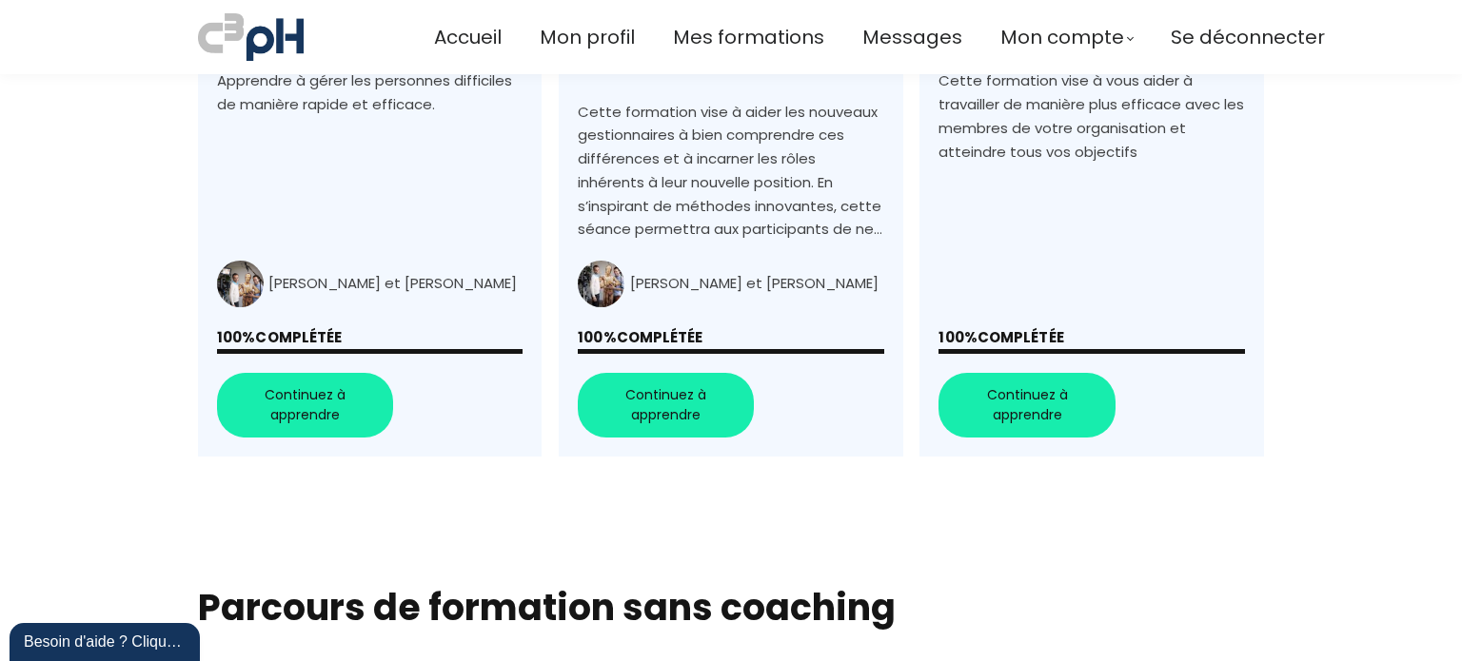
click at [1068, 384] on link "+Favoriser la collaboration+" at bounding box center [1091, 115] width 344 height 684
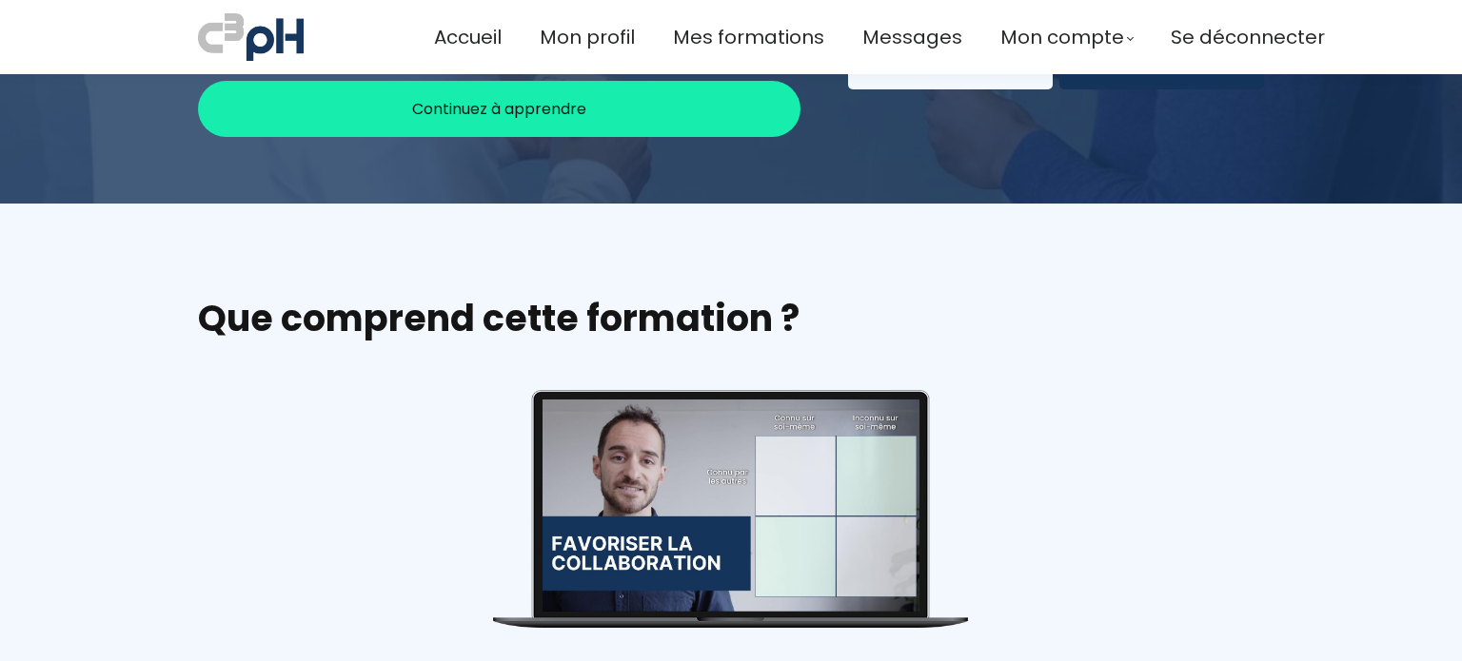
scroll to position [286, 0]
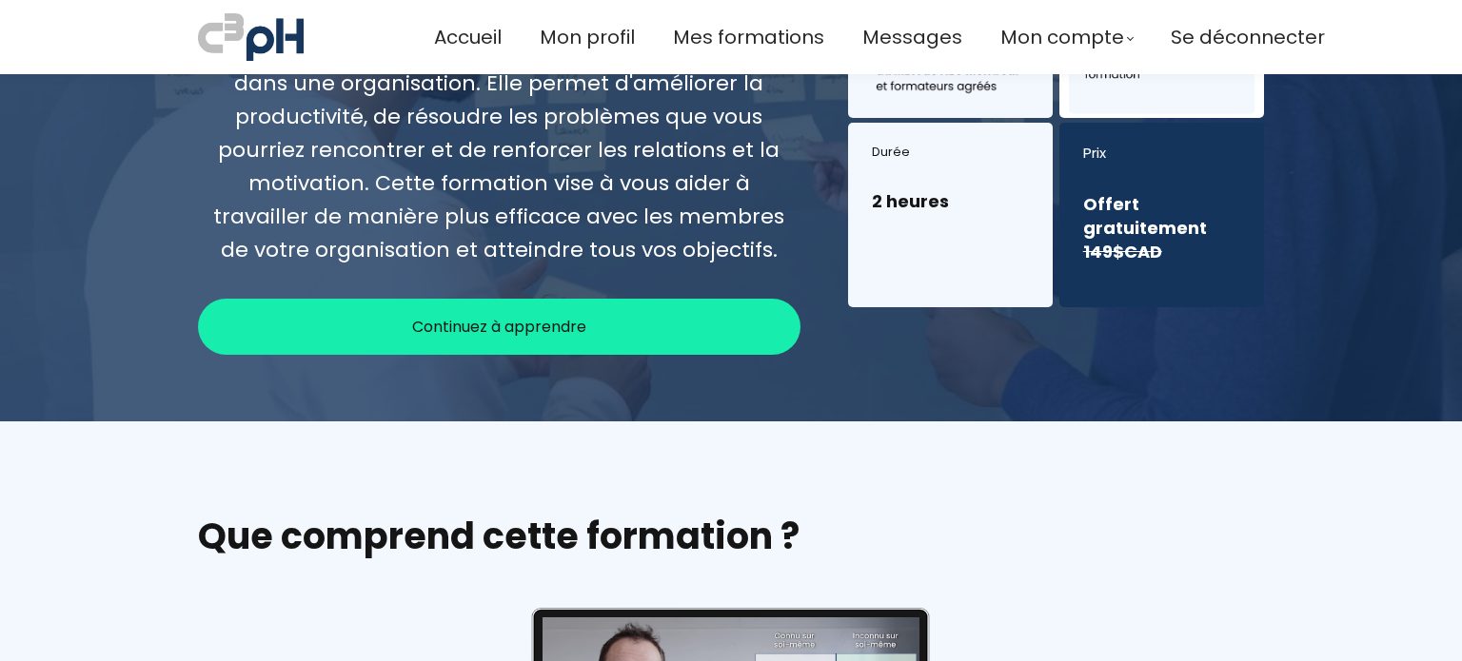
click at [688, 307] on div "Continuez à apprendre" at bounding box center [499, 327] width 602 height 56
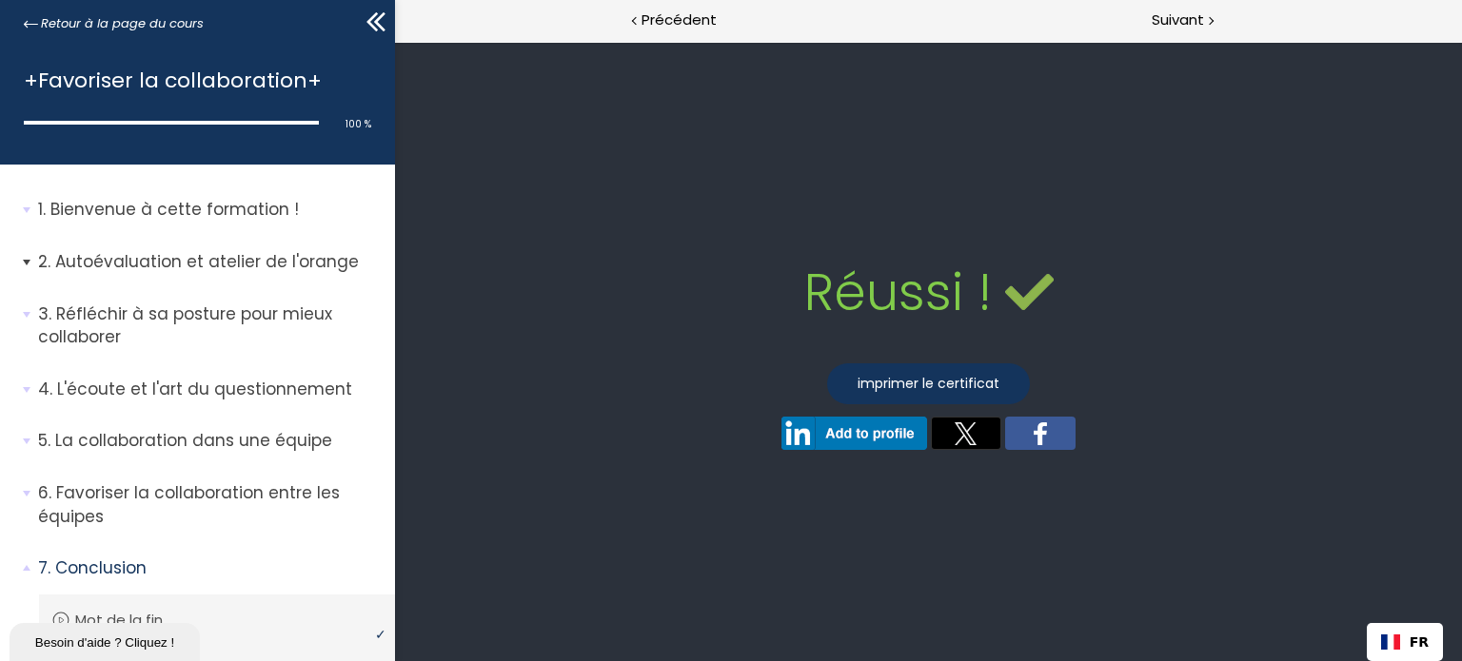
click at [301, 257] on p "Autoévaluation et atelier de l'orange" at bounding box center [209, 262] width 343 height 24
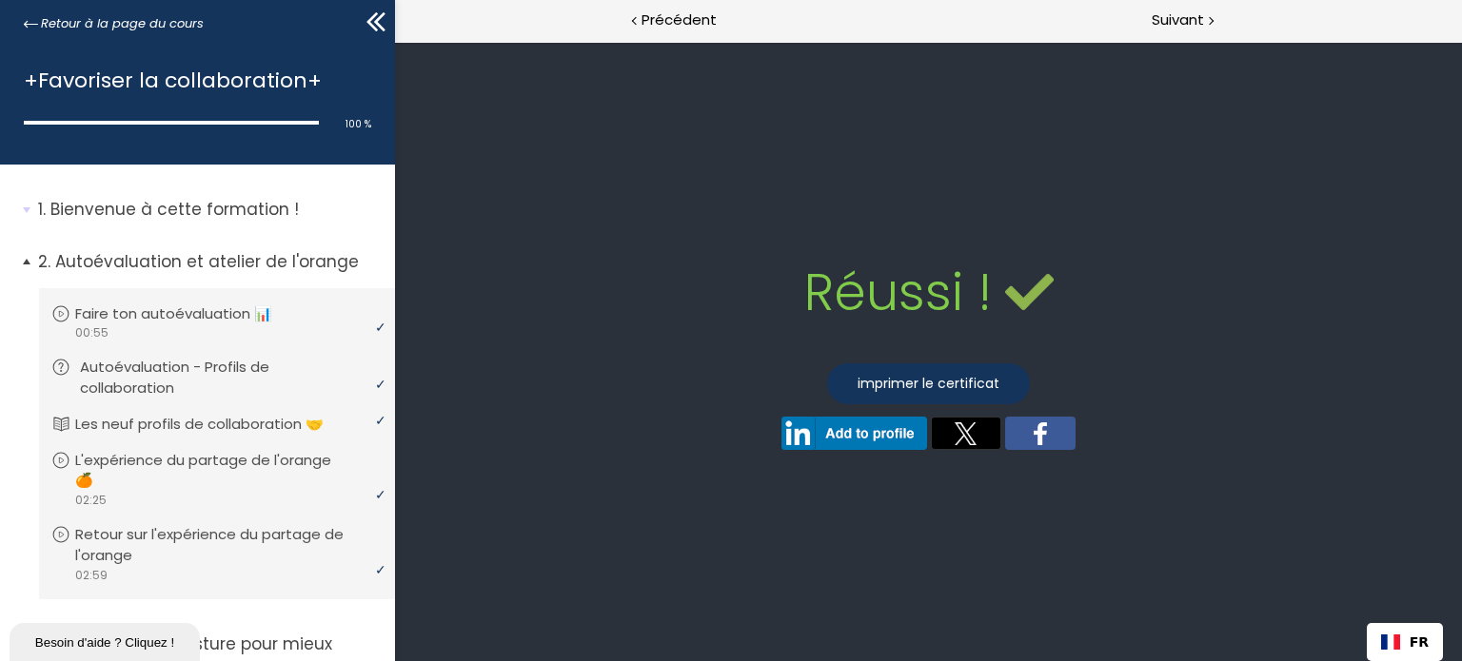
click at [207, 365] on p "Autoévaluation - Profils de collaboration" at bounding box center [231, 378] width 303 height 42
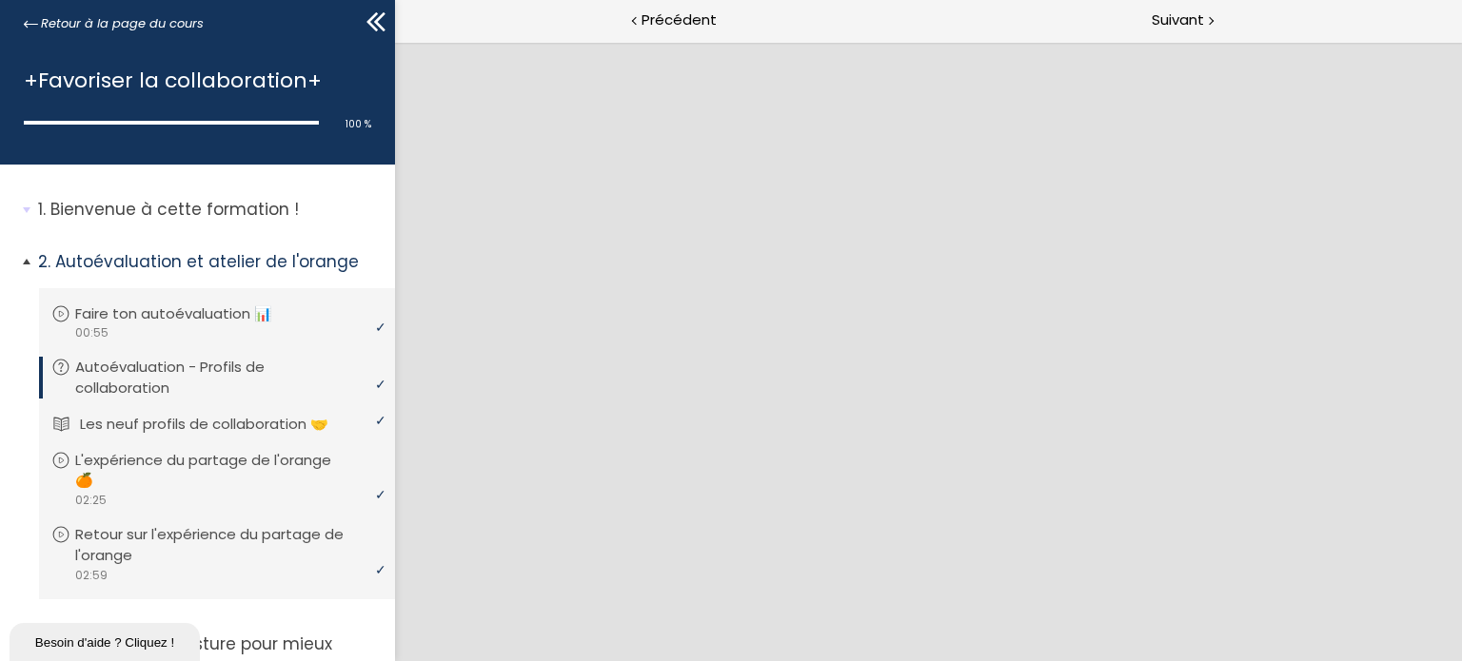
click at [246, 422] on p "Les neuf profils de collaboration 🤝" at bounding box center [218, 424] width 277 height 21
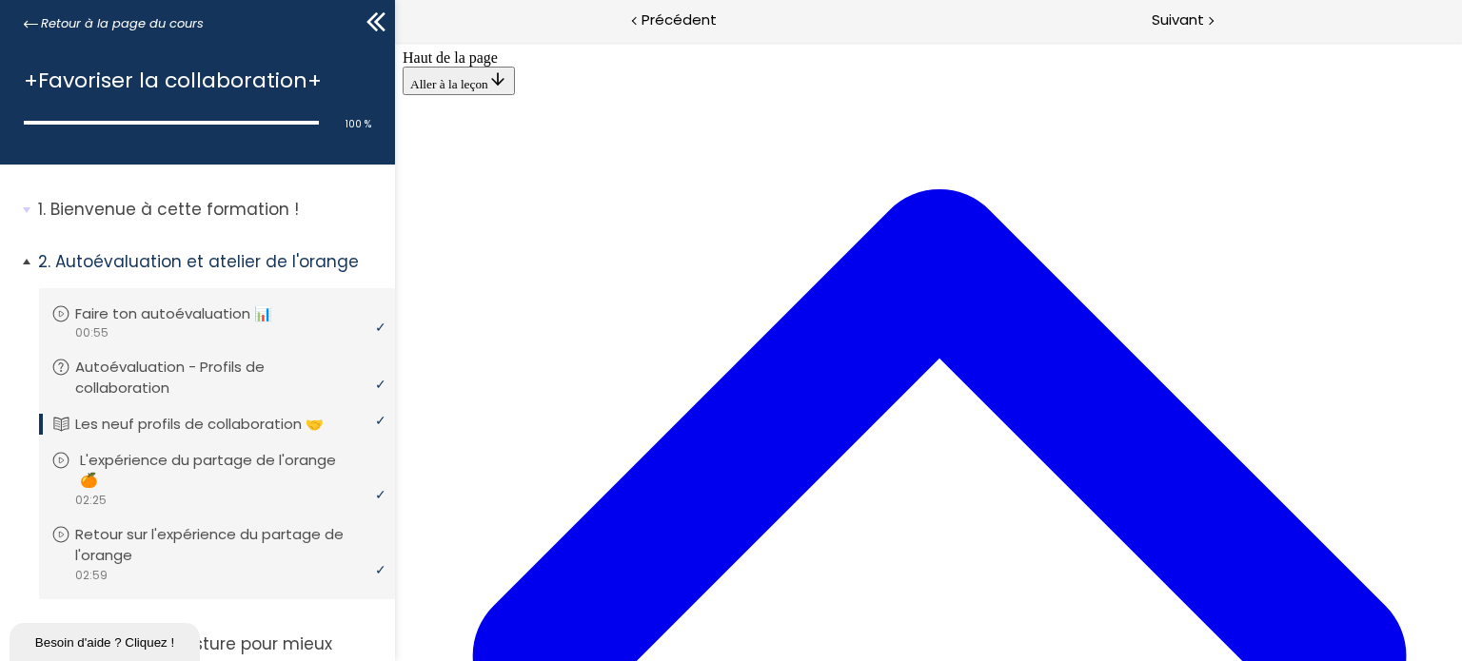
click at [240, 465] on p "L'expérience du partage de l'orange 🍊" at bounding box center [231, 471] width 303 height 42
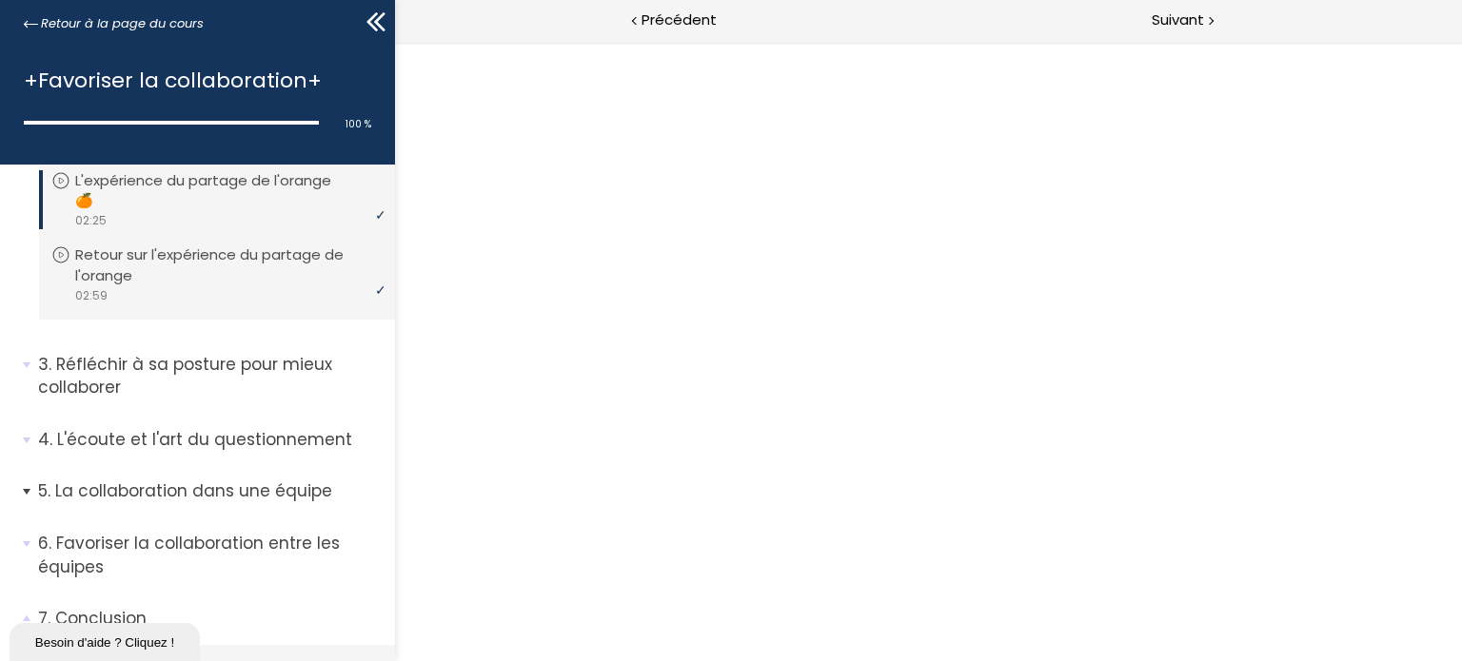
scroll to position [286, 0]
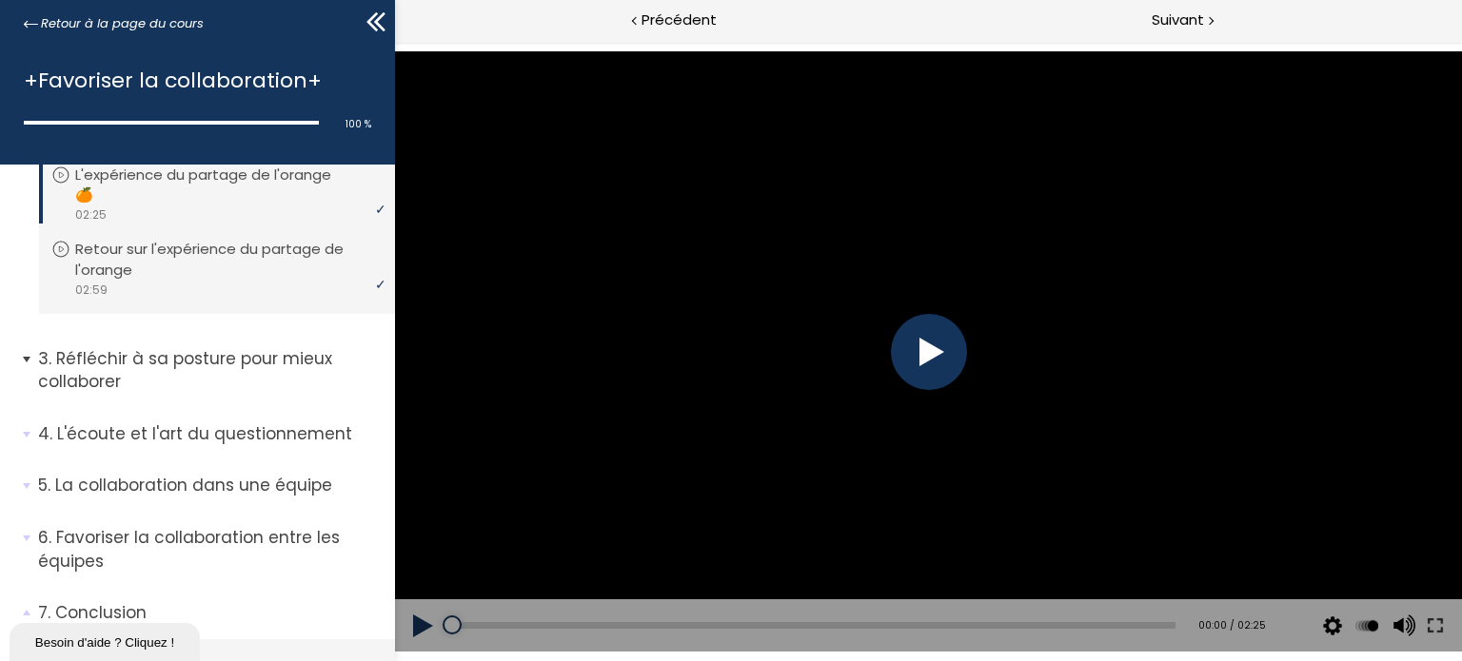
click at [215, 372] on p "Réfléchir à sa posture pour mieux collaborer" at bounding box center [209, 370] width 343 height 47
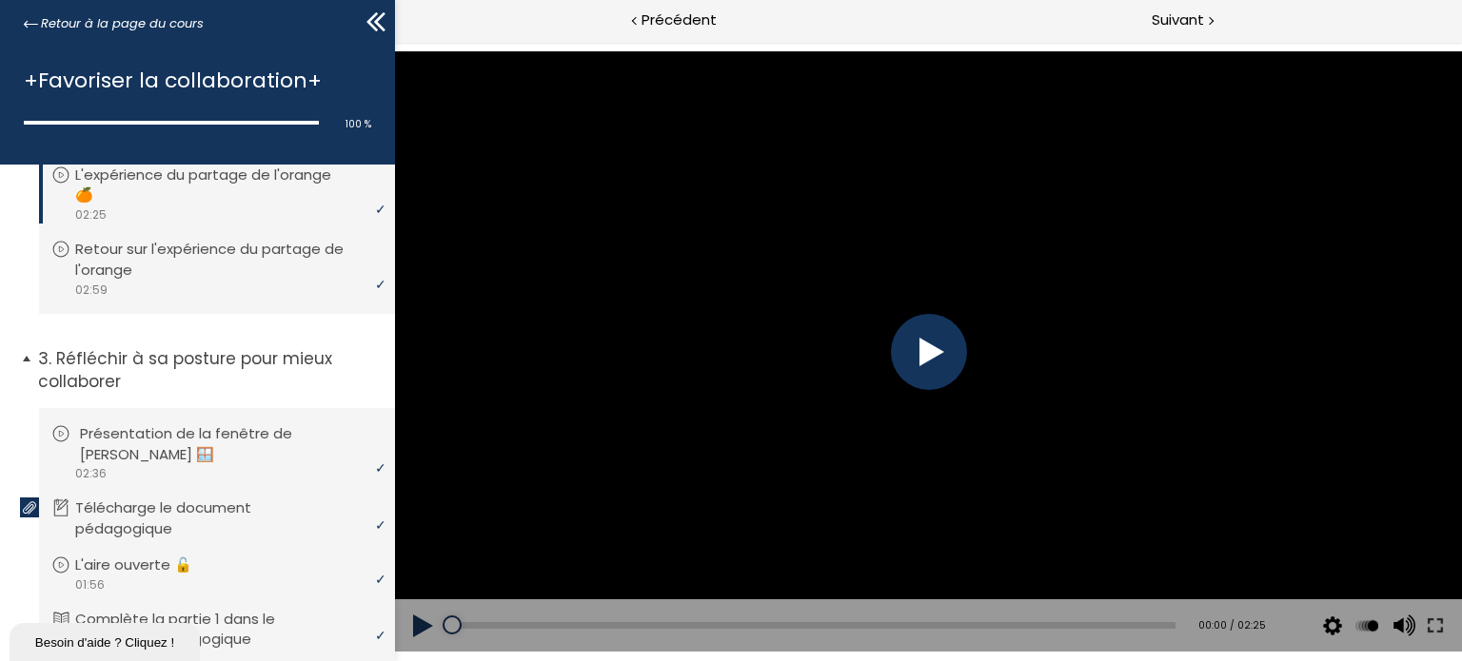
click at [217, 442] on p "Présentation de la fenêtre de [PERSON_NAME] 🪟" at bounding box center [231, 445] width 303 height 42
click at [233, 517] on p "Télécharge le document pédagogique" at bounding box center [231, 519] width 303 height 42
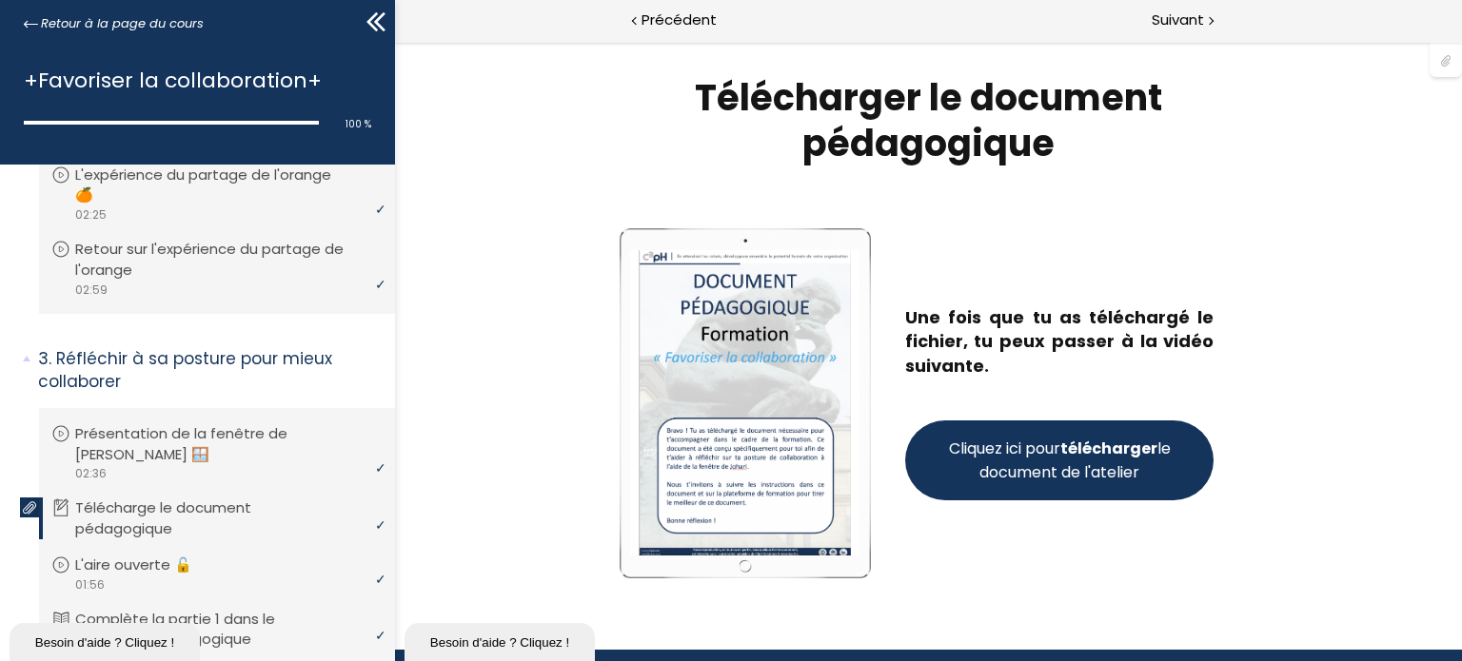
click at [997, 475] on span "Cliquez ici pour télécharger le document de l'atelier" at bounding box center [1058, 461] width 229 height 48
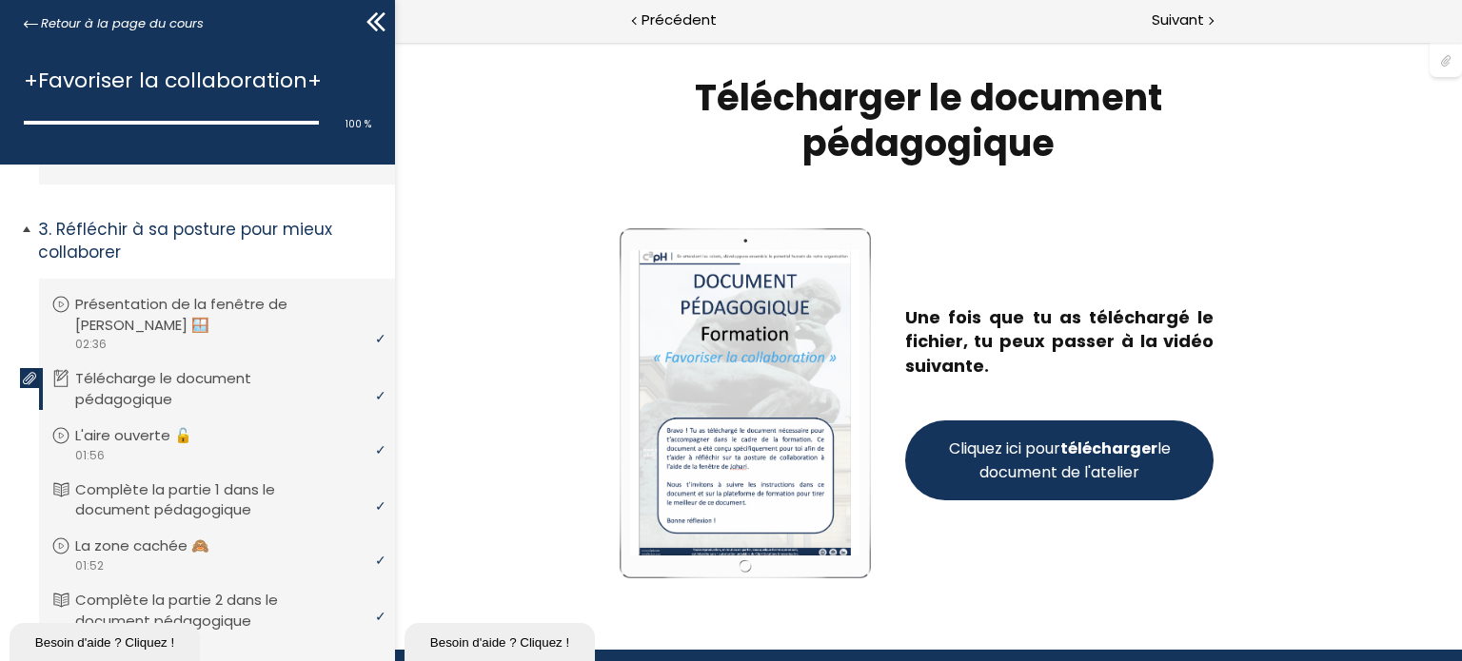
scroll to position [476, 0]
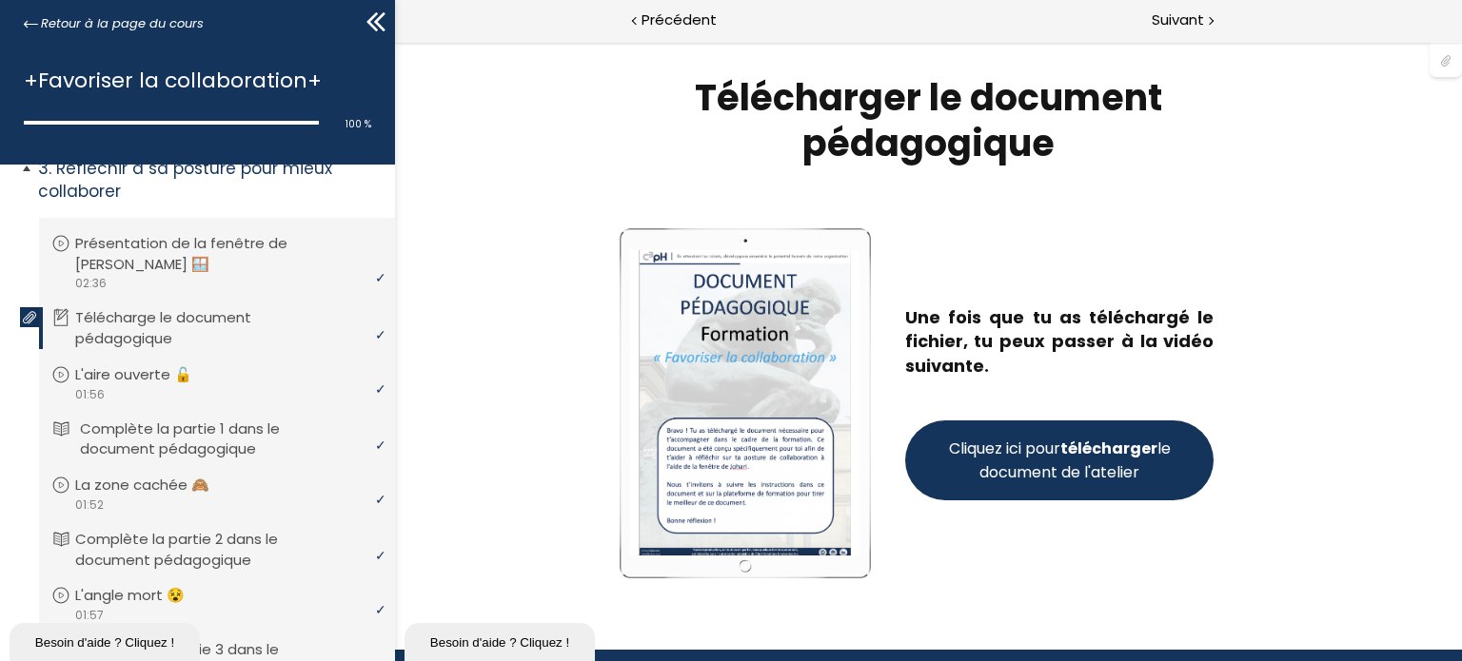
click at [263, 446] on p "Complète la partie 1 dans le document pédagogique" at bounding box center [231, 440] width 303 height 42
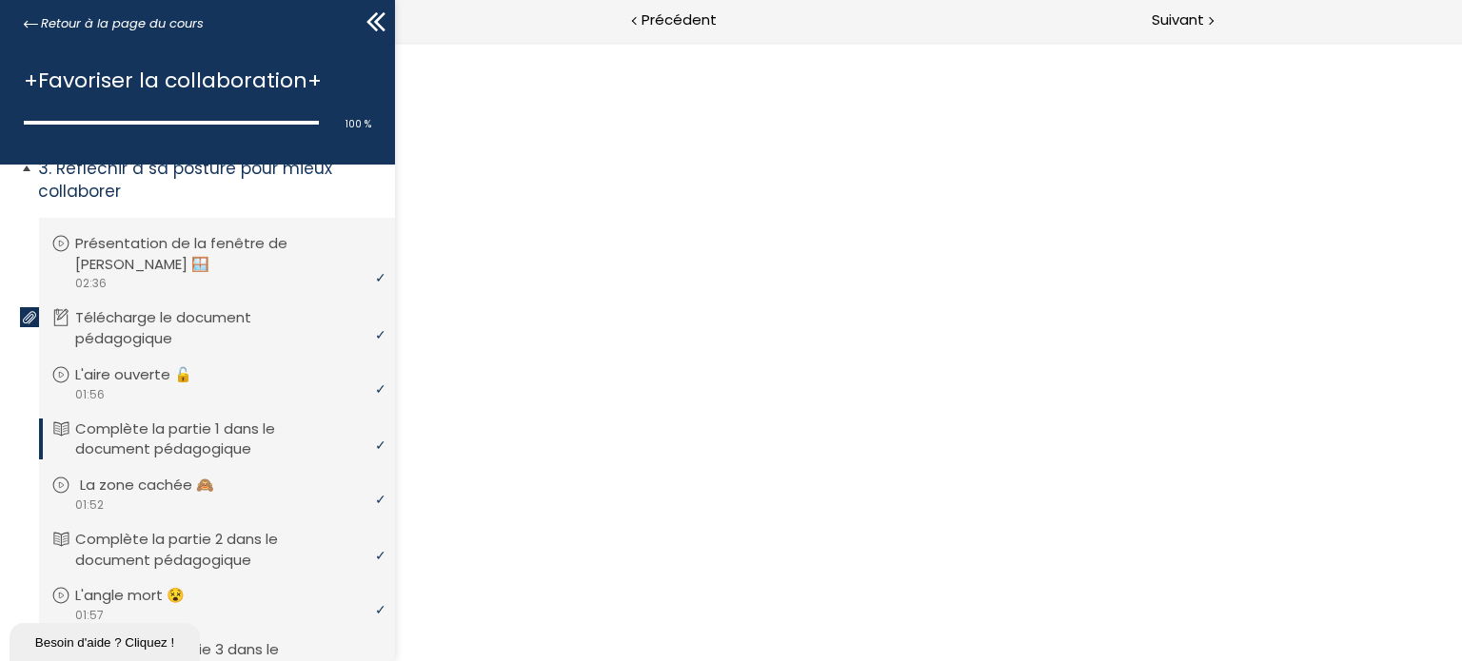
click at [209, 486] on p "La zone cachée 🙈" at bounding box center [161, 485] width 163 height 21
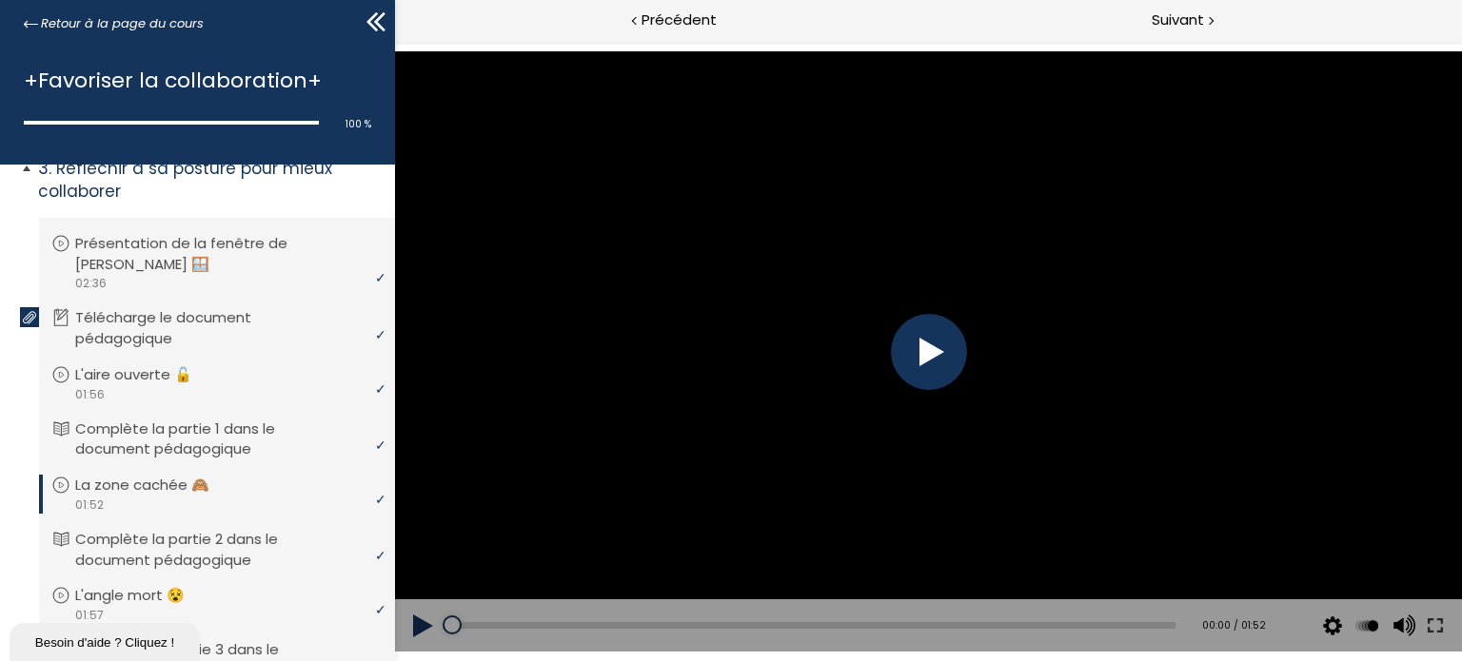
scroll to position [571, 0]
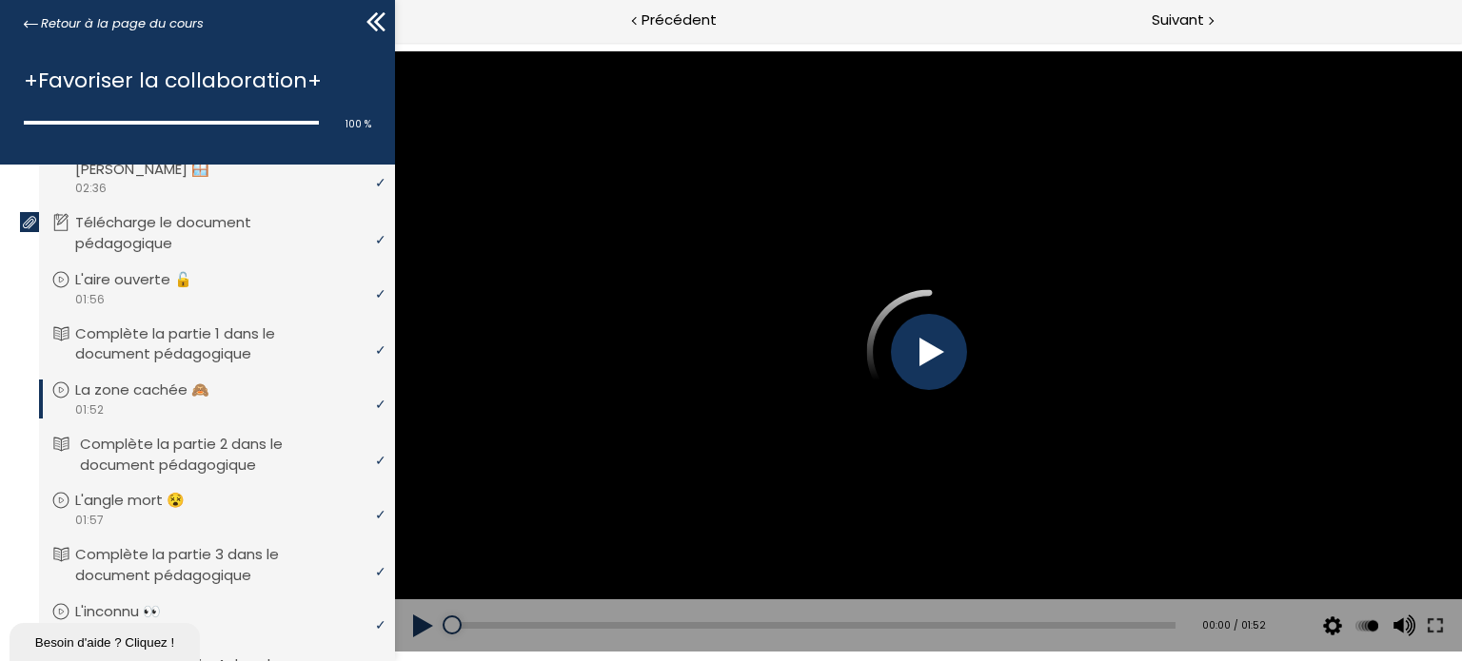
click at [223, 475] on p "Complète la partie 2 dans le document pédagogique" at bounding box center [231, 455] width 303 height 42
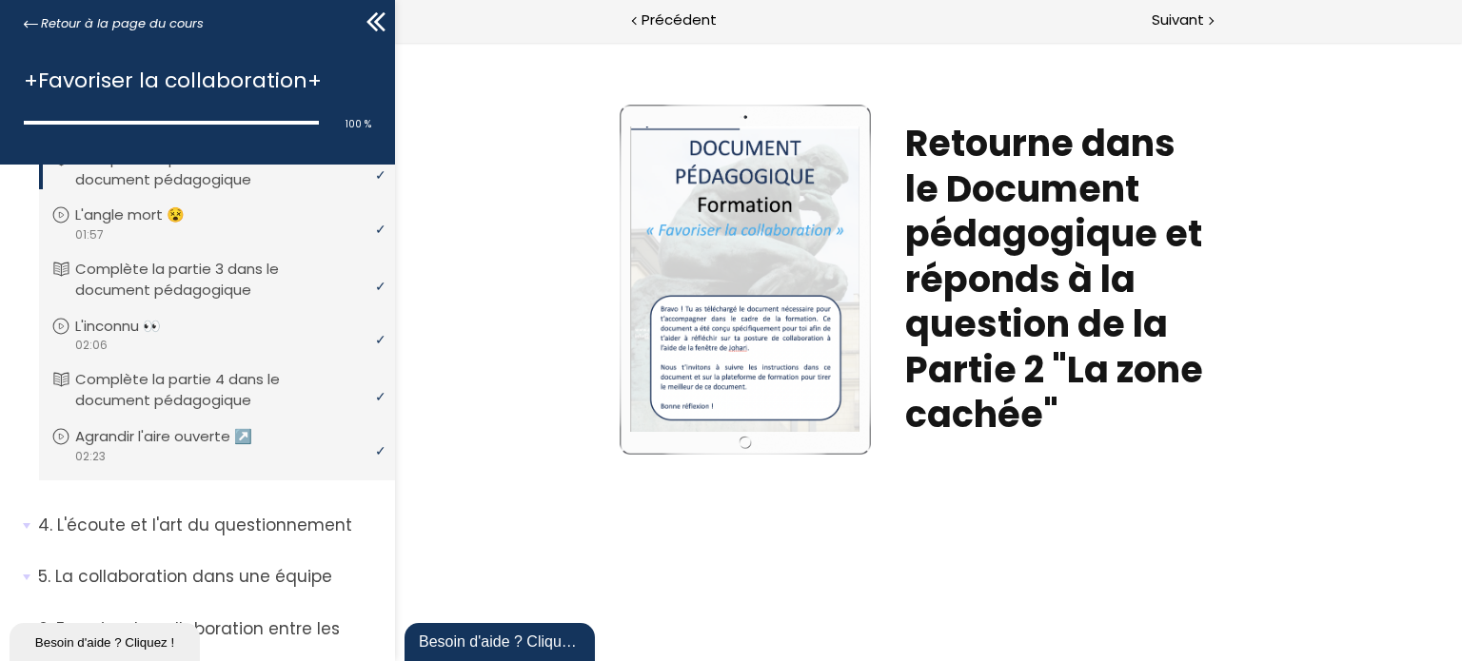
scroll to position [1047, 0]
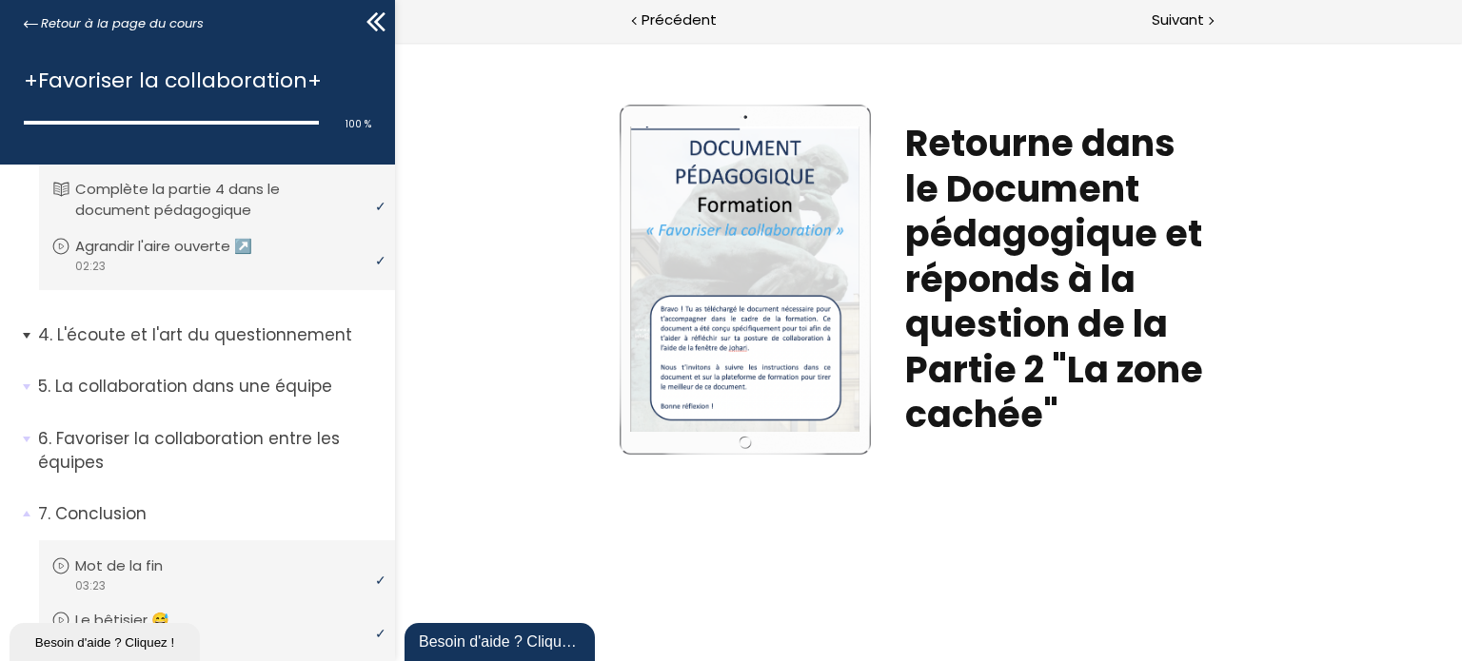
click at [262, 356] on span "4. L'écoute et l'art du questionnement" at bounding box center [209, 343] width 371 height 38
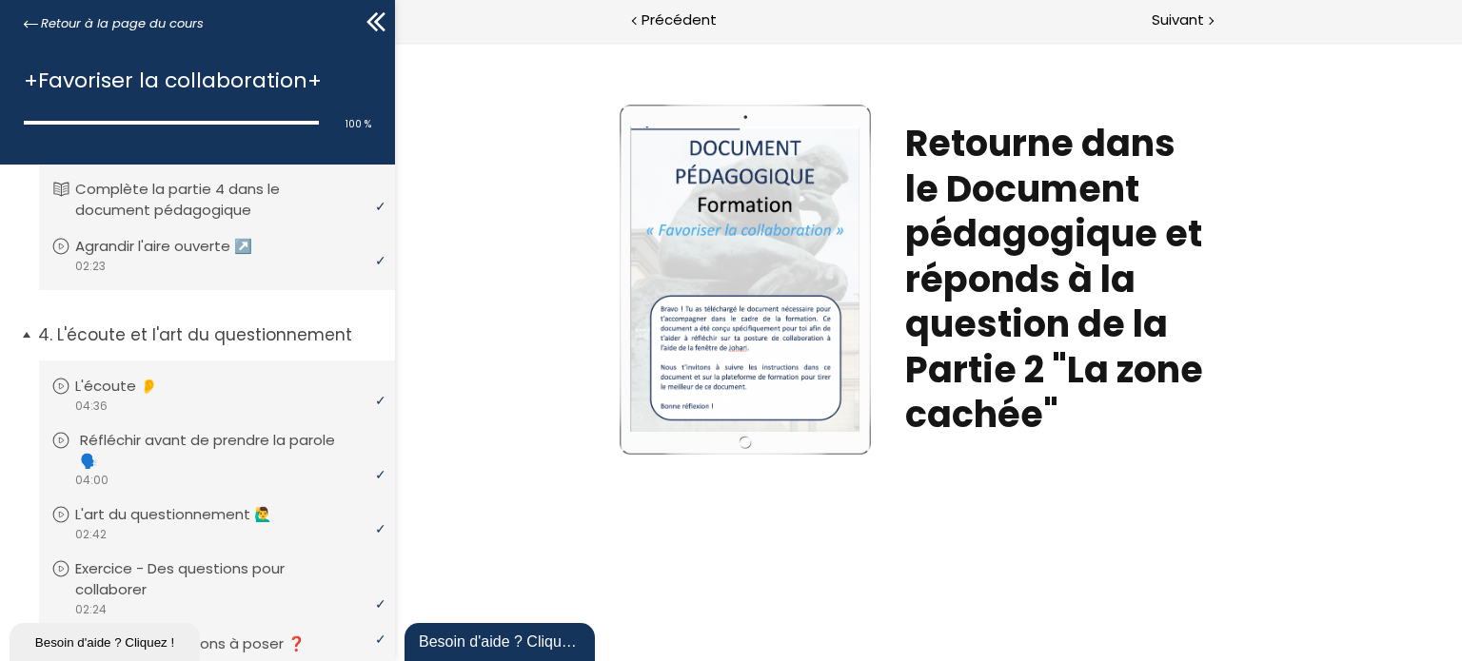
click at [261, 445] on p "Réfléchir avant de prendre la parole 🗣️" at bounding box center [231, 451] width 303 height 42
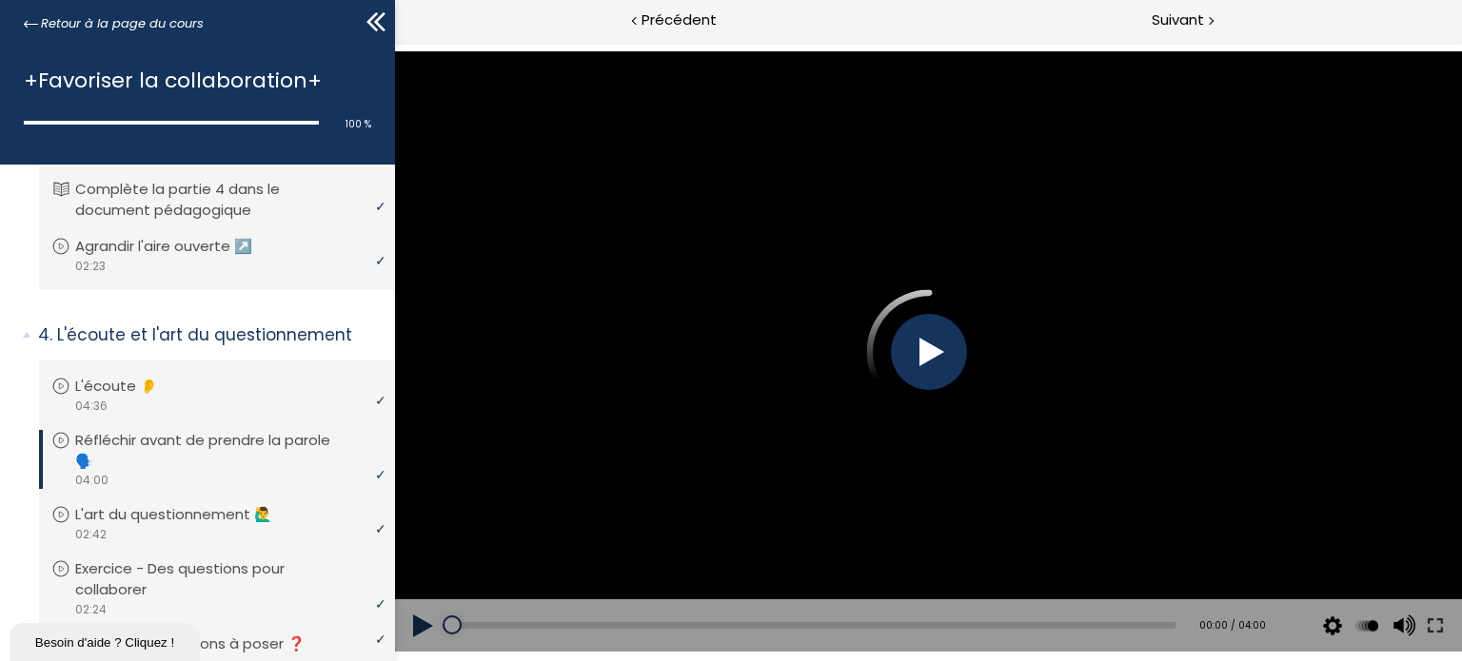
click at [417, 610] on button at bounding box center [422, 626] width 57 height 53
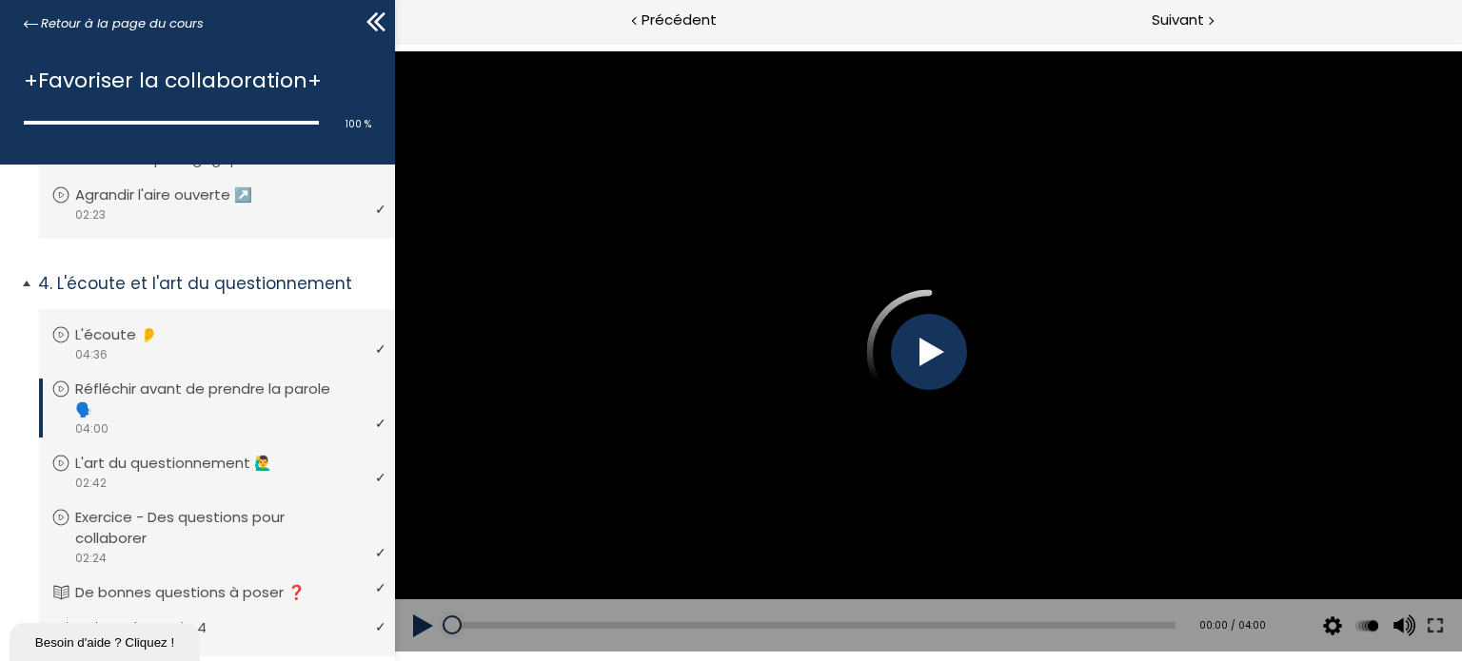
scroll to position [1142, 0]
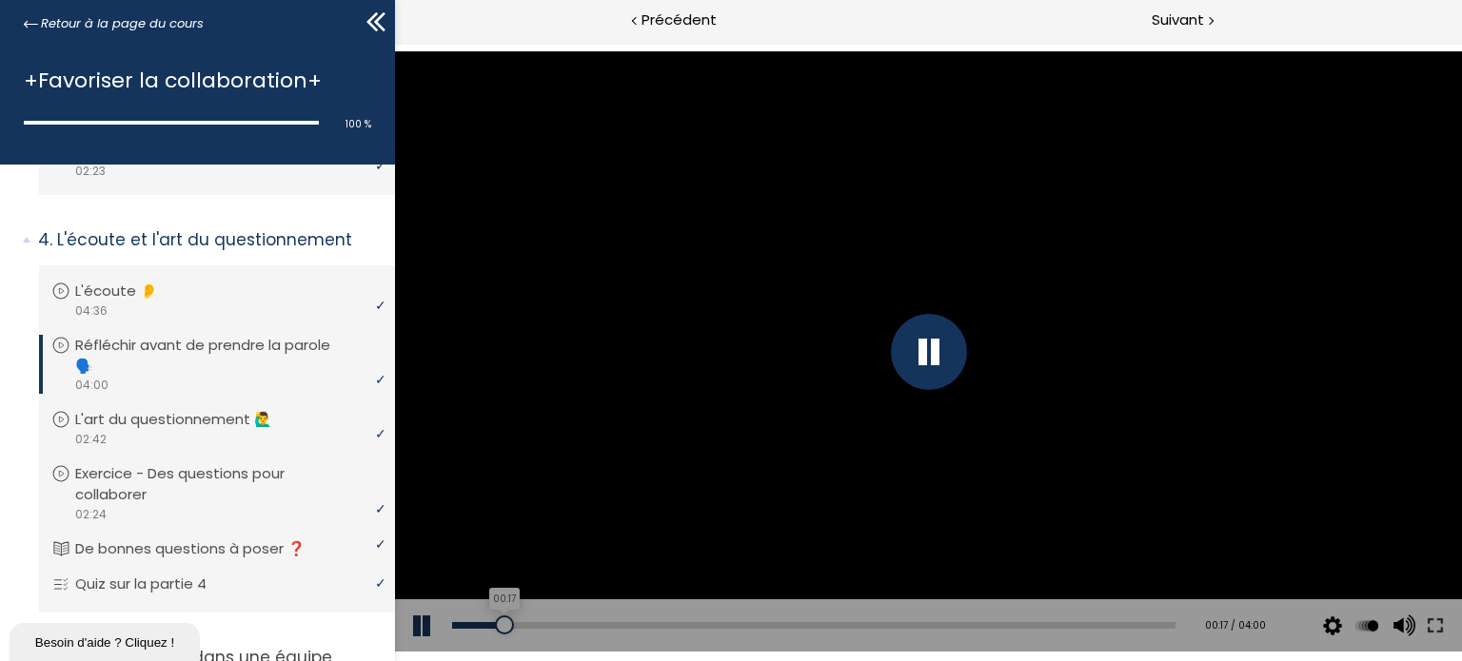
drag, startPoint x: 468, startPoint y: 624, endPoint x: 503, endPoint y: 622, distance: 34.4
click at [503, 622] on div "00:17" at bounding box center [812, 625] width 723 height 7
click at [532, 621] on div "Add chapter 00:25" at bounding box center [812, 626] width 723 height 53
click at [544, 622] on div "00:31" at bounding box center [812, 625] width 723 height 7
click at [589, 621] on div "Add chapter 00:38" at bounding box center [812, 626] width 723 height 53
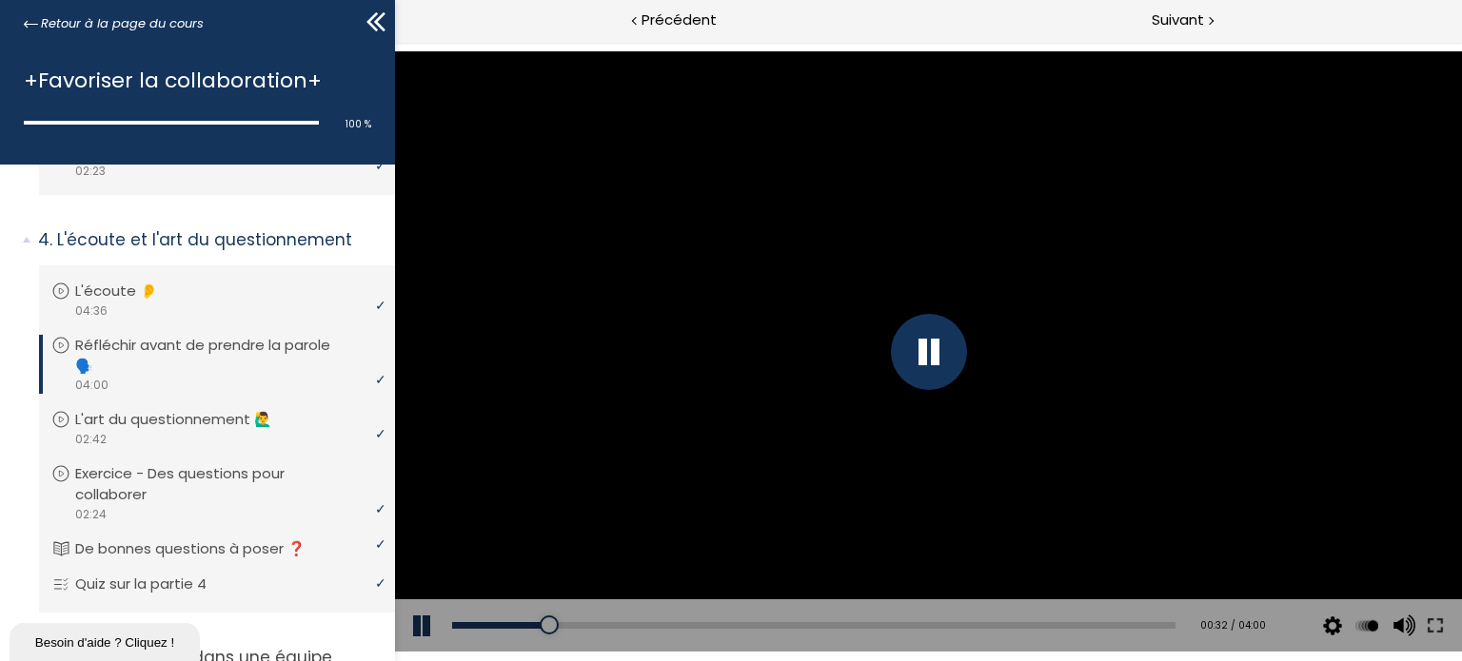
click at [608, 621] on div "Add chapter 00:38" at bounding box center [812, 626] width 723 height 53
click at [929, 371] on div at bounding box center [928, 352] width 76 height 76
